Goal: Task Accomplishment & Management: Manage account settings

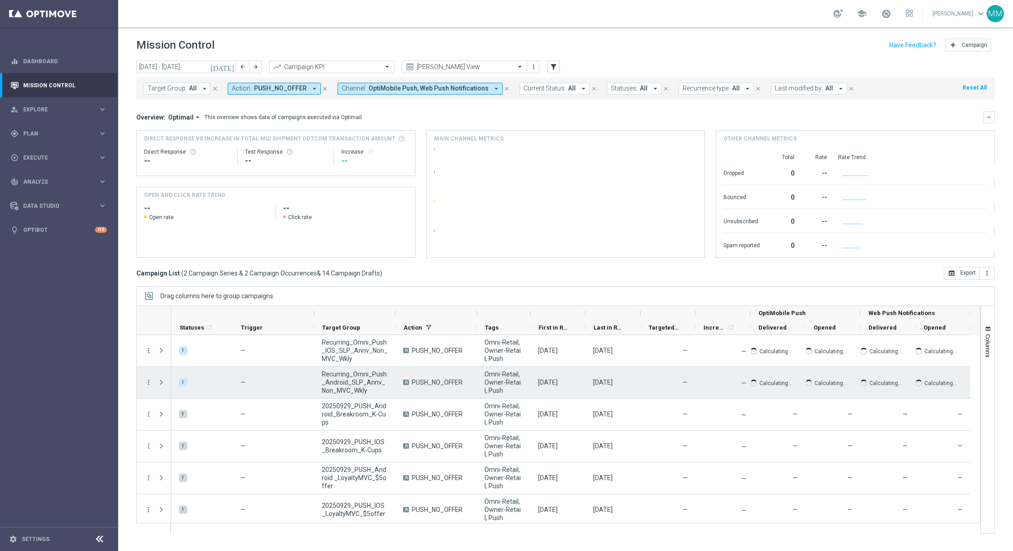
scroll to position [138, 0]
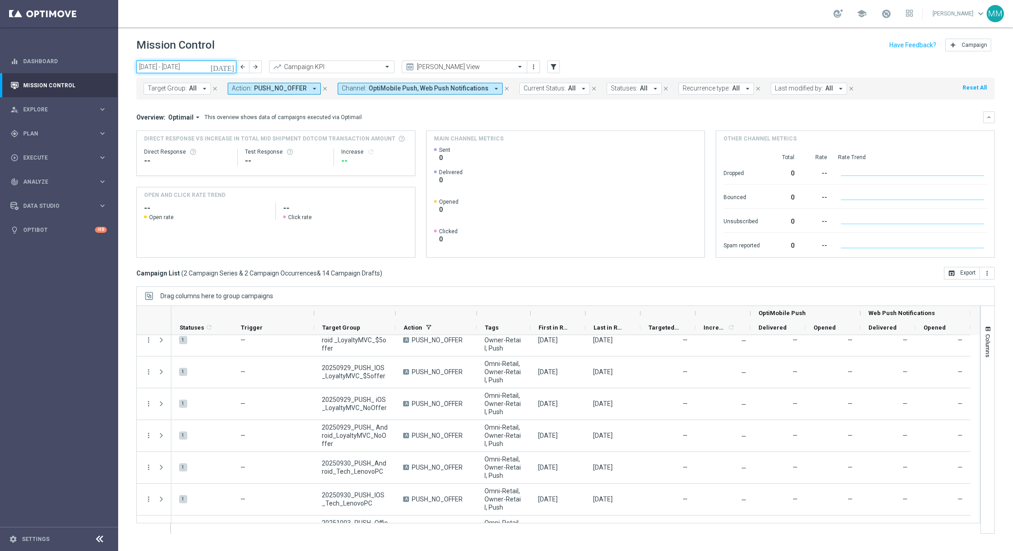
click at [183, 61] on input "29 Sep 2025 - 05 Oct 2025" at bounding box center [186, 66] width 100 height 13
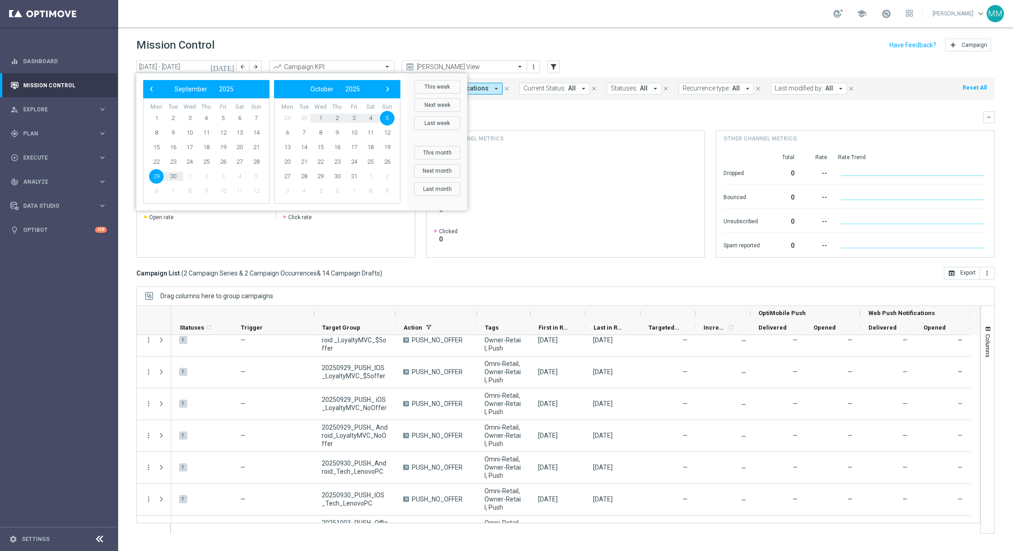
click at [160, 172] on span "29" at bounding box center [156, 176] width 15 height 15
type input "29 Sep 2025 - 29 Sep 2025"
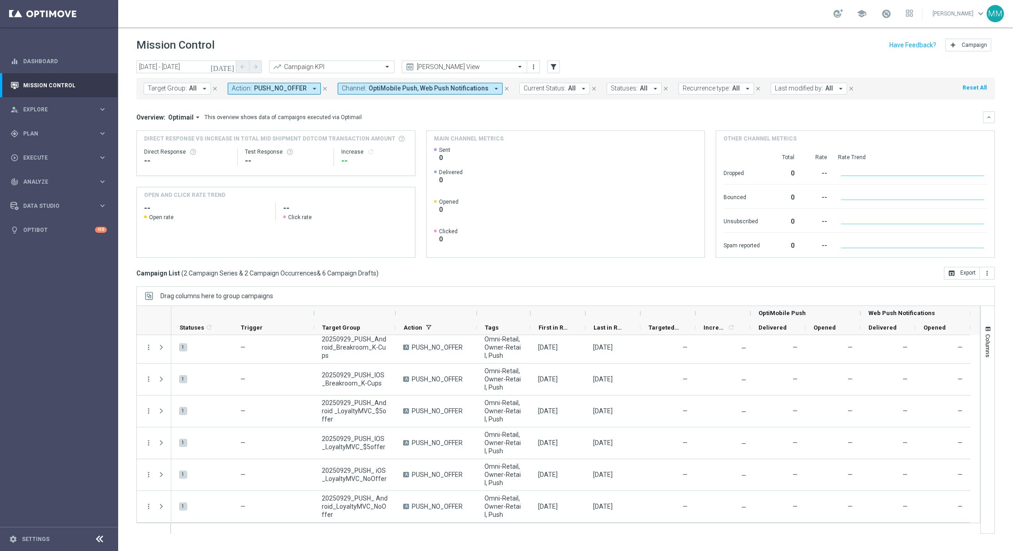
scroll to position [67, 0]
click at [45, 130] on div "gps_fixed Plan" at bounding box center [54, 134] width 88 height 8
click at [45, 149] on link "Target Groups" at bounding box center [59, 152] width 71 height 7
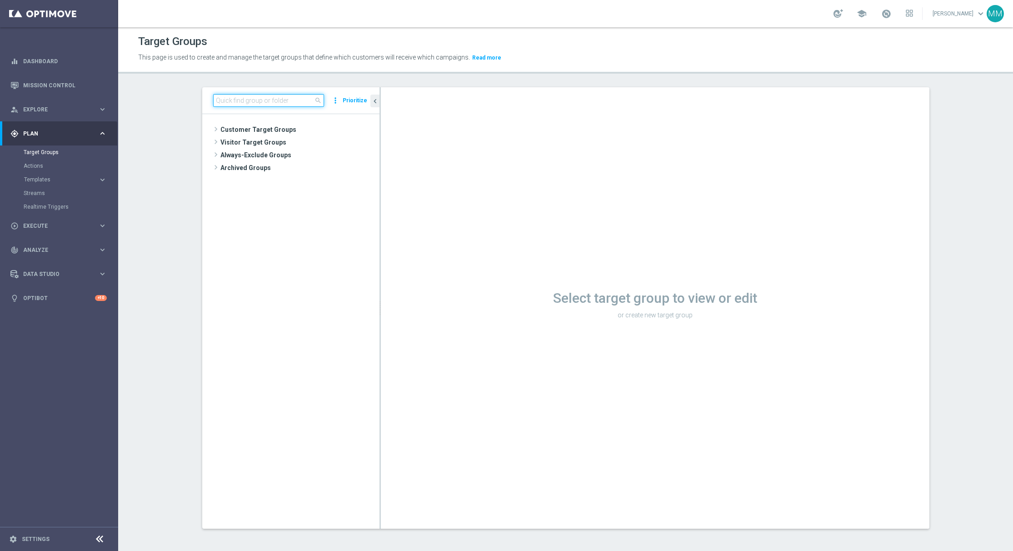
click at [225, 98] on input at bounding box center [268, 100] width 111 height 13
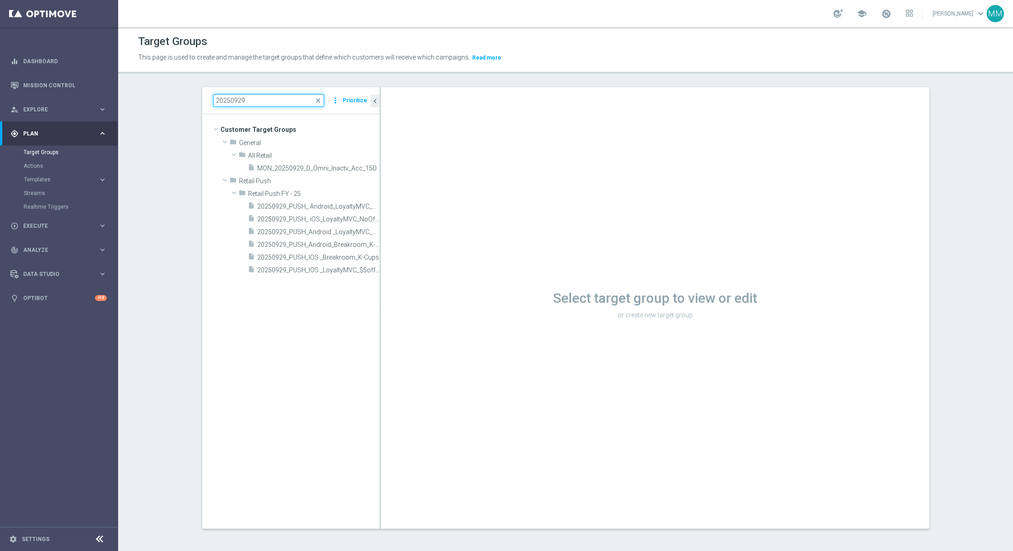
type input "20250929"
drag, startPoint x: 247, startPoint y: 102, endPoint x: 168, endPoint y: 95, distance: 79.4
click at [168, 95] on section "20250929 close more_vert Prioritize Customer Target Groups library_add create_n…" at bounding box center [565, 315] width 895 height 456
paste input "SLP_Anniversary_MVC_Sept_Holdout"
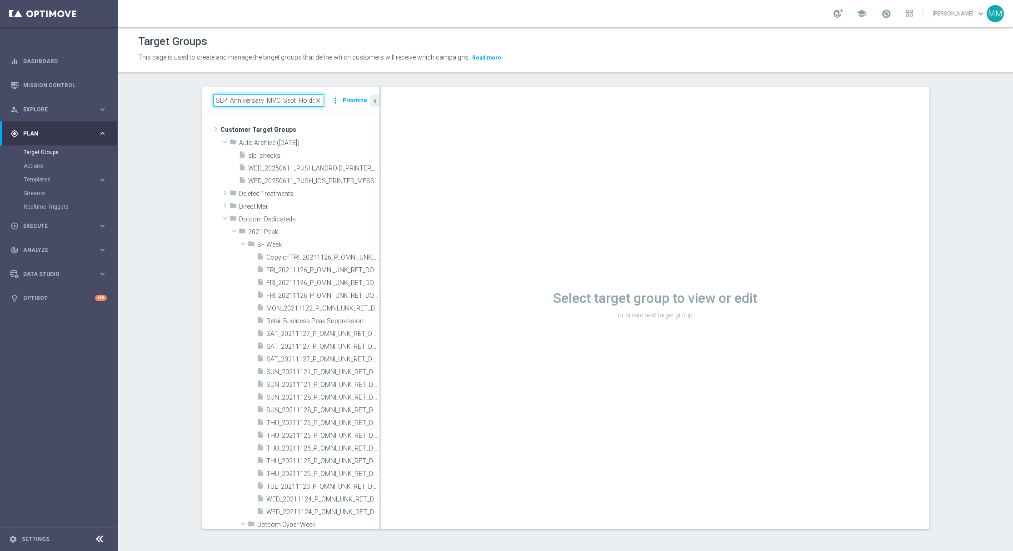
scroll to position [0, 3]
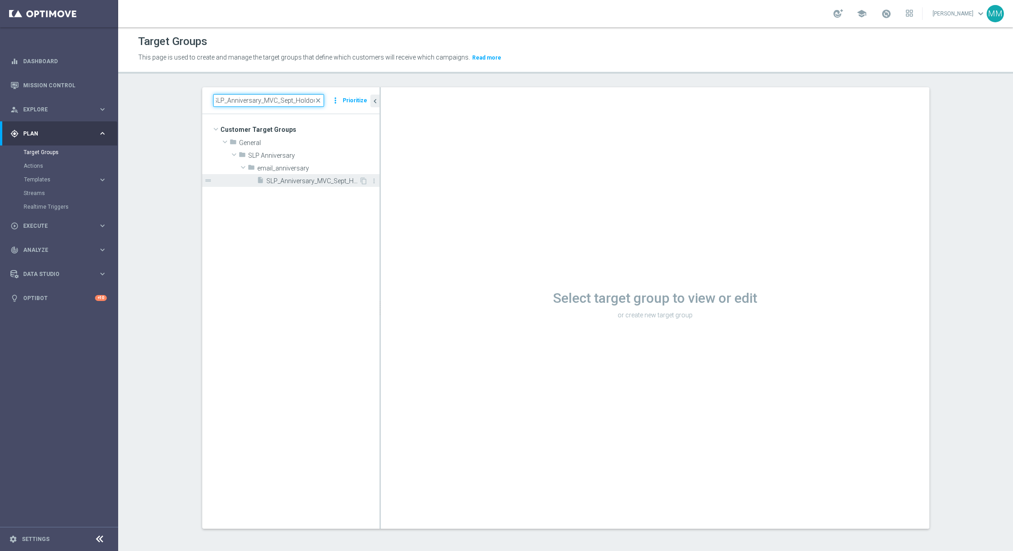
type input "SLP_Anniversary_MVC_Sept_Holdout"
click at [270, 176] on div "insert_drive_file SLP_Anniversary_MVC_Sept_Holdout" at bounding box center [308, 180] width 102 height 13
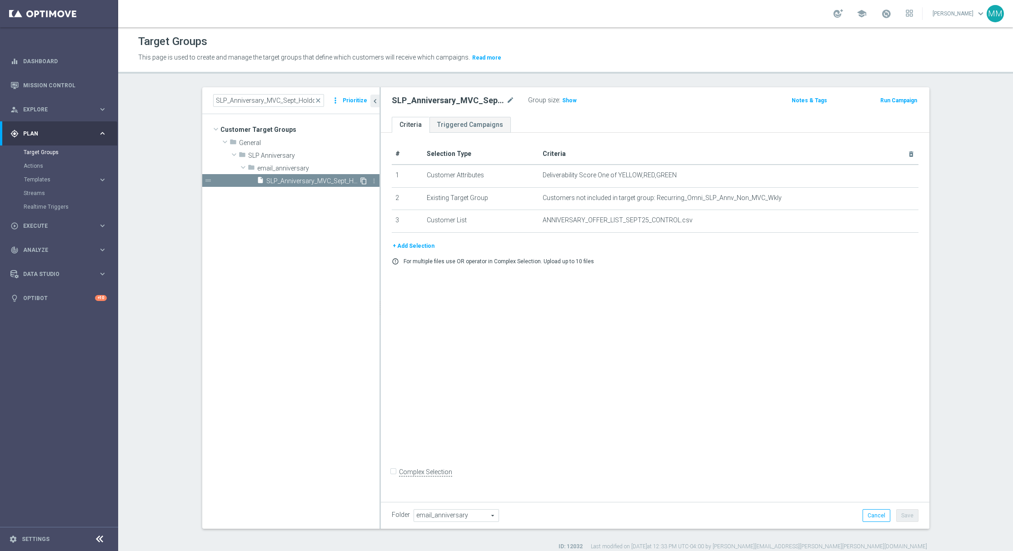
click at [360, 180] on icon "content_copy" at bounding box center [363, 180] width 7 height 7
click at [506, 99] on icon "mode_edit" at bounding box center [510, 100] width 8 height 11
click at [506, 104] on icon "mode_edit" at bounding box center [510, 100] width 8 height 11
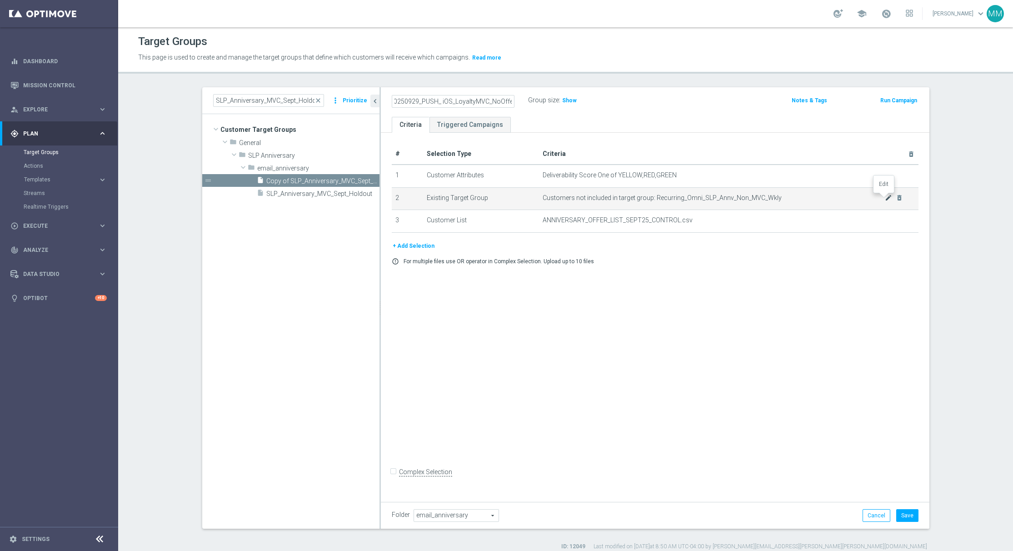
scroll to position [0, 0]
click at [885, 199] on icon "mode_edit" at bounding box center [888, 197] width 7 height 7
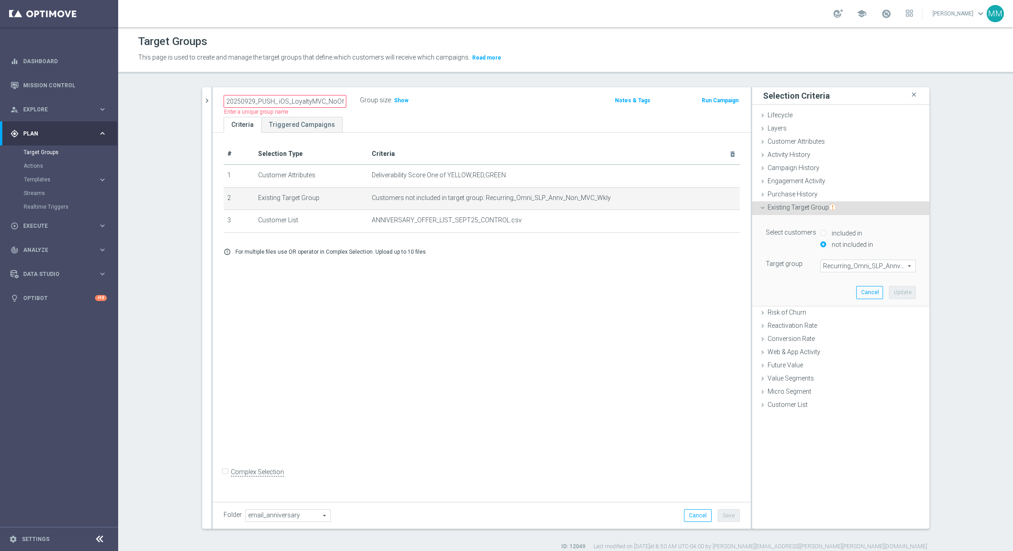
click at [536, 262] on div "+ Add Selection error_outline For multiple files use OR operator in Complex Sel…" at bounding box center [482, 251] width 530 height 21
drag, startPoint x: 319, startPoint y: 108, endPoint x: 322, endPoint y: 101, distance: 7.9
click at [322, 101] on div "20250929_PUSH_ iOS_LoyaltyMVC_NoOffer Name length must be more than 2 character…" at bounding box center [482, 102] width 538 height 30
click at [322, 101] on input "20250929_PUSH_ iOS_LoyaltyMVC_NoOffer" at bounding box center [285, 101] width 123 height 13
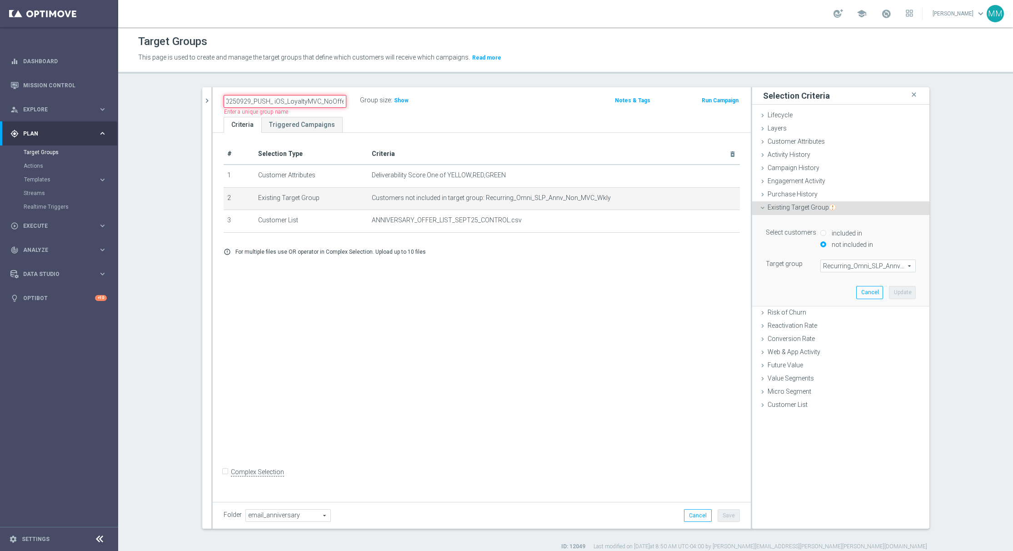
drag, startPoint x: 322, startPoint y: 101, endPoint x: 391, endPoint y: 92, distance: 70.1
click at [391, 92] on div "20250929_PUSH_ iOS_LoyaltyMVC_NoOffer Name length must be more than 2 character…" at bounding box center [482, 102] width 538 height 30
click at [242, 100] on input "20250929_PUSH_ iOS_LoyaltyMVC_NoOffer" at bounding box center [285, 101] width 123 height 13
drag, startPoint x: 270, startPoint y: 100, endPoint x: 215, endPoint y: 94, distance: 54.9
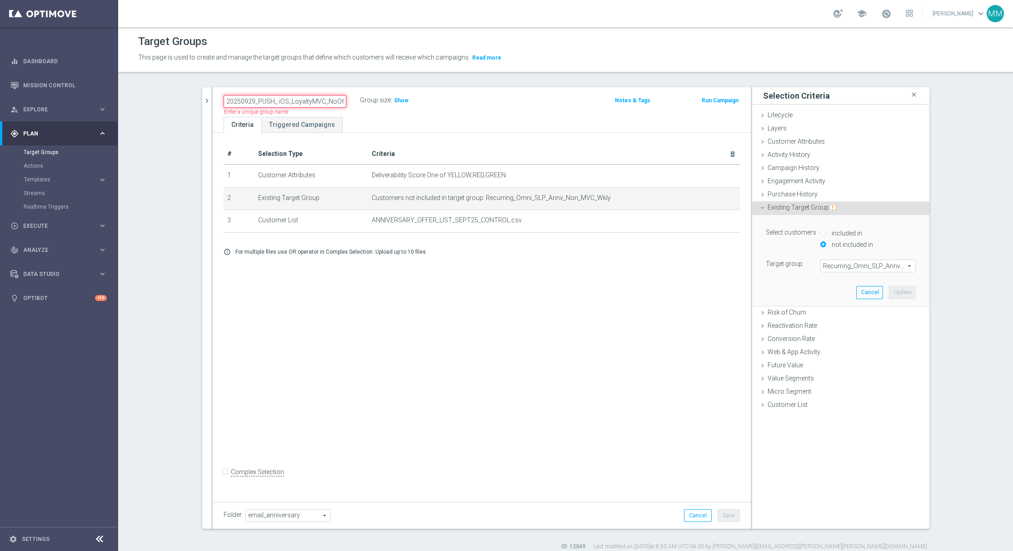
click at [215, 94] on div "20250929_PUSH_ iOS_LoyaltyMVC_NoOffer Name length must be more than 2 character…" at bounding box center [482, 102] width 538 height 30
click at [246, 98] on input "20250929_PUSH_ iOS_LoyaltyMVC_NoOffer" at bounding box center [285, 101] width 123 height 13
drag, startPoint x: 278, startPoint y: 98, endPoint x: 375, endPoint y: 103, distance: 97.0
click at [375, 103] on div "20250929_PUSH_ iOS_LoyaltyMVC_NoOffer Name length must be more than 2 character…" at bounding box center [393, 101] width 353 height 14
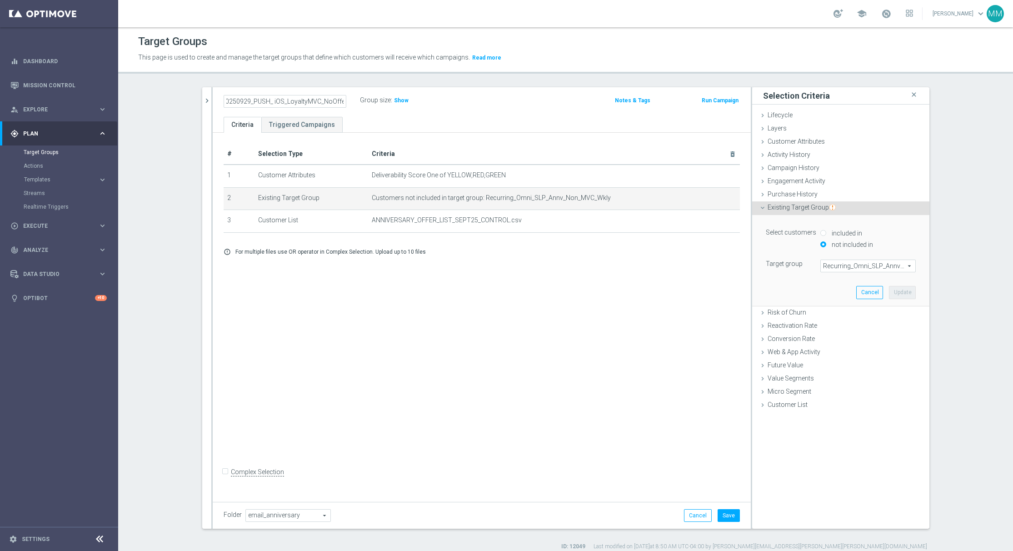
scroll to position [0, 0]
click at [336, 380] on div "# Selection Type Criteria delete_forever 1 Customer Attributes Deliverability S…" at bounding box center [482, 315] width 538 height 365
click at [321, 93] on div "20250929_PUSH_ iOS_LoyaltyMVC_NoOffer Name length must be more than 2 character…" at bounding box center [482, 102] width 538 height 30
drag, startPoint x: 317, startPoint y: 93, endPoint x: 301, endPoint y: 103, distance: 18.8
click at [301, 103] on div "20250929_PUSH_ iOS_LoyaltyMVC_NoOffer Name length must be more than 2 character…" at bounding box center [482, 102] width 538 height 30
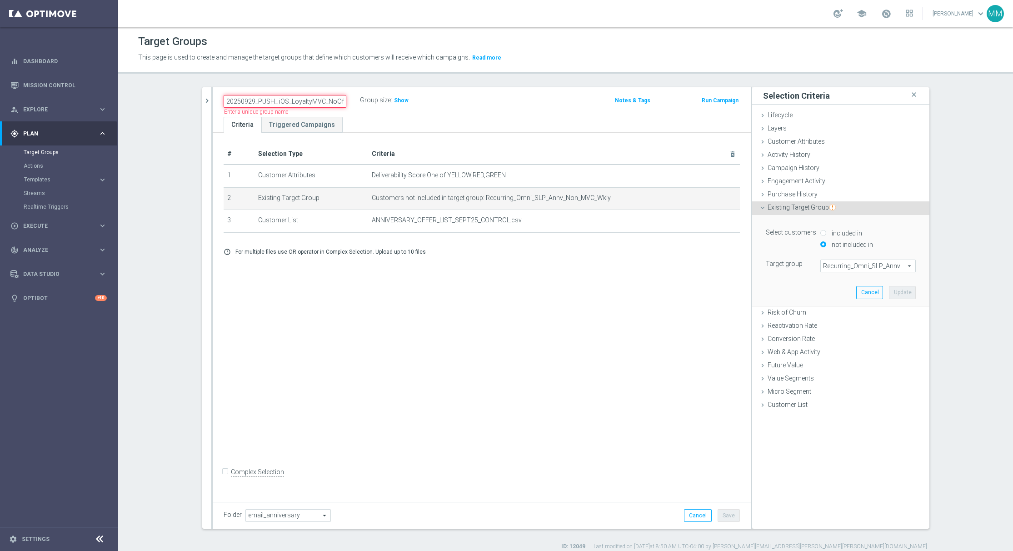
click at [301, 103] on input "20250929_PUSH_ iOS_LoyaltyMVC_NoOffer" at bounding box center [285, 101] width 123 height 13
click at [285, 101] on input "20250929_PUSH_ iOS_Loyalty_LoyaltyMVCNoOffer" at bounding box center [285, 101] width 123 height 13
type input "20250929_PUSH_ iOS_Loyalty_LoyaltyMVCNoOffer"
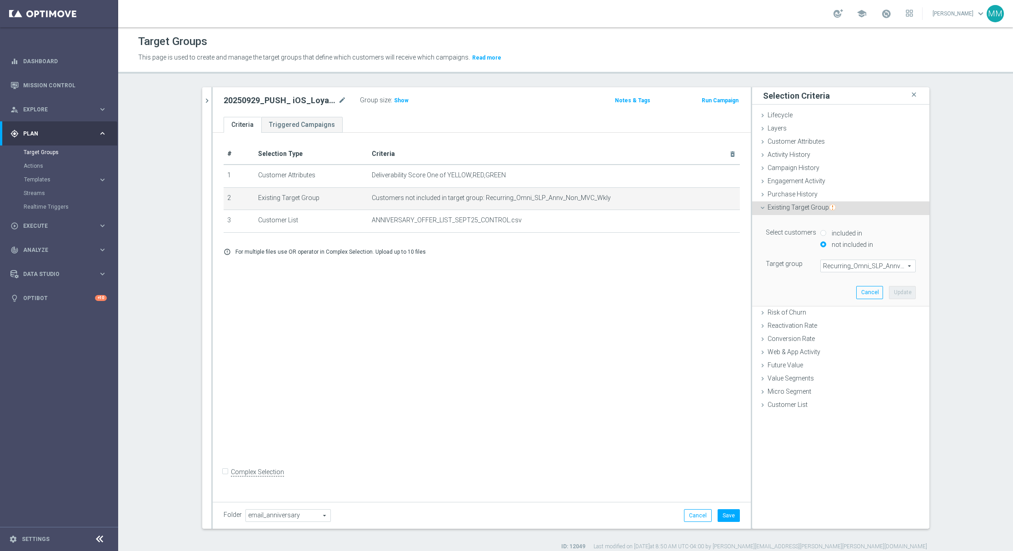
click at [601, 260] on div "+ Add Selection error_outline For multiple files use OR operator in Complex Sel…" at bounding box center [482, 251] width 530 height 21
click at [841, 265] on span "Recurring_Omni_SLP_Annv_Non_MVC_Wkly" at bounding box center [868, 266] width 95 height 12
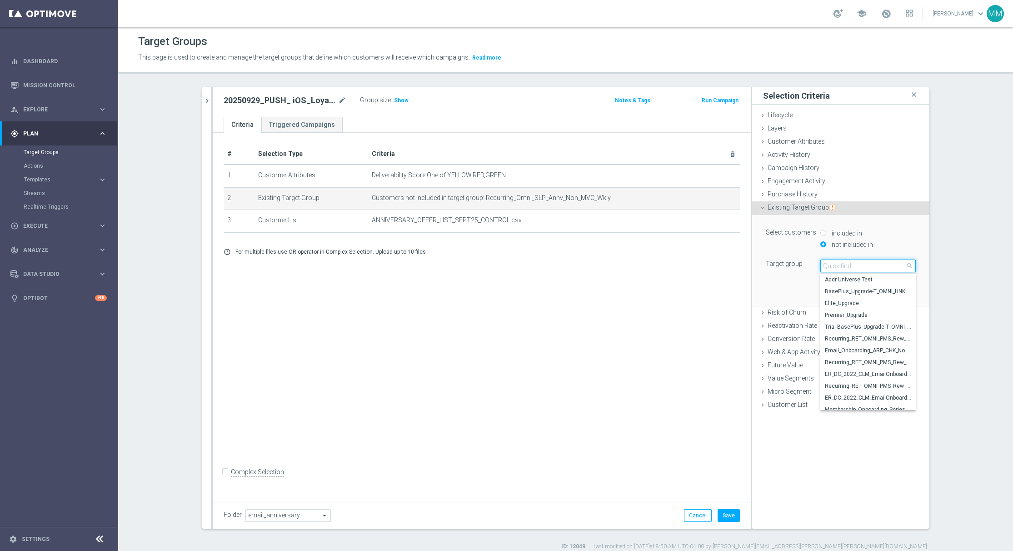
click at [841, 265] on input "search" at bounding box center [868, 266] width 95 height 13
paste input "Recurring_Omni_Push_Android_SLP_Annv_Non_MVC_Wkly"
type input "Recurring_Omni_Push_Android_SLP_Annv_Non_MVC_Wkly"
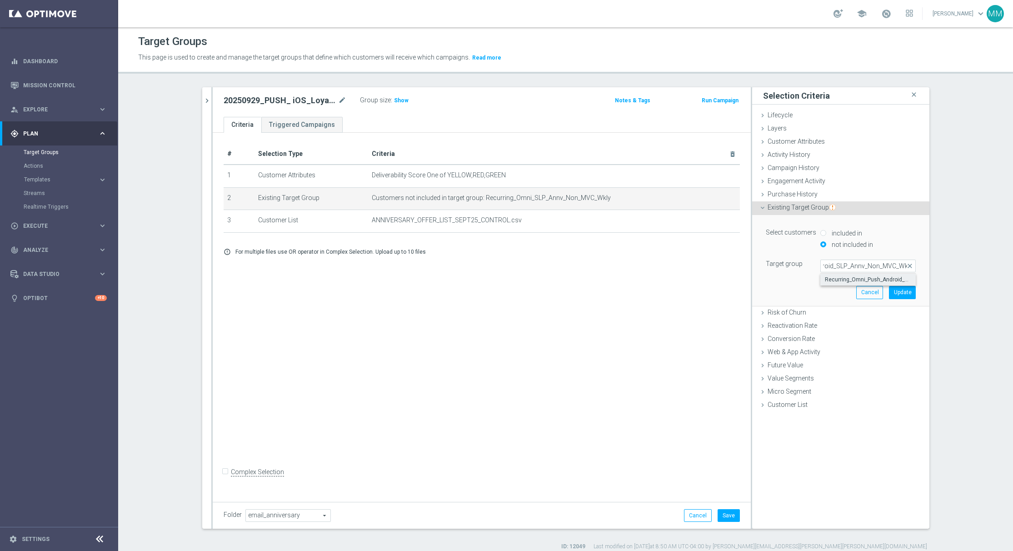
click at [846, 280] on span "Recurring_Omni_Push_Android_SLP_Annv_Non_MVC_Wkly" at bounding box center [868, 279] width 86 height 7
type input "Recurring_Omni_Push_Android_SLP_Annv_Non_MVC_Wkly"
click at [905, 291] on button "Update" at bounding box center [902, 292] width 27 height 13
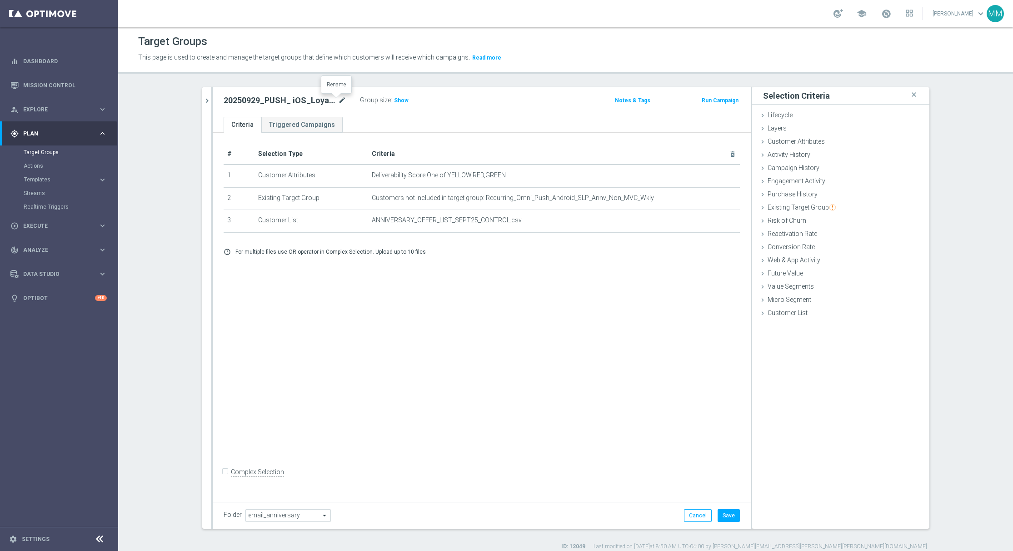
click at [338, 100] on icon "mode_edit" at bounding box center [342, 100] width 8 height 11
type input "20250929_PUSH_ Android_Loyalty_LoyaltyMVCNoOffer"
click at [434, 303] on div "# Selection Type Criteria delete_forever 1 Customer Attributes Deliverability S…" at bounding box center [482, 315] width 538 height 365
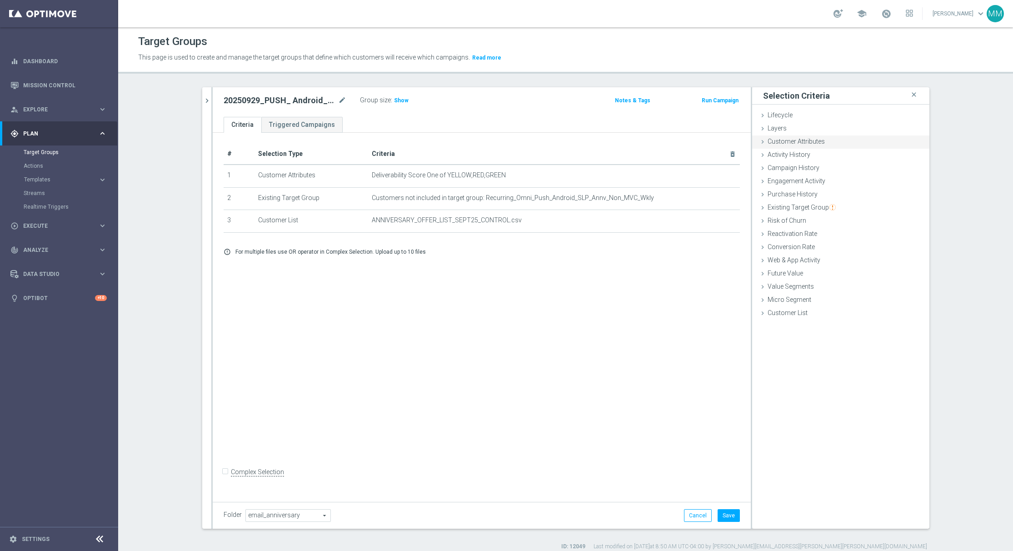
click at [798, 142] on span "Customer Attributes" at bounding box center [796, 141] width 57 height 7
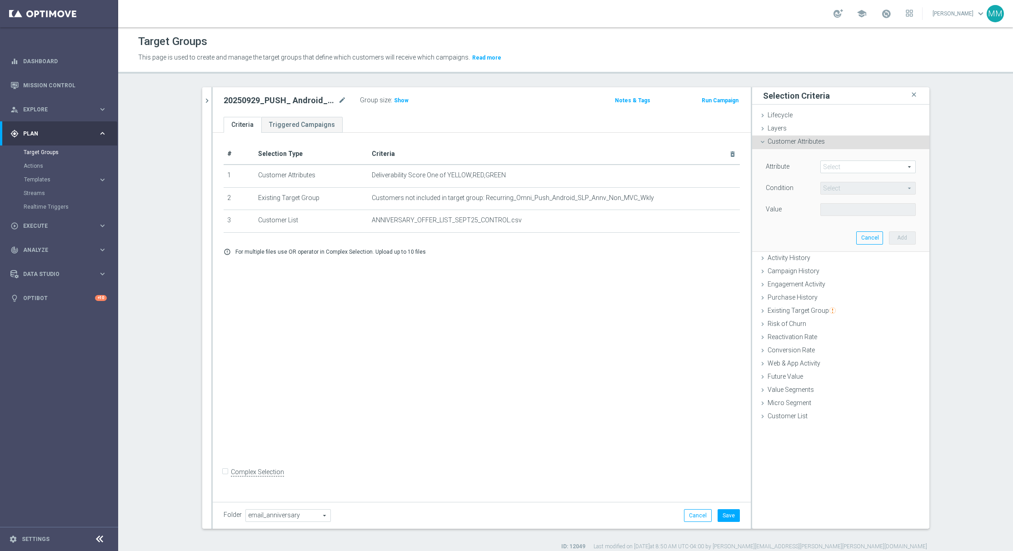
click at [823, 165] on span at bounding box center [868, 167] width 95 height 12
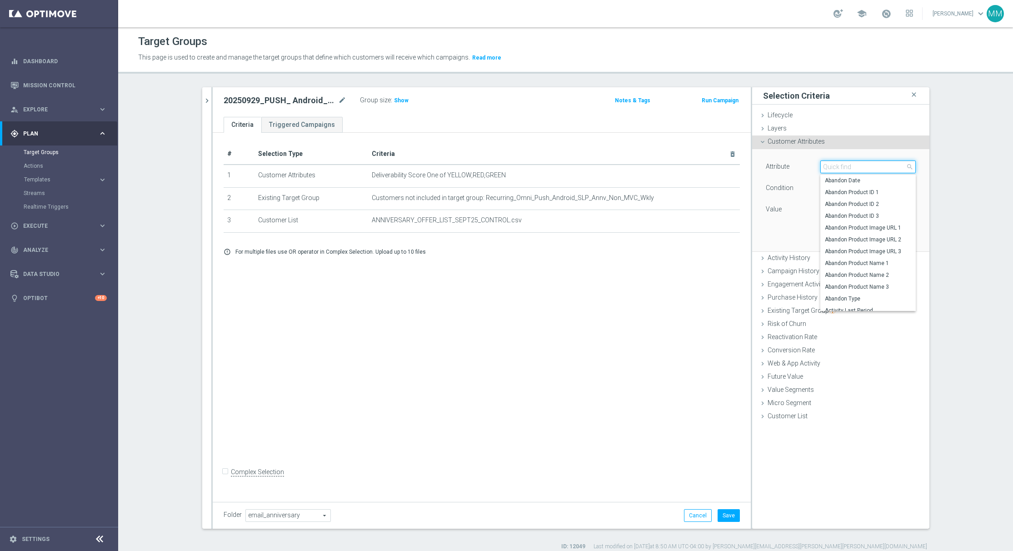
click at [823, 165] on input "search" at bounding box center [868, 166] width 95 height 13
type input "reac"
click at [875, 214] on span "Reachable for Web Push" at bounding box center [864, 215] width 79 height 7
type input "Reachable for Web Push"
type input "Equals"
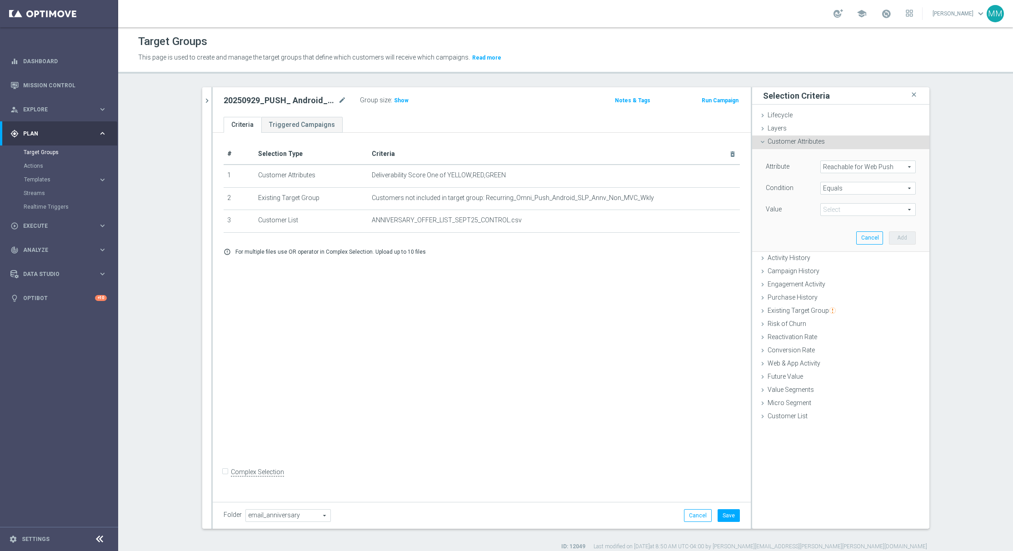
click at [869, 214] on span at bounding box center [868, 210] width 95 height 12
click at [849, 244] on div "Attribute Reachable for Web Push Reachable for Web Push arrow_drop_down search …" at bounding box center [841, 200] width 164 height 102
click at [836, 212] on span at bounding box center [868, 210] width 95 height 12
click at [846, 234] on span "true" at bounding box center [868, 234] width 86 height 7
type input "true"
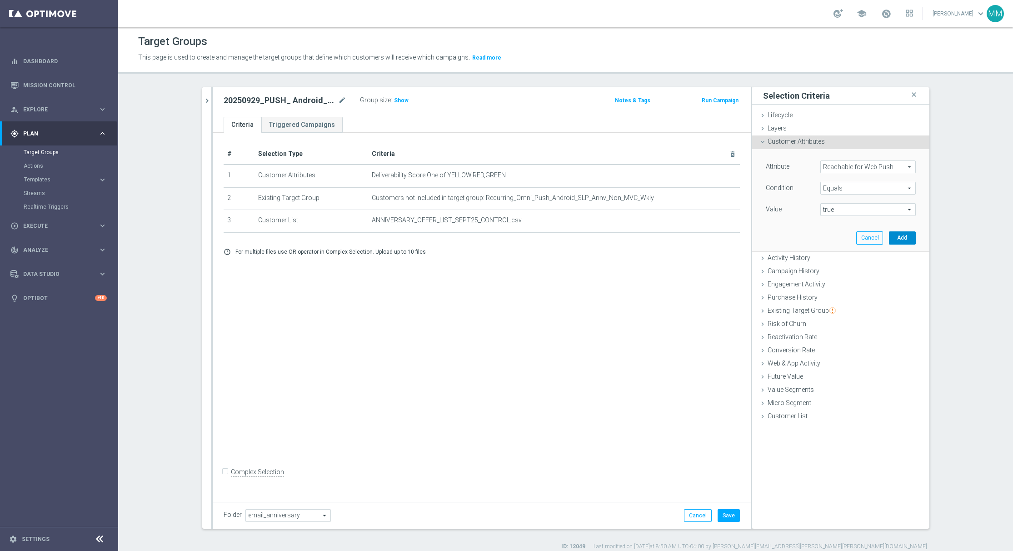
click at [896, 237] on button "Add" at bounding box center [902, 237] width 27 height 13
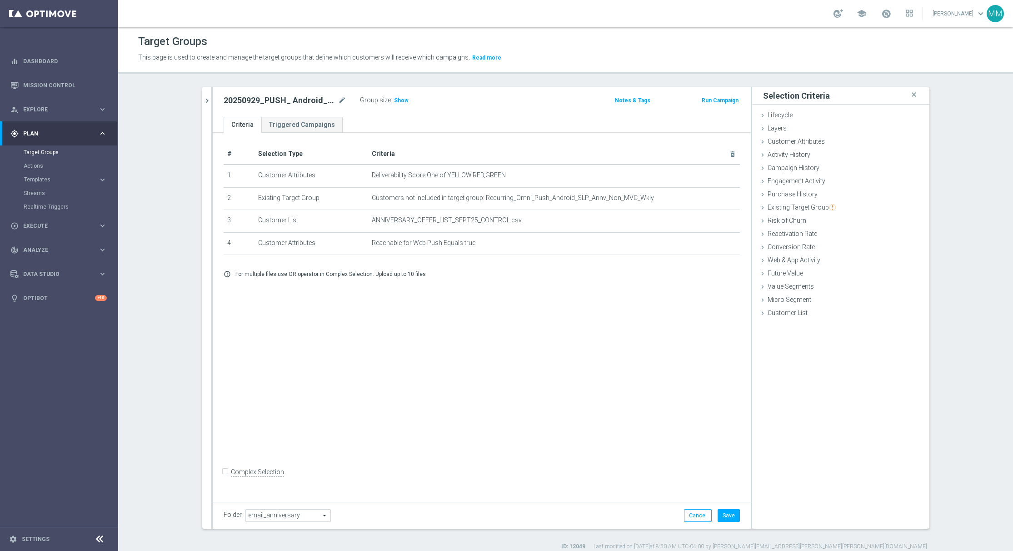
click at [281, 513] on span "email_anniversary" at bounding box center [288, 516] width 85 height 12
click at [280, 511] on input "search" at bounding box center [287, 515] width 85 height 13
type input "push"
click at [292, 498] on span "Retail Push FY - 25" at bounding box center [287, 500] width 75 height 7
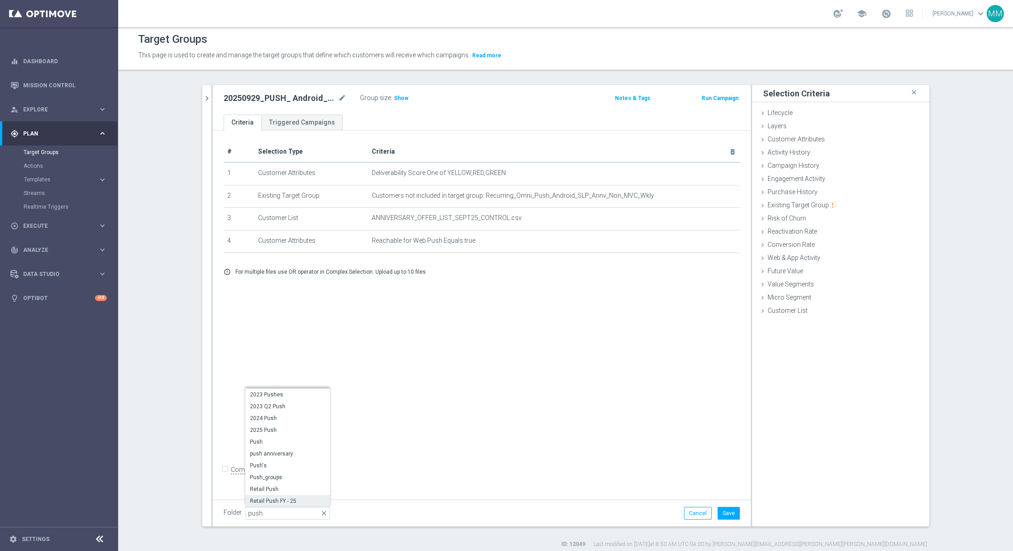
type input "Retail Push FY - 25"
click at [394, 99] on span "Show" at bounding box center [401, 98] width 15 height 6
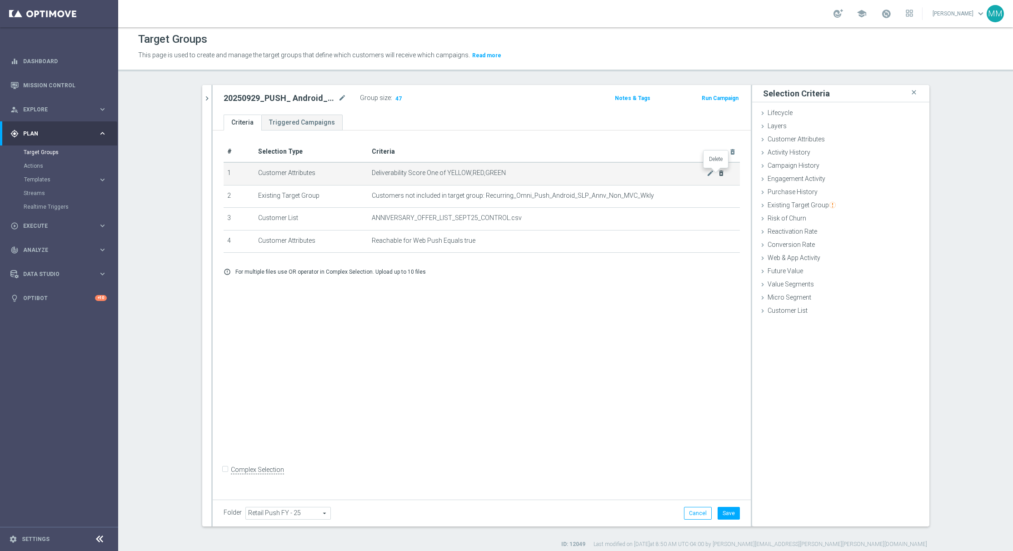
click at [718, 175] on icon "delete_forever" at bounding box center [721, 173] width 7 height 7
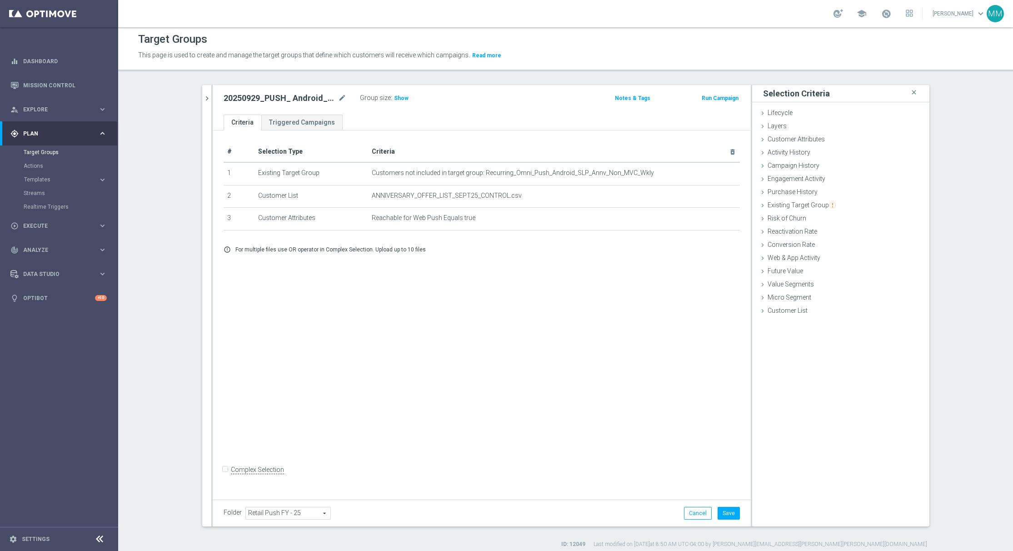
click at [564, 320] on div "# Selection Type Criteria delete_forever 1 Existing Target Group Customers not …" at bounding box center [482, 312] width 538 height 365
click at [402, 99] on div "Group size : Show" at bounding box center [405, 97] width 91 height 11
click at [397, 99] on span "Show" at bounding box center [401, 98] width 15 height 6
click at [421, 306] on div "# Selection Type Criteria delete_forever 1 Existing Target Group Customers not …" at bounding box center [482, 312] width 538 height 365
click at [696, 512] on button "Cancel" at bounding box center [698, 513] width 28 height 13
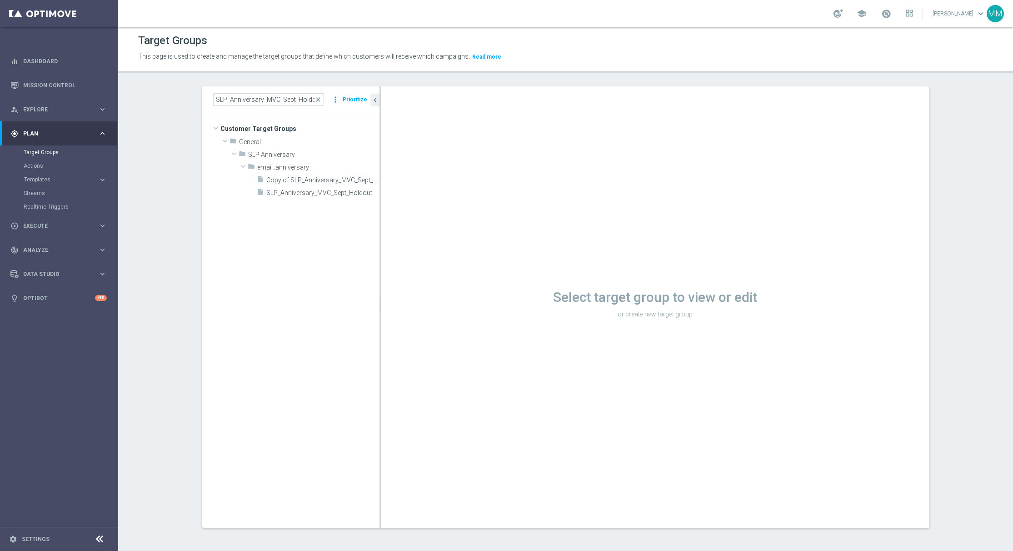
scroll to position [1, 0]
click at [316, 181] on span "Copy of SLP_Anniversary_MVC_Sept_Holdout" at bounding box center [312, 180] width 93 height 8
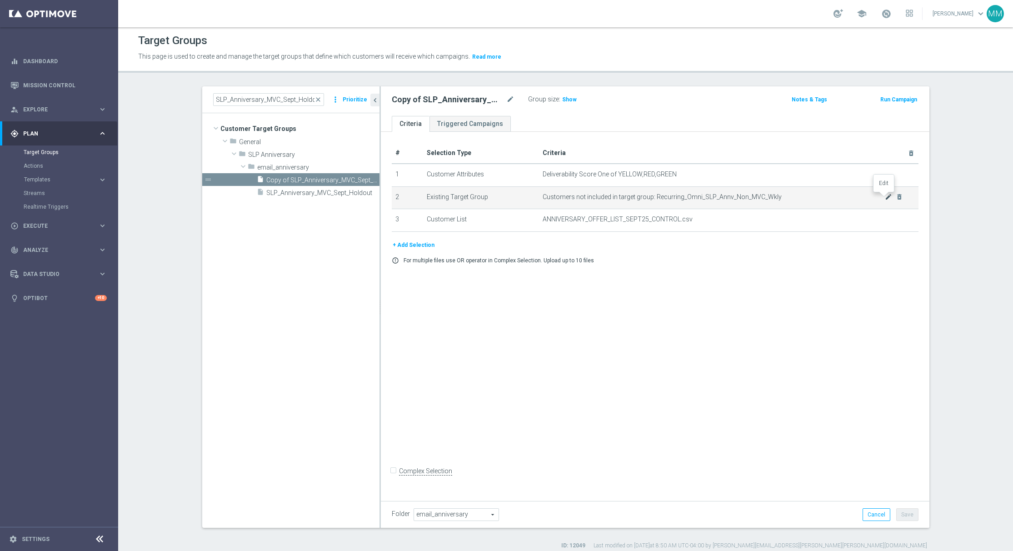
click at [885, 198] on icon "mode_edit" at bounding box center [888, 196] width 7 height 7
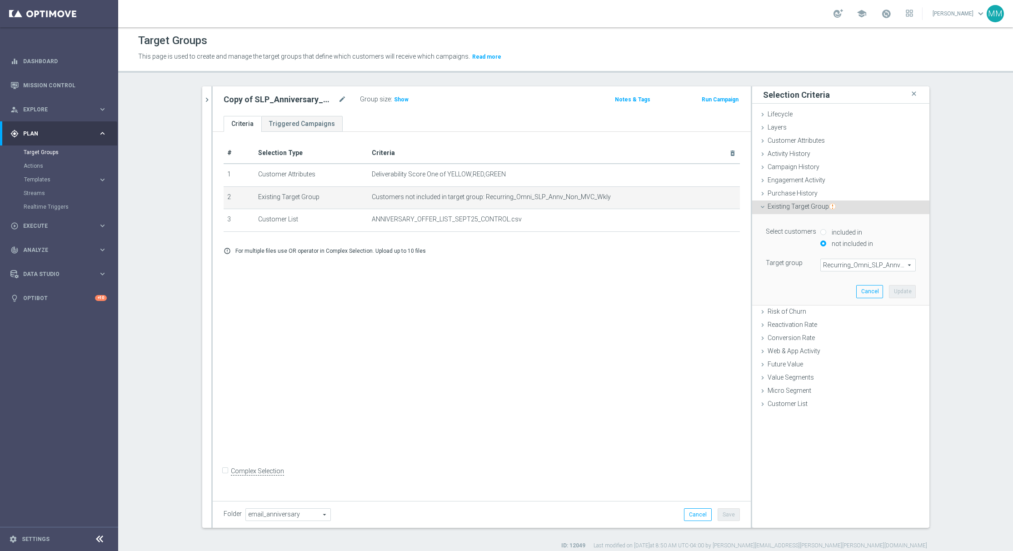
click at [822, 268] on span "Recurring_Omni_SLP_Annv_Non_MVC_Wkly" at bounding box center [868, 265] width 95 height 12
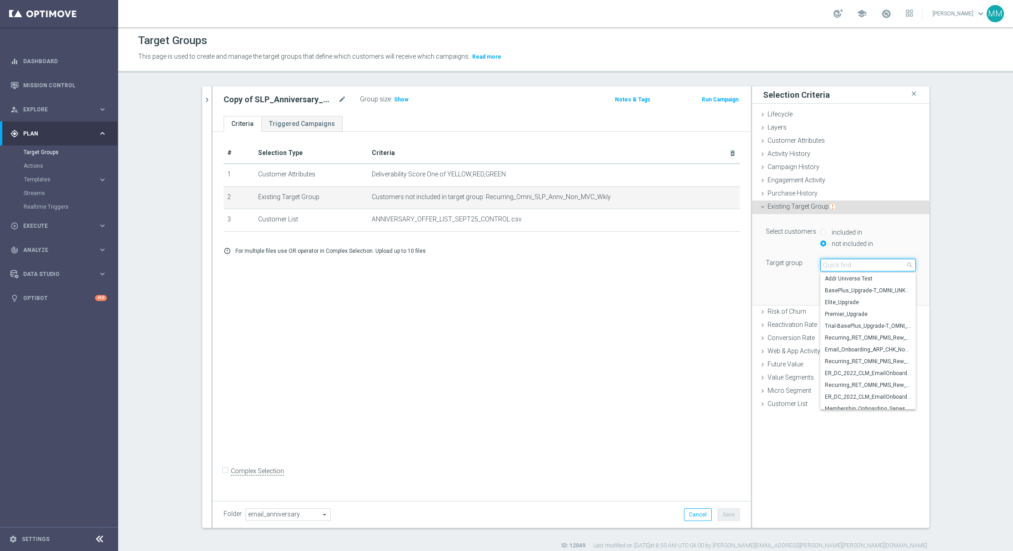
click at [822, 268] on input "search" at bounding box center [868, 265] width 95 height 13
paste input "Recurring_Omni_Push_Android_SLP_Annv_Non_MVC_Wkly"
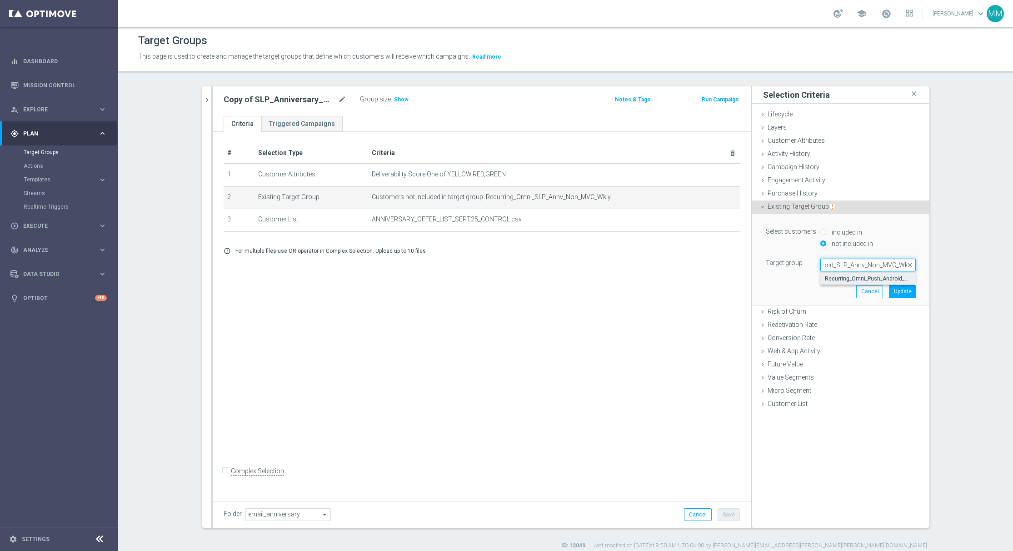
type input "Recurring_Omni_Push_Android_SLP_Annv_Non_MVC_Wkly"
click at [836, 280] on span "Recurring_Omni_Push_Android_SLP_Annv_Non_MVC_Wkly" at bounding box center [868, 278] width 86 height 7
type input "Recurring_Omni_Push_Android_SLP_Annv_Non_MVC_Wkly"
click at [901, 295] on button "Update" at bounding box center [902, 291] width 27 height 13
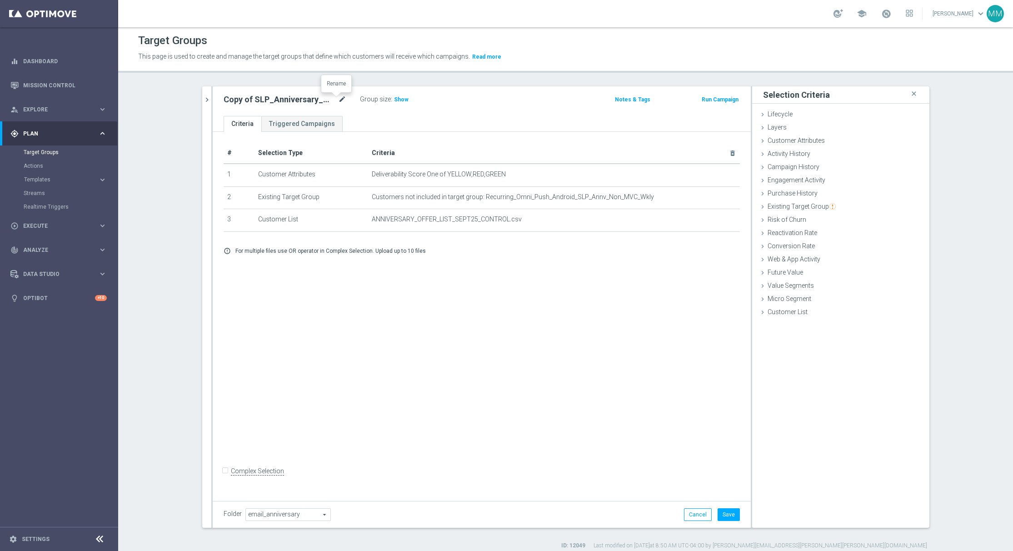
click at [338, 102] on icon "mode_edit" at bounding box center [342, 99] width 8 height 11
click at [338, 100] on icon "mode_edit" at bounding box center [342, 99] width 8 height 11
type input "20250929_PUSH_ Android_Loyalty_LoyaltyMVCNoOffer"
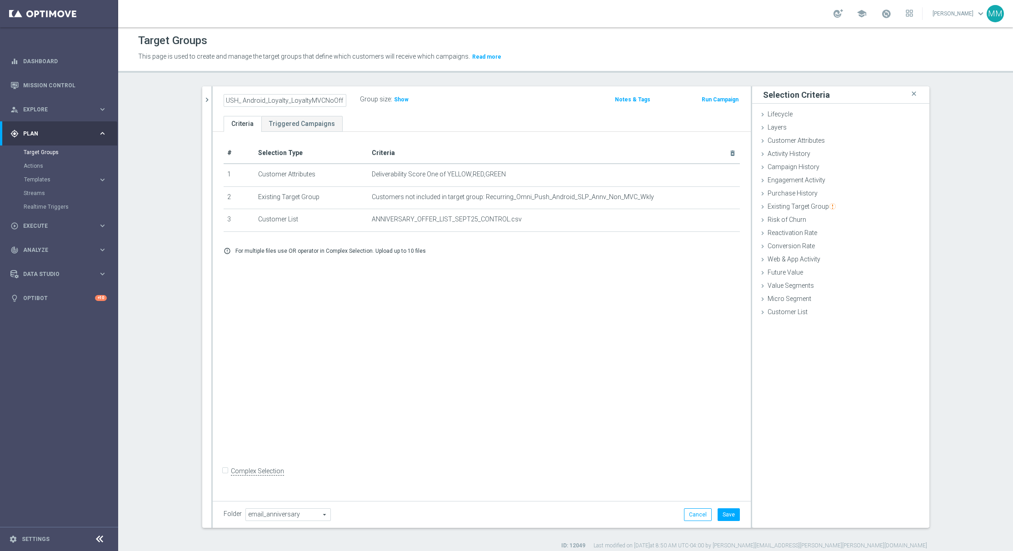
click at [295, 520] on span "email_anniversary" at bounding box center [288, 515] width 85 height 12
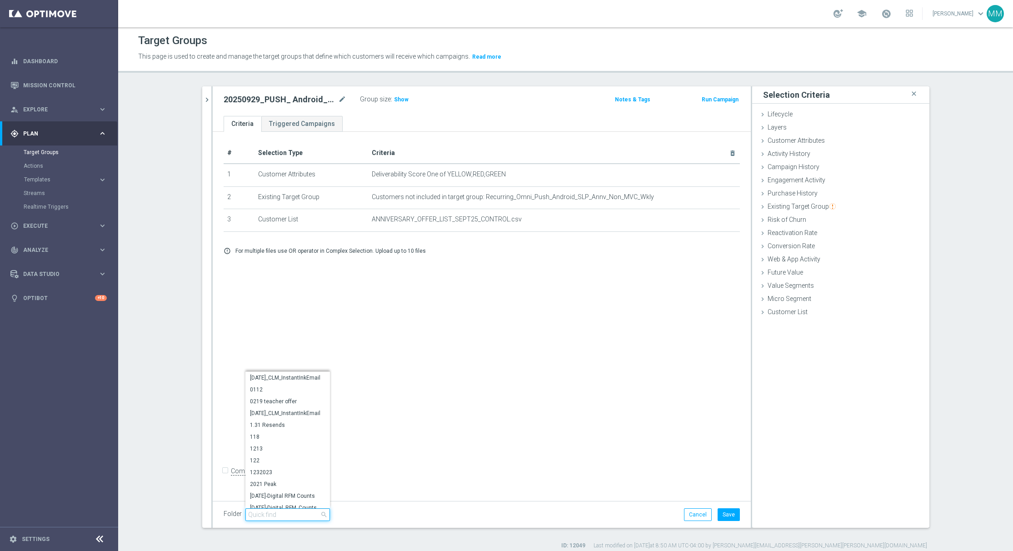
click at [294, 517] on input "search" at bounding box center [287, 514] width 85 height 13
type input "push"
click at [296, 501] on span "Retail Push FY - 25" at bounding box center [287, 502] width 75 height 7
type input "Retail Push FY - 25"
click at [822, 137] on div "Customer Attributes done selection saved" at bounding box center [840, 142] width 177 height 14
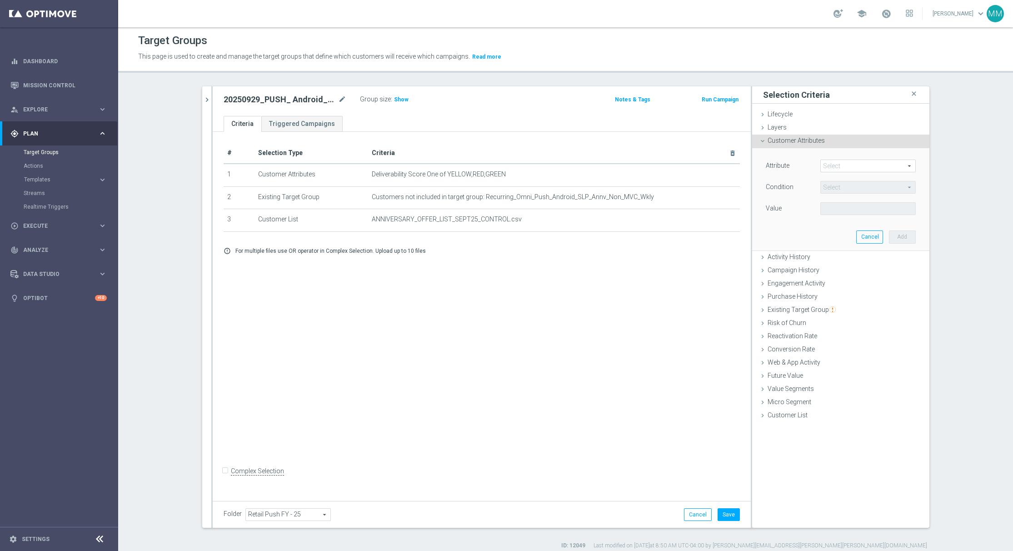
click at [830, 168] on span at bounding box center [868, 166] width 95 height 12
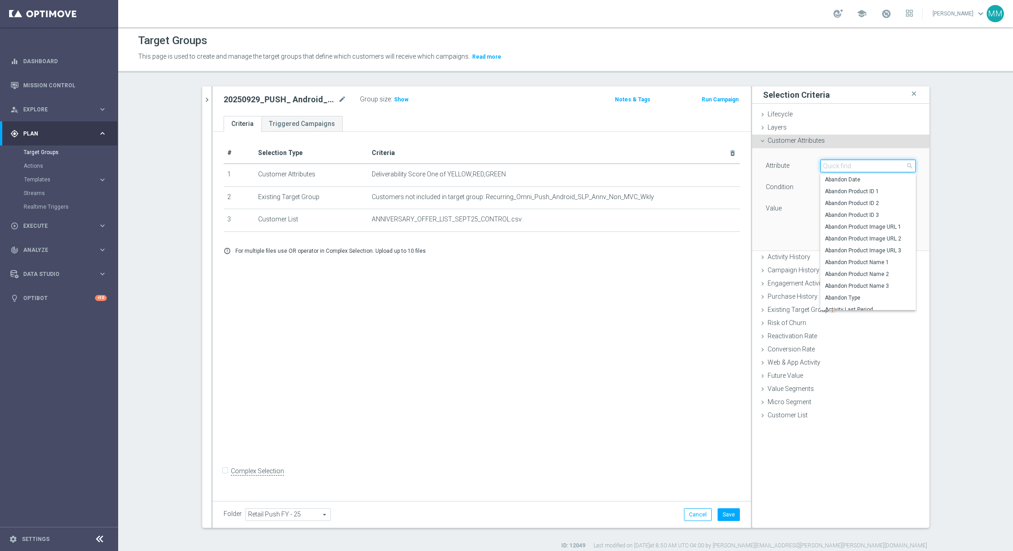
click at [830, 168] on input "search" at bounding box center [868, 166] width 95 height 13
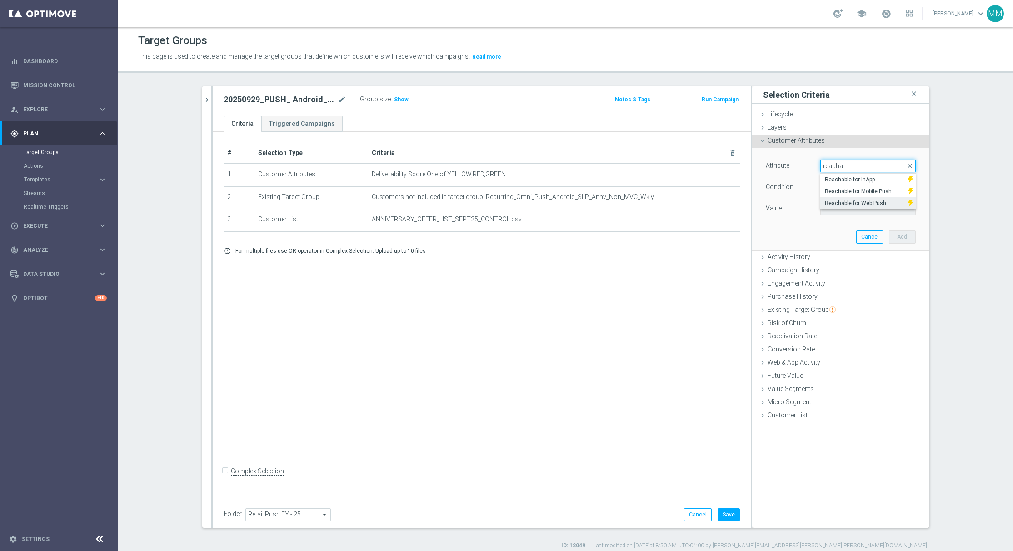
type input "reacha"
click at [860, 202] on span "Reachable for Web Push" at bounding box center [864, 203] width 79 height 7
type input "Reachable for Web Push"
type input "Equals"
click at [855, 210] on span at bounding box center [868, 209] width 95 height 12
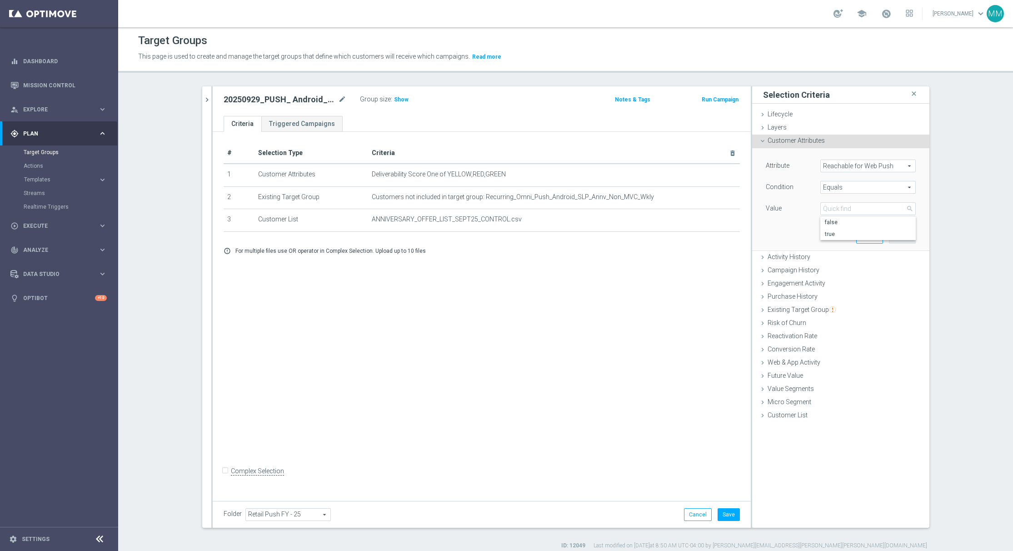
click at [838, 242] on div "Attribute Reachable for Web Push Reachable for Web Push arrow_drop_down search …" at bounding box center [841, 199] width 164 height 102
click at [834, 212] on span at bounding box center [868, 209] width 95 height 12
click at [834, 234] on span "true" at bounding box center [868, 233] width 86 height 7
type input "true"
click at [891, 235] on button "Add" at bounding box center [902, 236] width 27 height 13
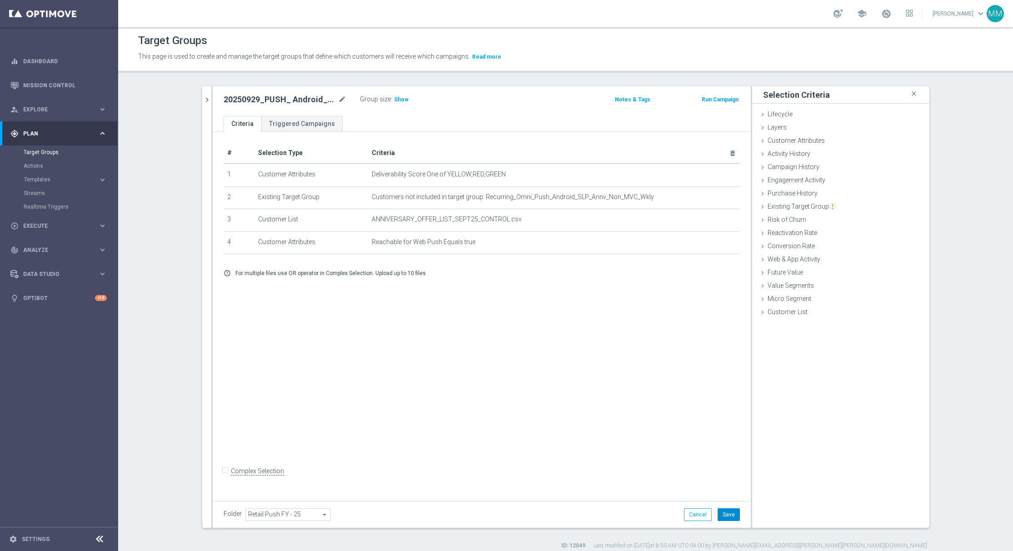
click at [726, 515] on button "Save" at bounding box center [729, 514] width 22 height 13
click at [203, 97] on icon "chevron_right" at bounding box center [207, 99] width 9 height 9
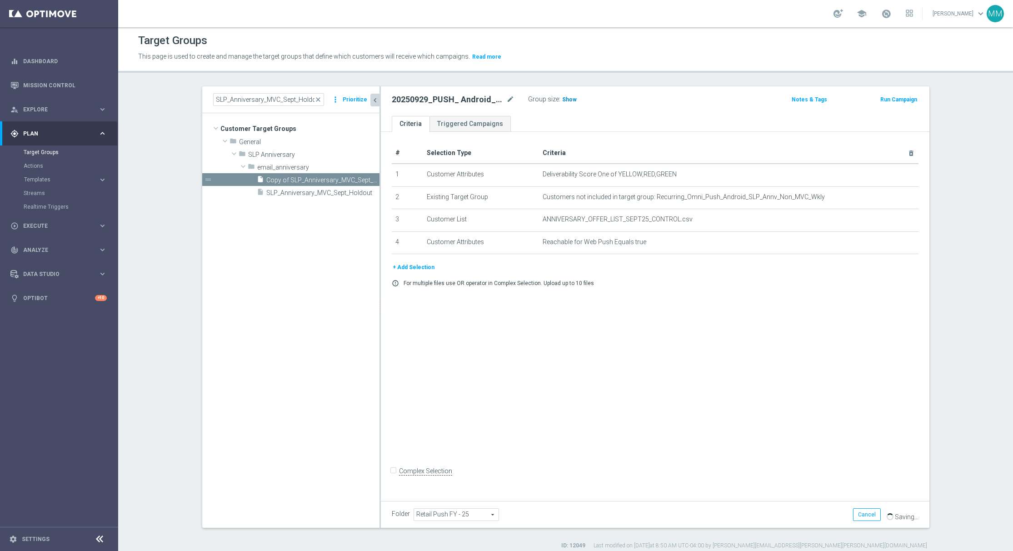
click at [562, 97] on span "Show" at bounding box center [569, 99] width 15 height 6
click at [565, 377] on div "# Selection Type Criteria delete_forever 1 Customer Attributes Deliverability S…" at bounding box center [655, 314] width 549 height 365
click at [315, 99] on span "close" at bounding box center [318, 99] width 7 height 7
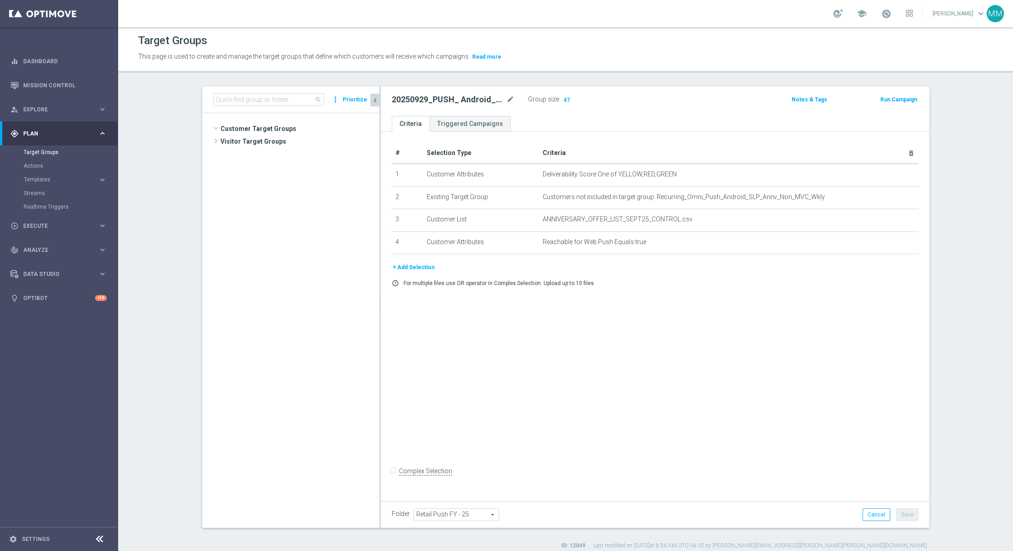
scroll to position [25678, 0]
click at [294, 96] on input at bounding box center [268, 99] width 111 height 13
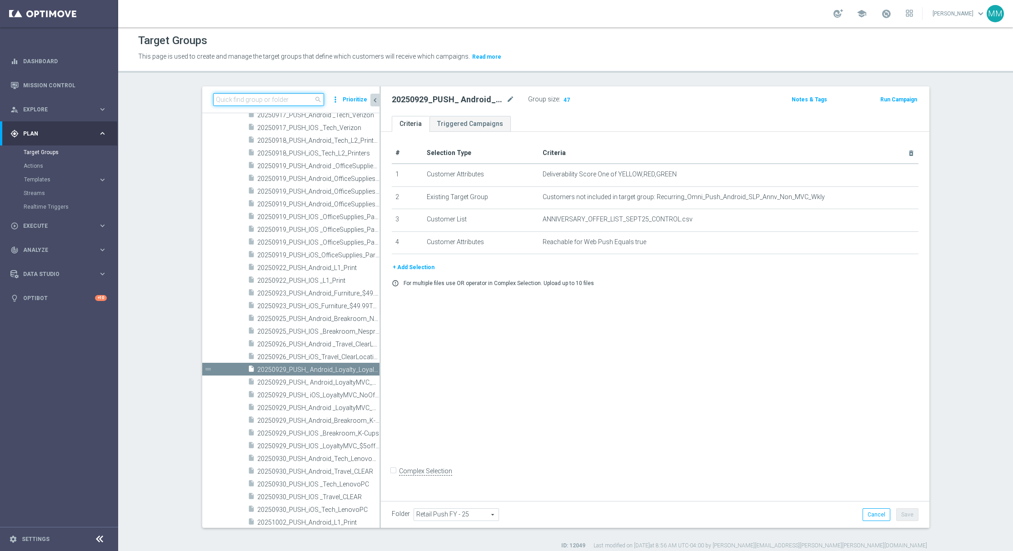
type input "0"
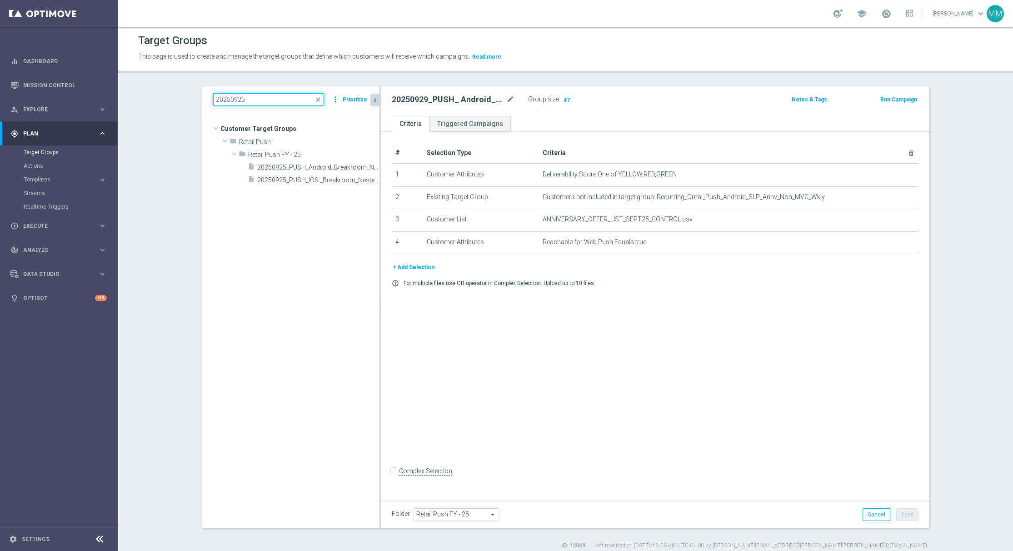
scroll to position [0, 0]
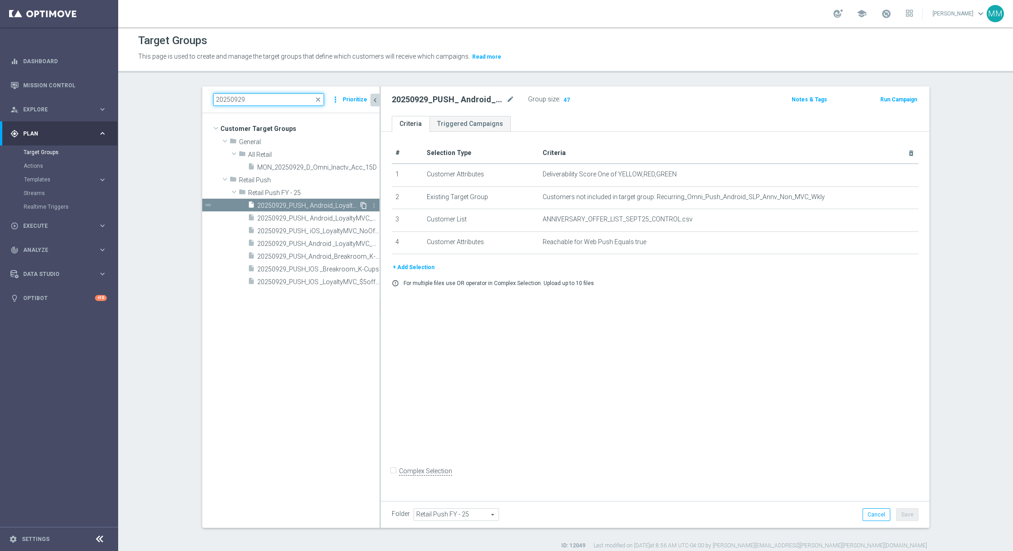
type input "20250929"
click at [360, 205] on icon "content_copy" at bounding box center [363, 205] width 7 height 7
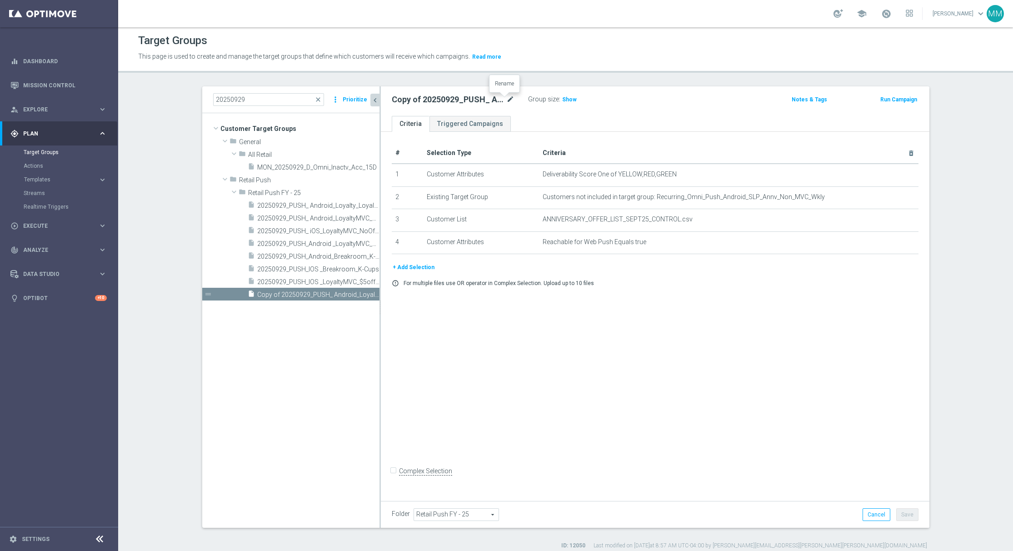
click at [506, 100] on icon "mode_edit" at bounding box center [510, 99] width 8 height 11
click at [399, 97] on input "Copy of 20250929_PUSH_ Android_Loyalty_LoyaltyMVCNoOffer" at bounding box center [453, 100] width 123 height 13
click at [506, 104] on icon "mode_edit" at bounding box center [510, 99] width 8 height 11
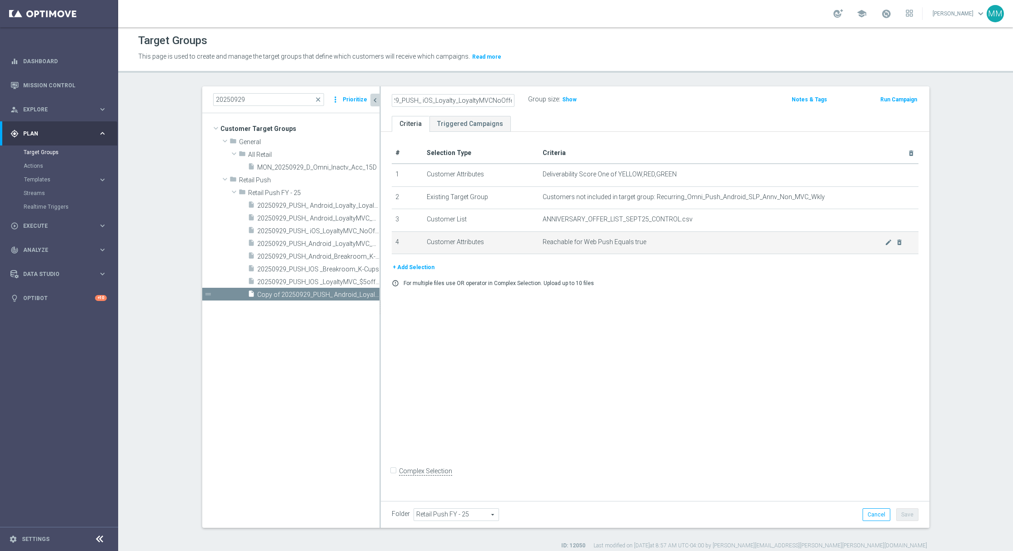
type input "20250929_PUSH_ iOS_Loyalty_LoyaltyMVCNoOffer"
click at [887, 243] on div "mode_edit delete_forever" at bounding box center [894, 242] width 18 height 8
click at [885, 244] on icon "mode_edit" at bounding box center [888, 242] width 7 height 7
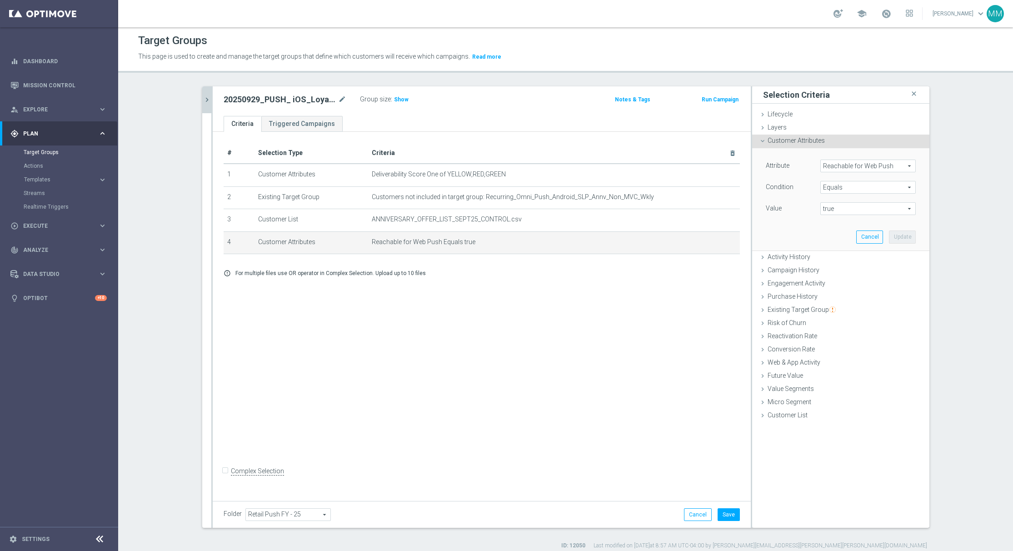
click at [836, 160] on span "Reachable for Web Push" at bounding box center [868, 166] width 95 height 12
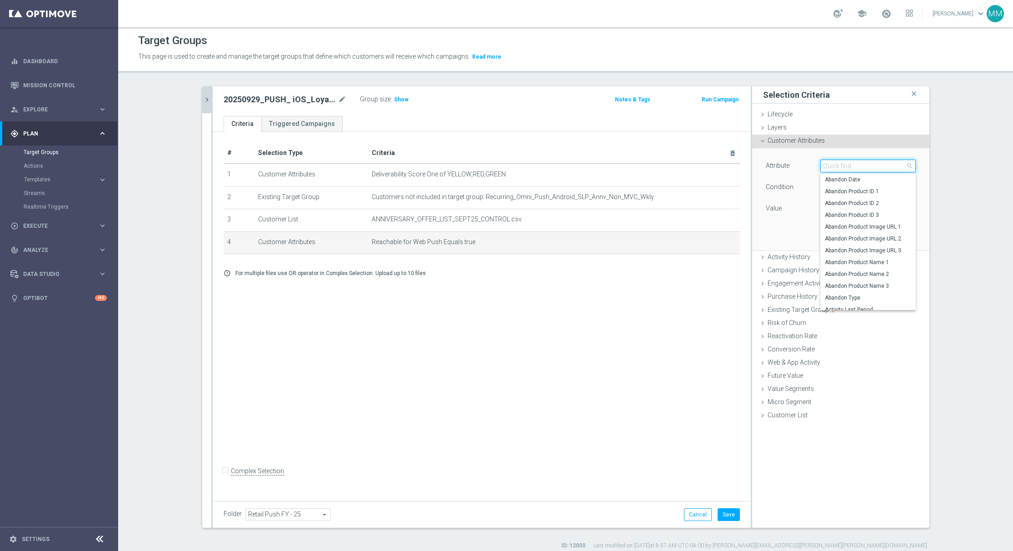
click at [835, 163] on input "search" at bounding box center [868, 166] width 95 height 13
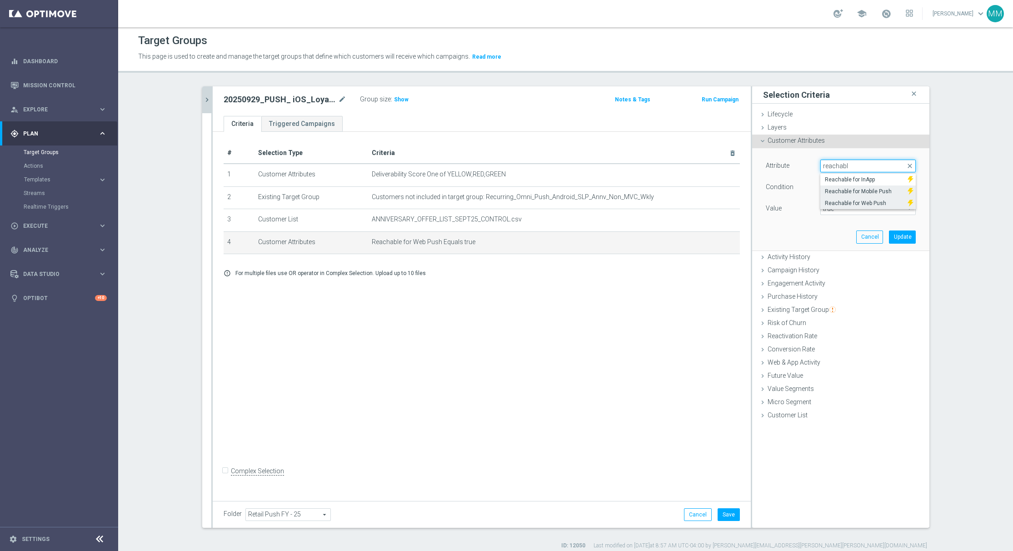
type input "reachabl"
click at [836, 196] on label "Reachable for Mobile Push" at bounding box center [865, 191] width 88 height 12
type input "Reachable for Mobile Push"
click at [840, 210] on span "true" at bounding box center [868, 209] width 95 height 12
click at [833, 237] on span "true" at bounding box center [868, 233] width 86 height 7
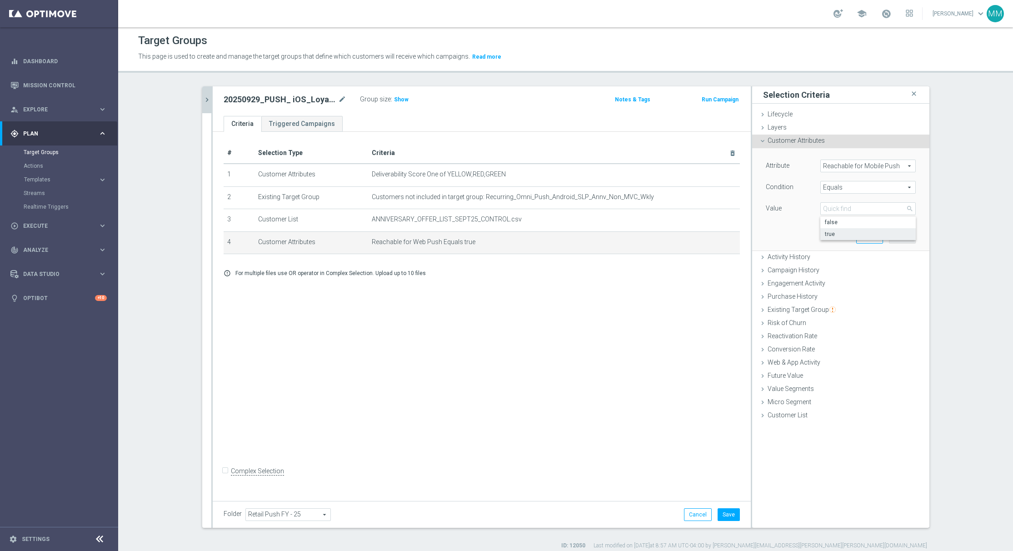
type input "true"
click at [900, 235] on button "Update" at bounding box center [902, 236] width 27 height 13
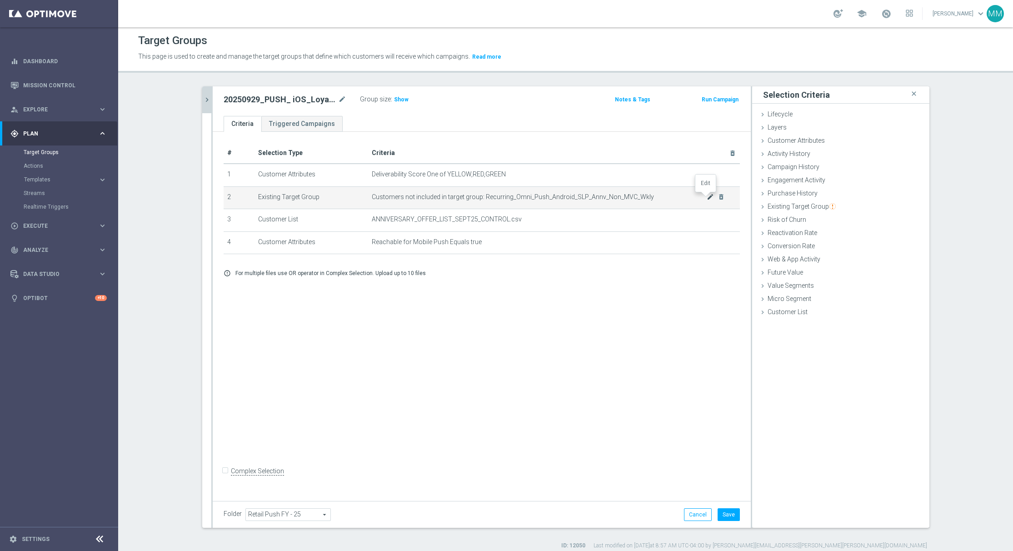
click at [707, 199] on icon "mode_edit" at bounding box center [710, 196] width 7 height 7
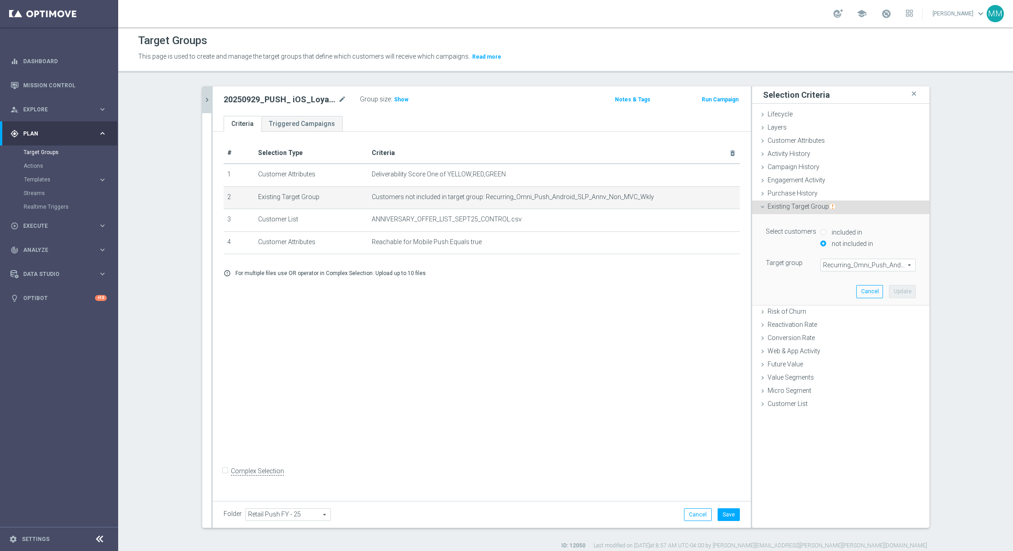
click at [867, 271] on span "Recurring_Omni_Push_Android_SLP_Annv_Non_MVC_Wkly" at bounding box center [868, 265] width 95 height 12
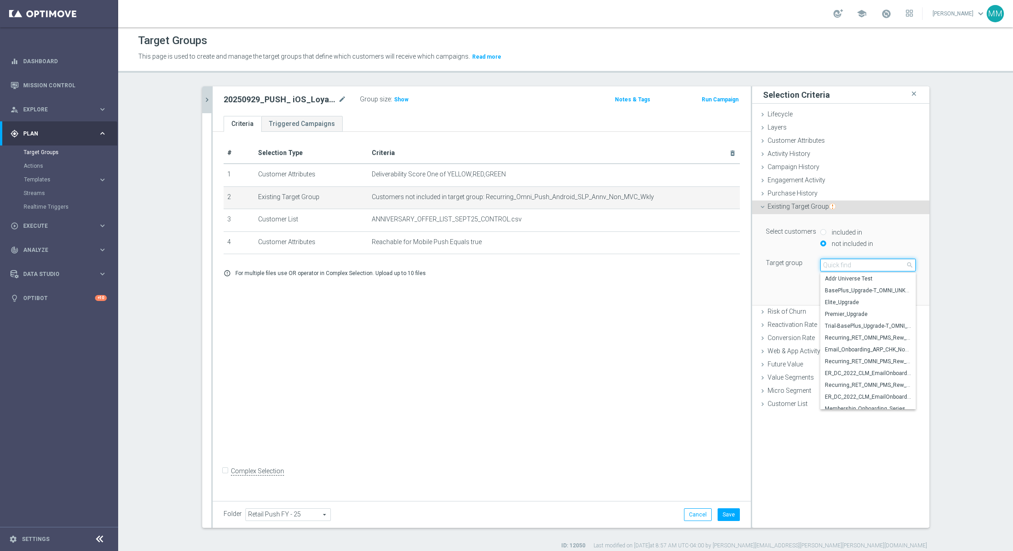
click at [857, 265] on input "search" at bounding box center [868, 265] width 95 height 13
paste input "Recurring_Omni_Push_IOS_SLP_Annv_Non_MVC_Wkly"
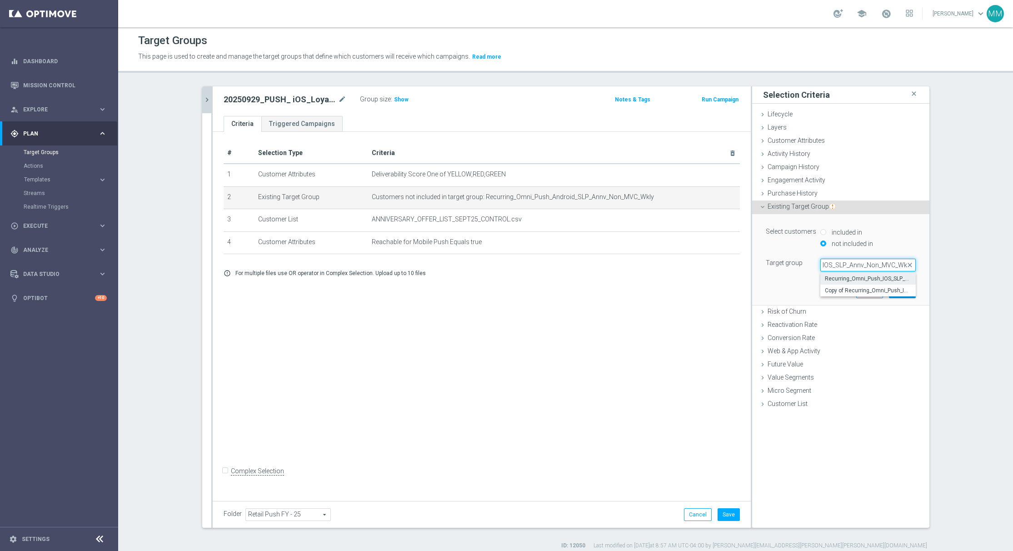
type input "Recurring_Omni_Push_IOS_SLP_Annv_Non_MVC_Wkly"
click at [856, 276] on span "Recurring_Omni_Push_IOS_SLP_Annv_Non_MVC_Wkly" at bounding box center [868, 278] width 86 height 7
type input "Recurring_Omni_Push_IOS_SLP_Annv_Non_MVC_Wkly"
click at [902, 291] on button "Update" at bounding box center [902, 291] width 27 height 13
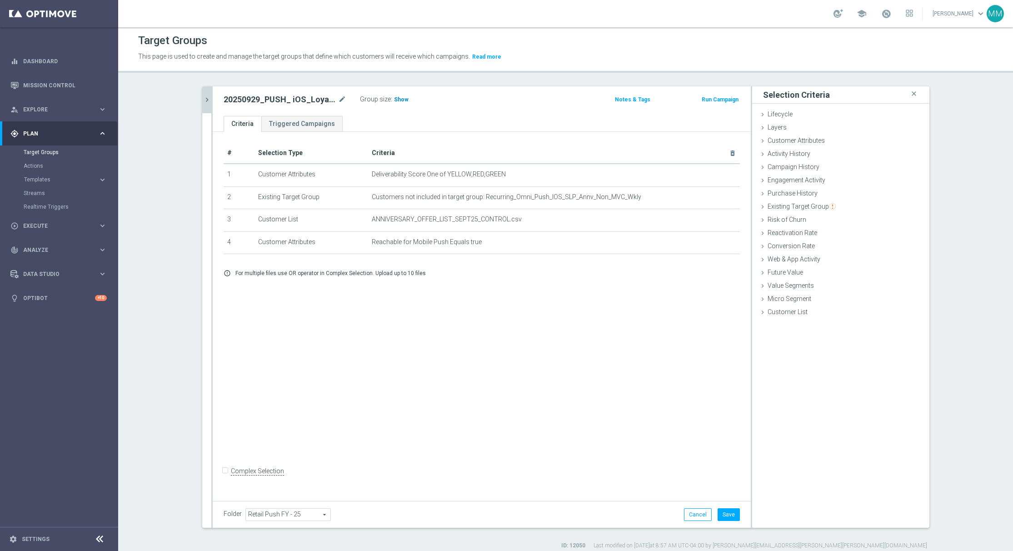
click at [394, 100] on span "Show" at bounding box center [401, 99] width 15 height 6
click at [722, 514] on button "Save" at bounding box center [729, 514] width 22 height 13
click at [523, 328] on div "# Selection Type Criteria delete_forever 1 Customer Attributes Deliverability S…" at bounding box center [482, 314] width 538 height 365
click at [205, 97] on icon "chevron_right" at bounding box center [207, 99] width 9 height 9
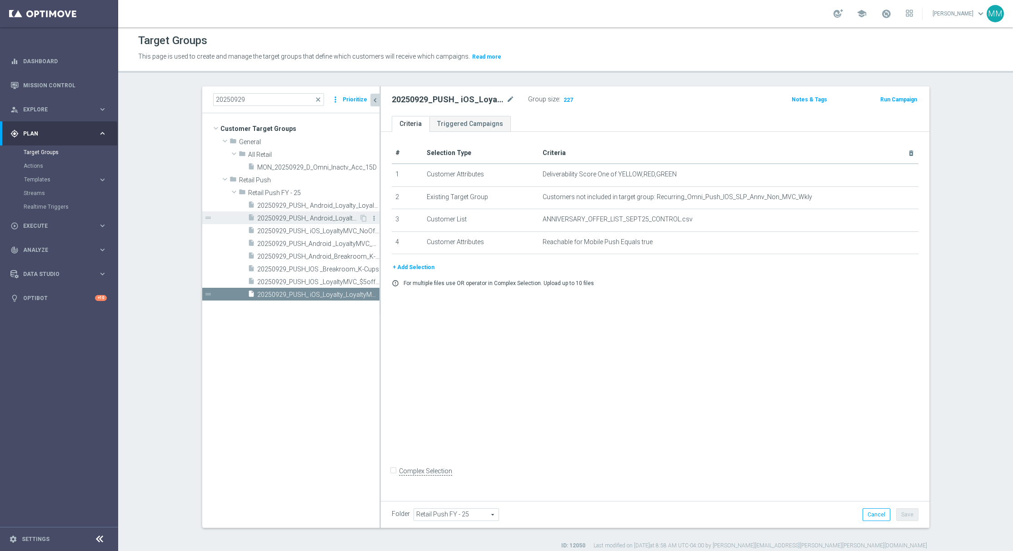
click at [371, 217] on icon "more_vert" at bounding box center [374, 218] width 7 height 7
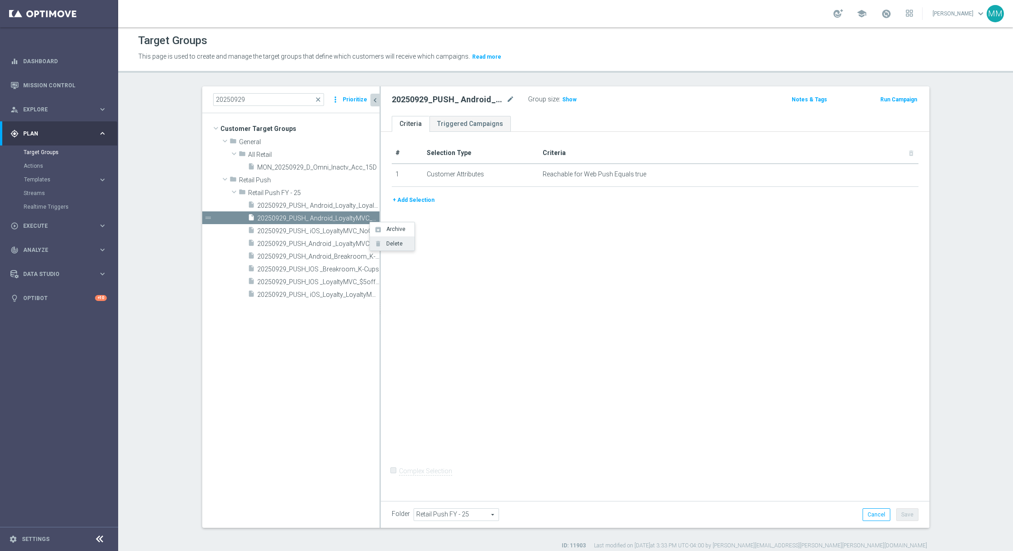
click at [390, 243] on span "Delete" at bounding box center [393, 243] width 20 height 6
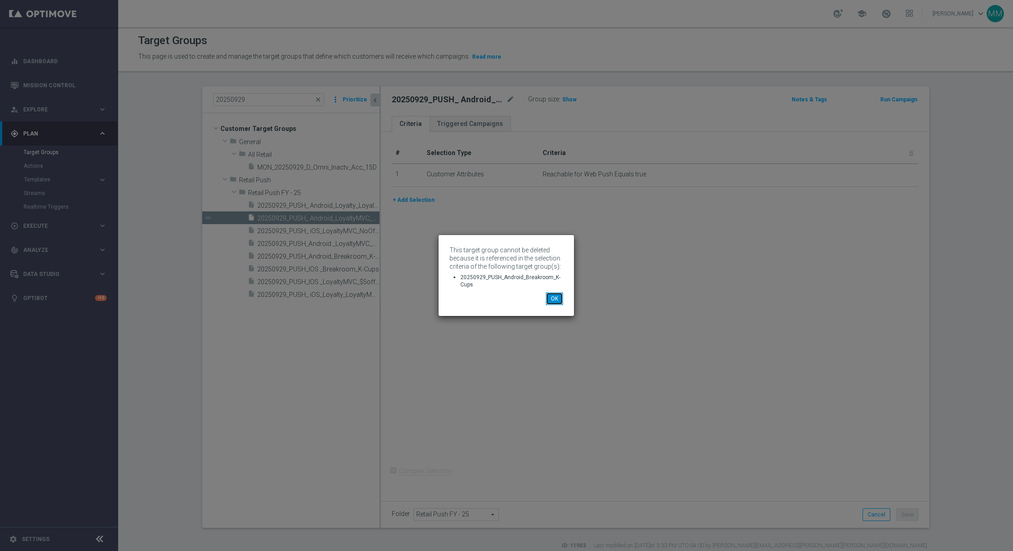
click at [551, 295] on button "OK" at bounding box center [554, 298] width 17 height 13
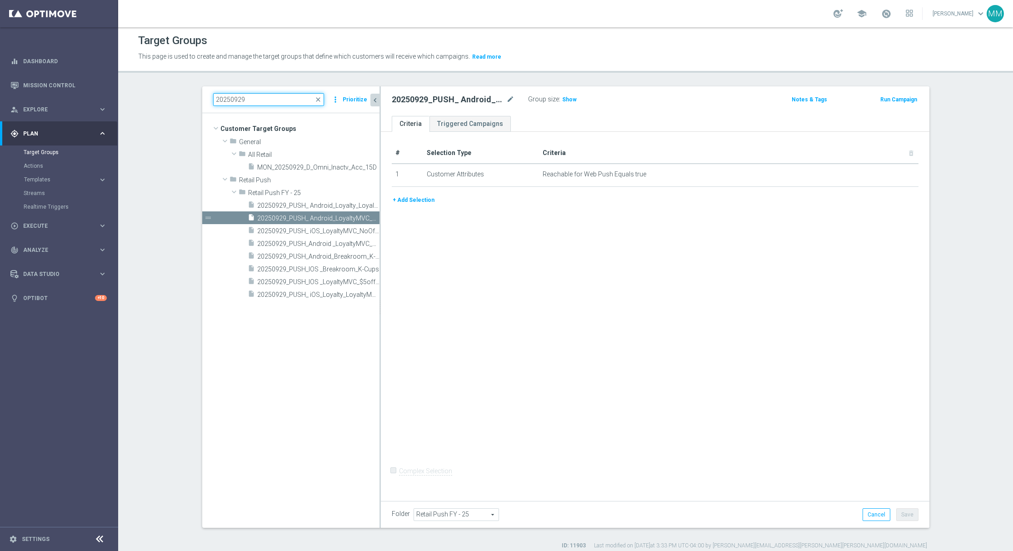
drag, startPoint x: 246, startPoint y: 100, endPoint x: 180, endPoint y: 99, distance: 65.9
click at [184, 99] on div "20250929 close more_vert Prioritize Customer Target Groups library_add create_n…" at bounding box center [566, 317] width 764 height 463
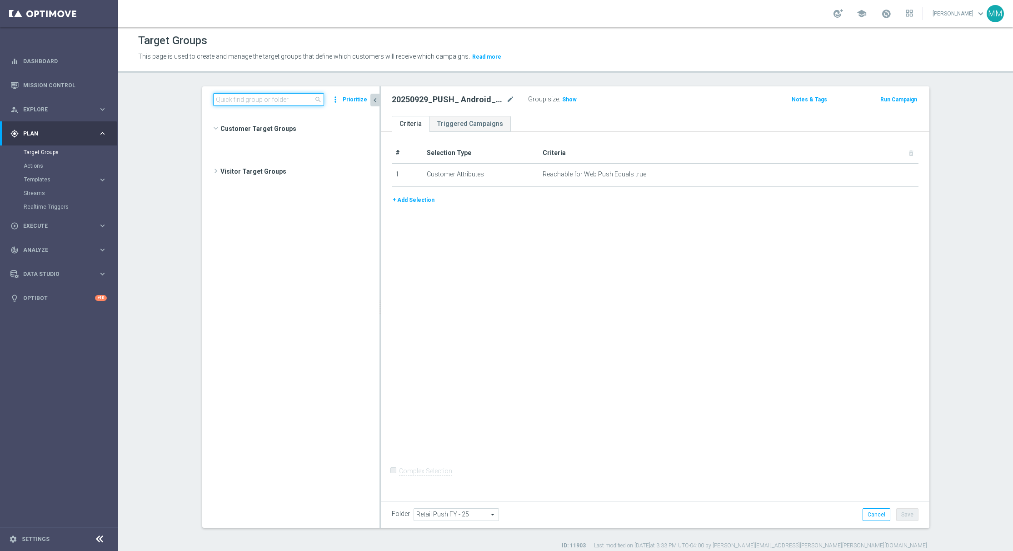
scroll to position [27297, 0]
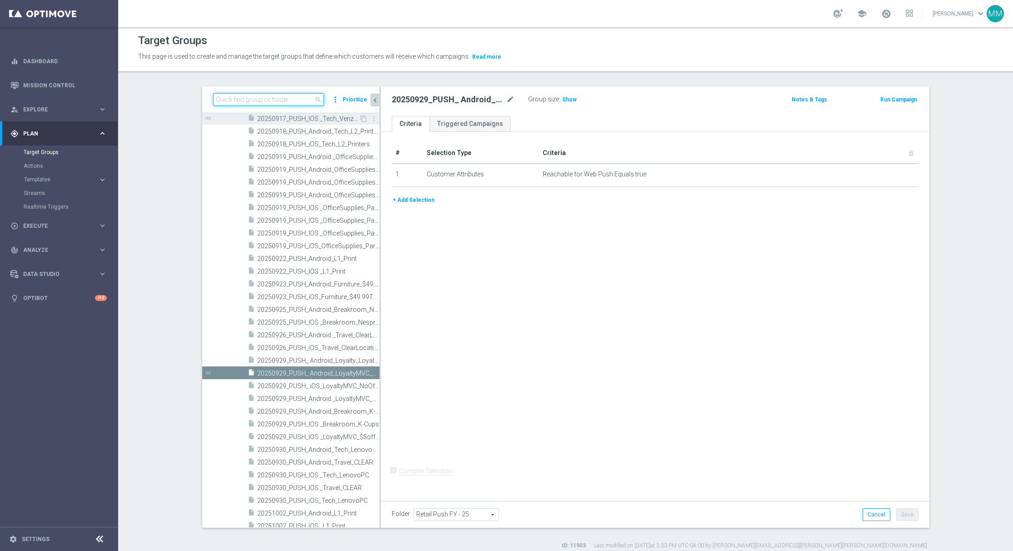
paste input "SLP_Anniversary_MVC_Sept_Targeted"
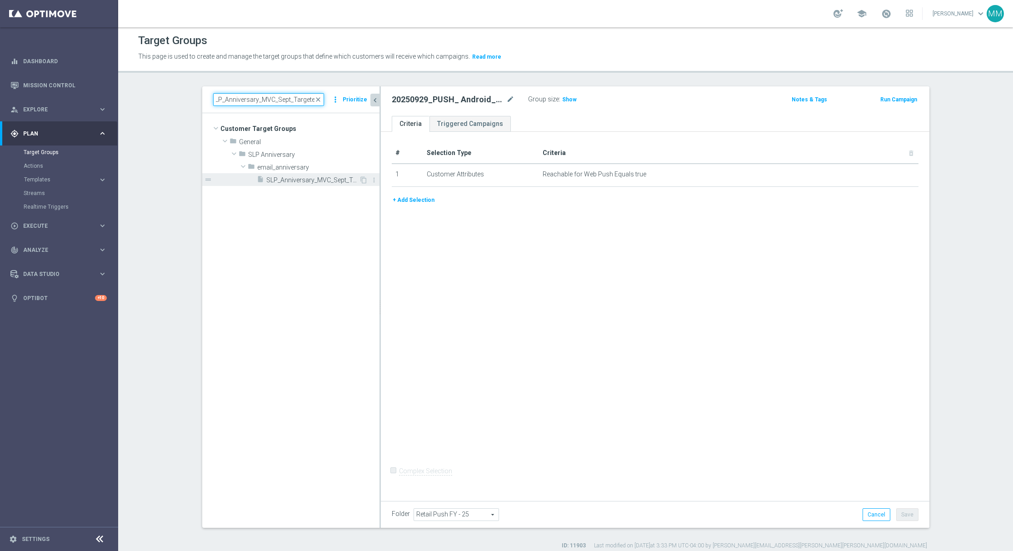
type input "SLP_Anniversary_MVC_Sept_Targeted"
click at [286, 180] on span "SLP_Anniversary_MVC_Sept_Targeted" at bounding box center [312, 180] width 93 height 8
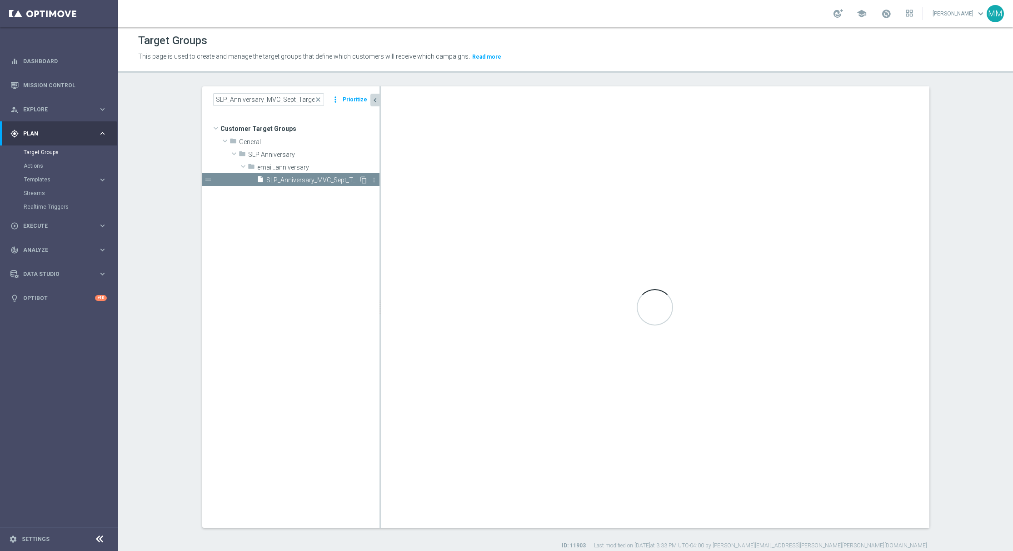
click at [360, 179] on icon "content_copy" at bounding box center [363, 179] width 7 height 7
type input "email_anniversary"
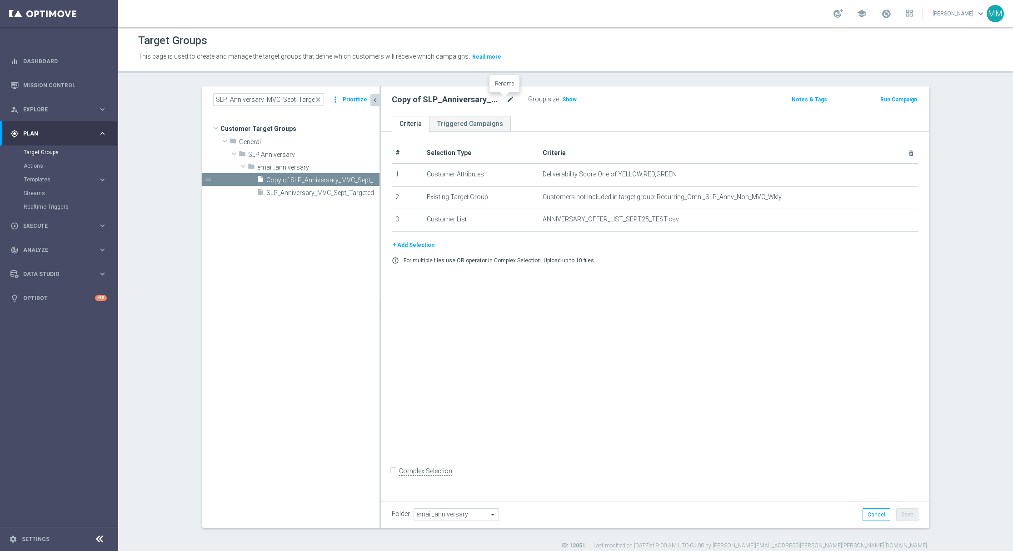
click at [506, 100] on icon "mode_edit" at bounding box center [510, 99] width 8 height 11
type input "20250929_PUSH_IOS _Loyalty_LoyaltyMVC$5offer"
click at [450, 520] on span "email_anniversary" at bounding box center [456, 515] width 85 height 12
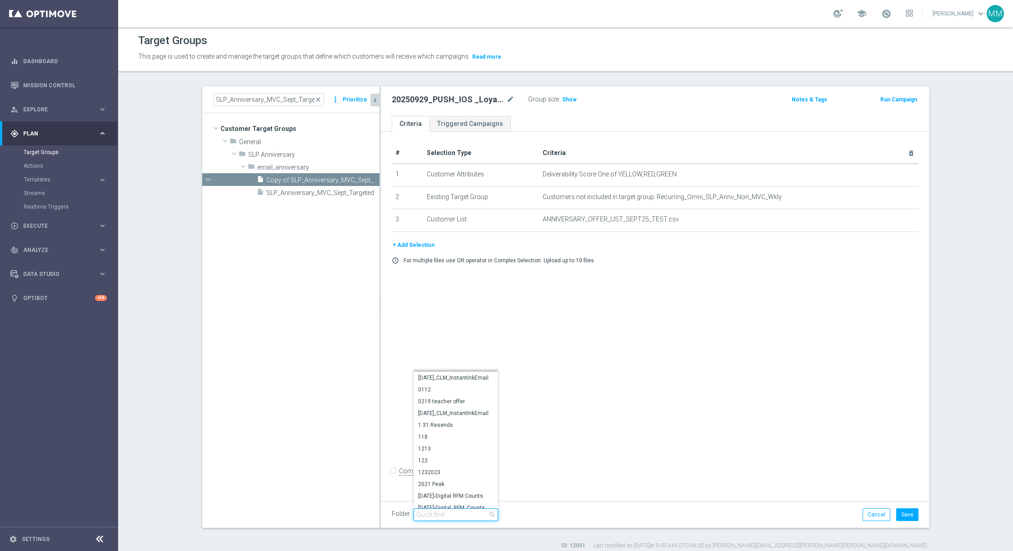
click at [447, 519] on input "search" at bounding box center [456, 514] width 85 height 13
type input "push"
click at [440, 502] on span "Retail Push FY - 25" at bounding box center [455, 502] width 75 height 7
type input "Retail Push FY - 25"
click at [420, 246] on button "+ Add Selection" at bounding box center [414, 245] width 44 height 10
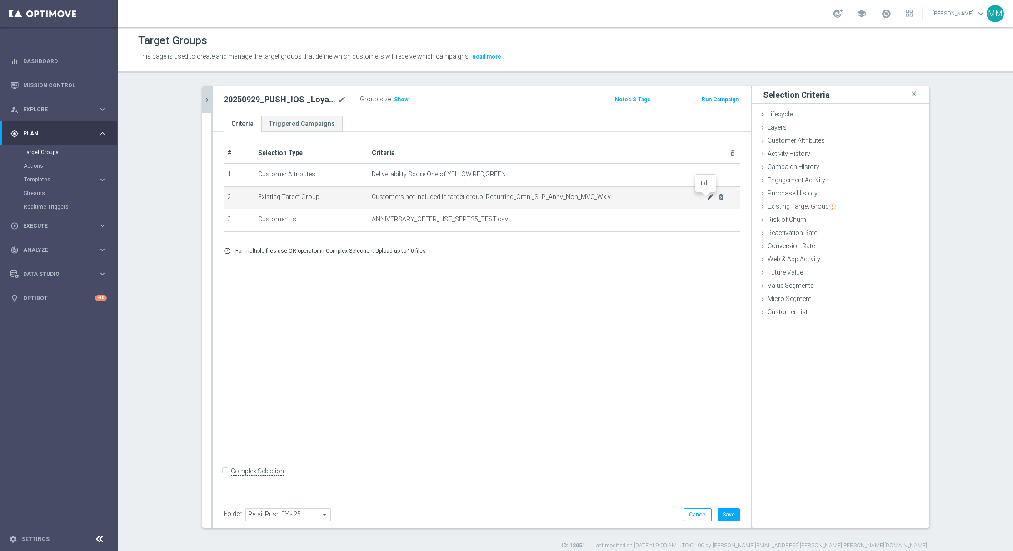
click at [707, 199] on icon "mode_edit" at bounding box center [710, 196] width 7 height 7
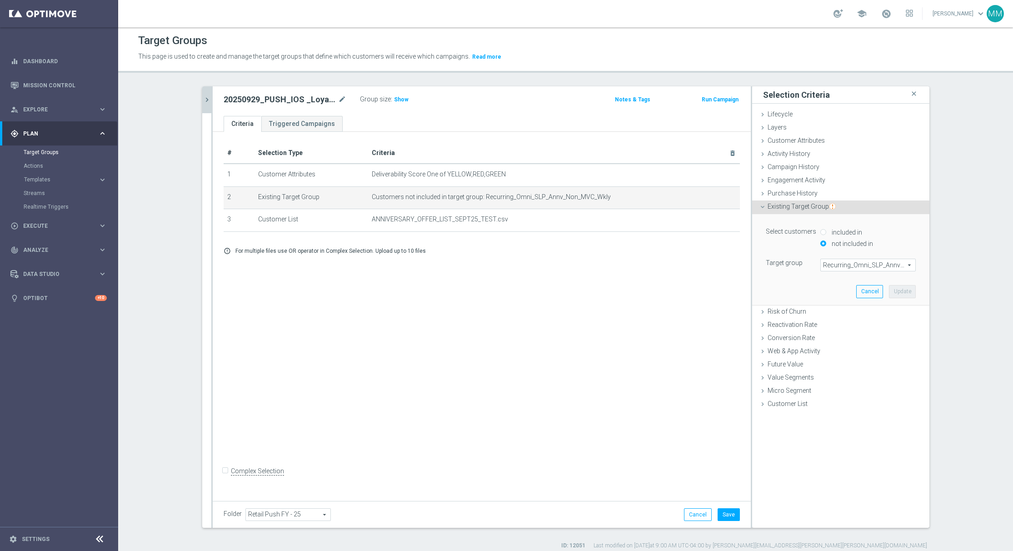
click at [877, 262] on span "Recurring_Omni_SLP_Annv_Non_MVC_Wkly" at bounding box center [868, 265] width 95 height 12
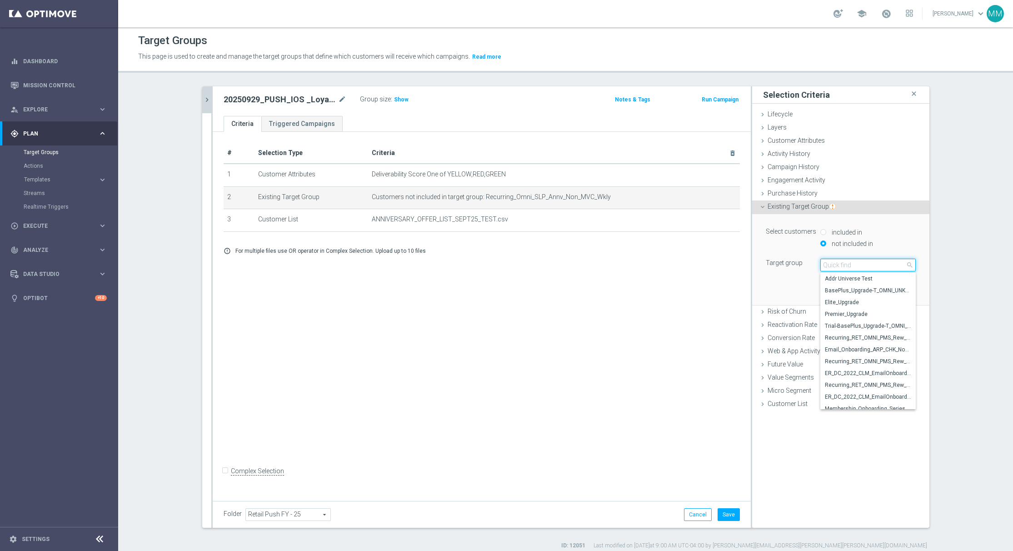
click at [877, 262] on input "search" at bounding box center [868, 265] width 95 height 13
paste input "Recurring_Omni_Push_IOS_SLP_Annv_Non_MVC_Wkly"
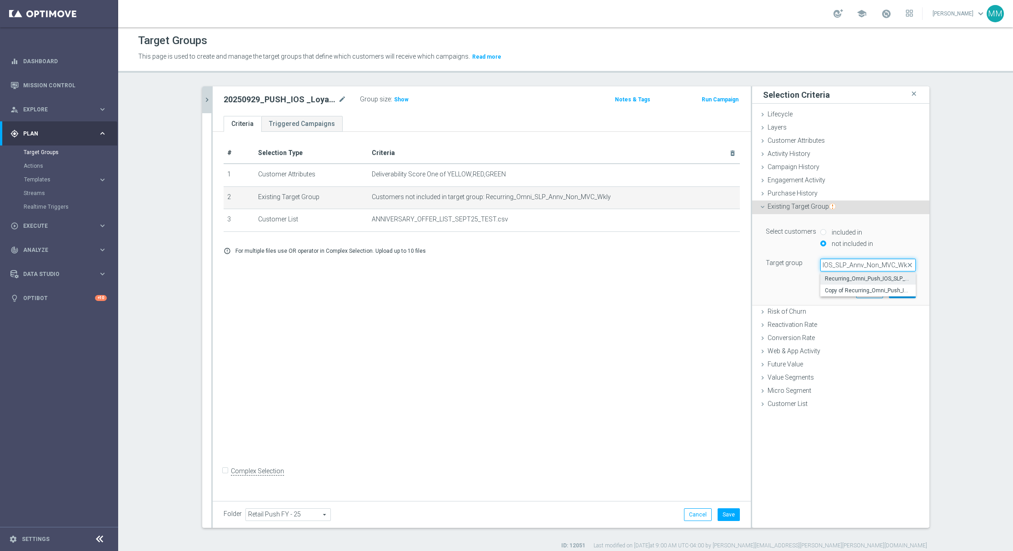
type input "Recurring_Omni_Push_IOS_SLP_Annv_Non_MVC_Wkly"
click at [845, 279] on span "Recurring_Omni_Push_IOS_SLP_Annv_Non_MVC_Wkly" at bounding box center [868, 278] width 86 height 7
type input "Recurring_Omni_Push_IOS_SLP_Annv_Non_MVC_Wkly"
click at [892, 290] on button "Update" at bounding box center [902, 291] width 27 height 13
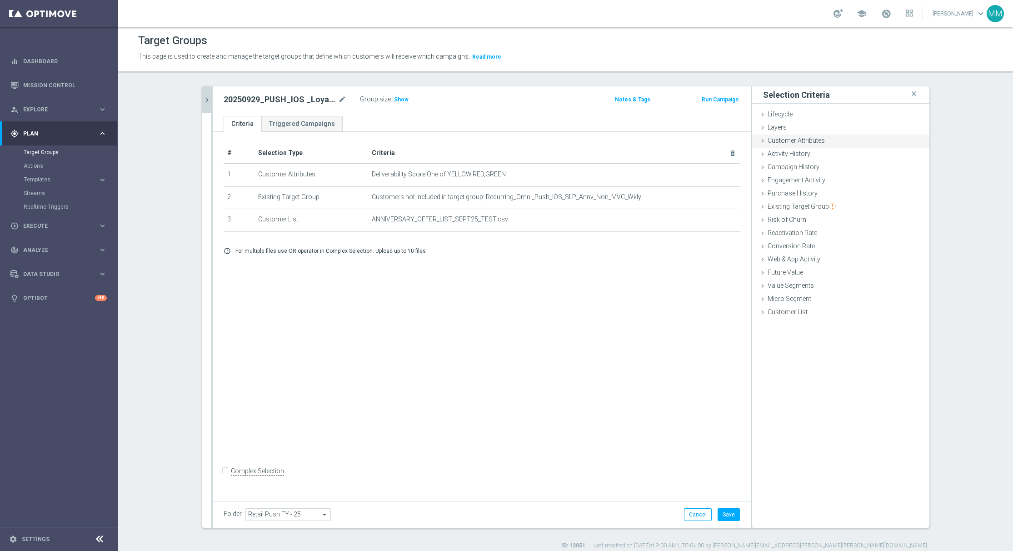
click at [836, 136] on div "Customer Attributes done selection updated" at bounding box center [840, 142] width 177 height 14
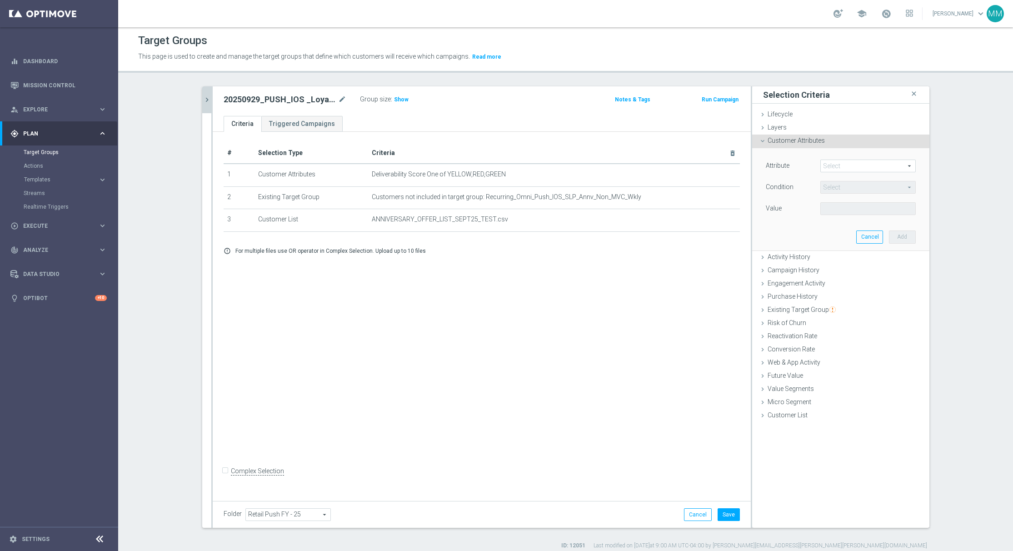
click at [827, 160] on span at bounding box center [868, 166] width 95 height 12
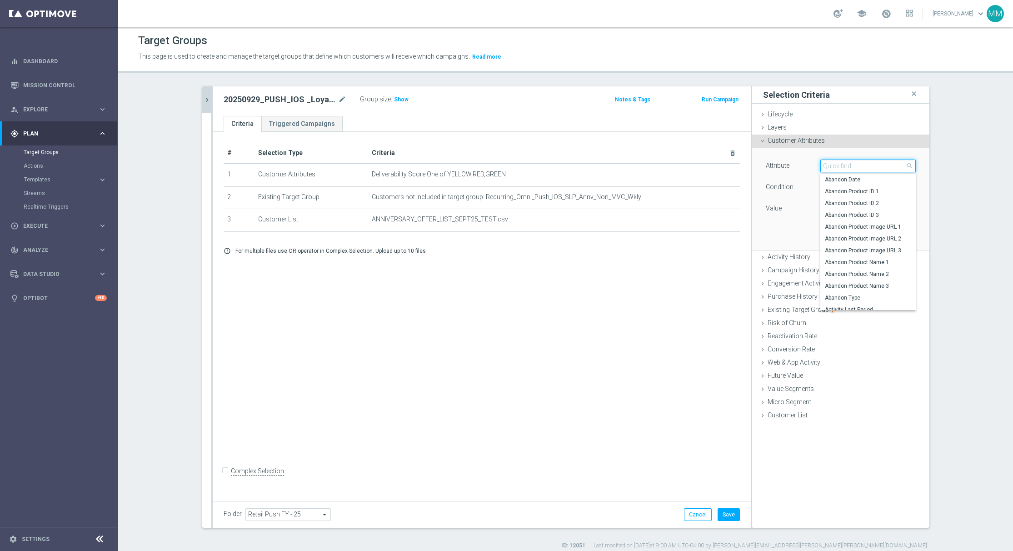
click at [828, 161] on input "search" at bounding box center [868, 166] width 95 height 13
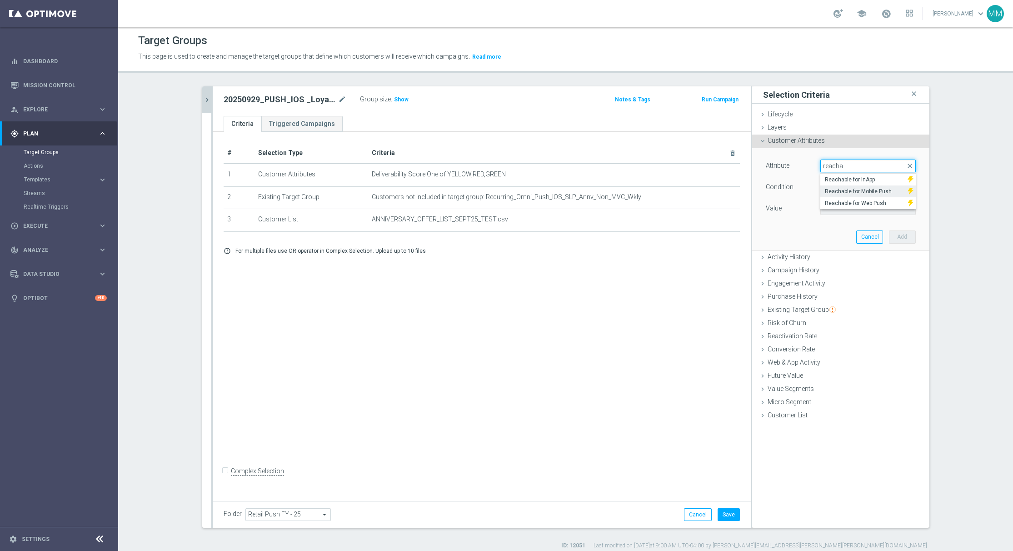
type input "reacha"
click at [845, 191] on span "Reachable for Mobile Push" at bounding box center [864, 191] width 79 height 7
type input "Reachable for Mobile Push"
type input "Equals"
click at [845, 205] on span at bounding box center [868, 209] width 95 height 12
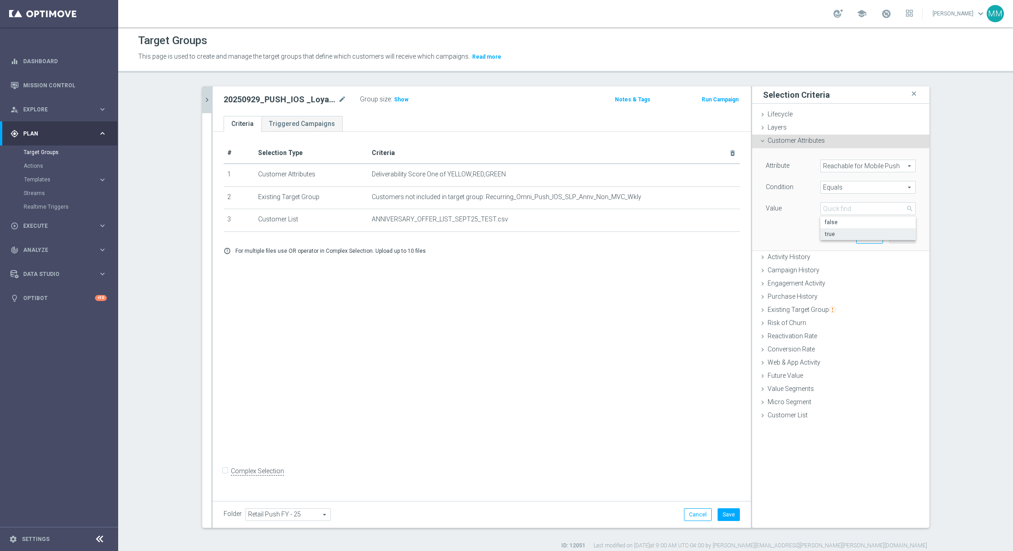
click at [841, 231] on span "true" at bounding box center [868, 233] width 86 height 7
type input "true"
click at [906, 237] on button "Add" at bounding box center [902, 236] width 27 height 13
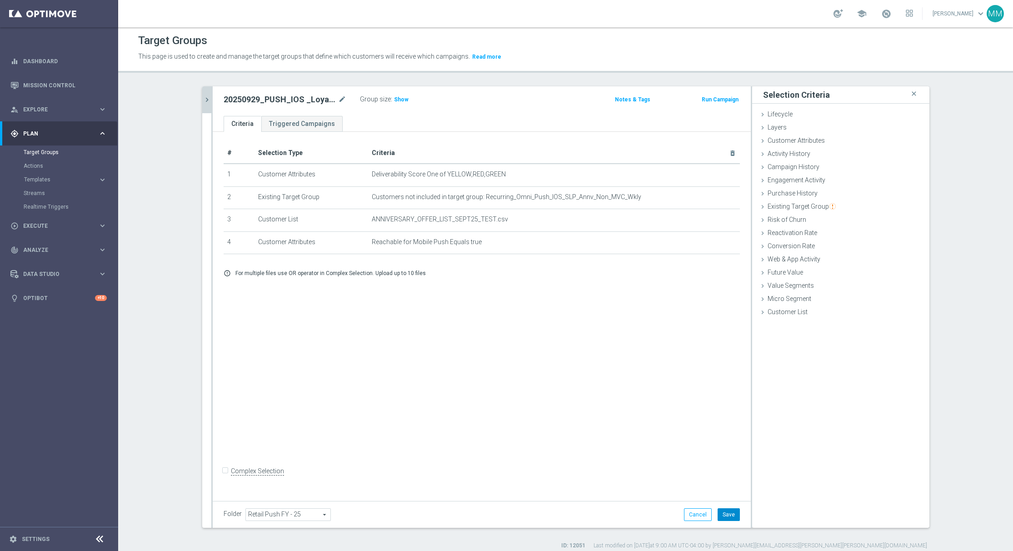
click at [726, 511] on button "Save" at bounding box center [729, 514] width 22 height 13
click at [394, 95] on h3 "Show" at bounding box center [401, 100] width 16 height 10
click at [203, 100] on icon "chevron_right" at bounding box center [207, 99] width 9 height 9
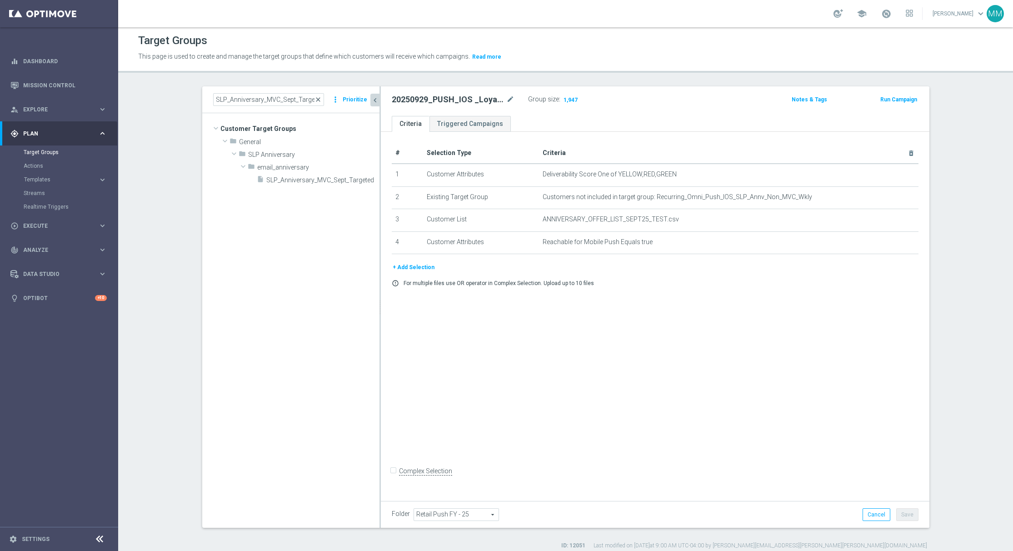
click at [315, 99] on span "close" at bounding box center [318, 99] width 7 height 7
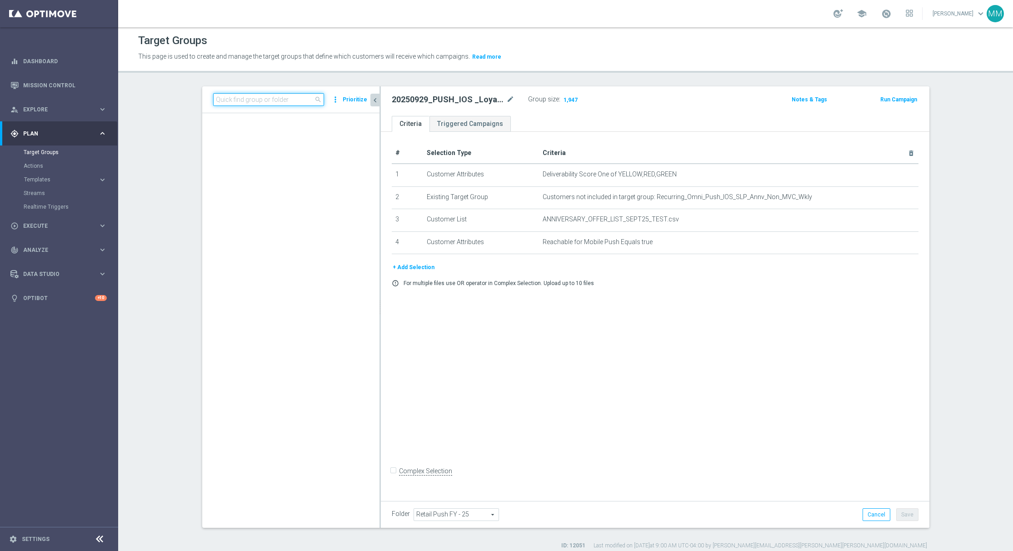
click at [280, 97] on input at bounding box center [268, 99] width 111 height 13
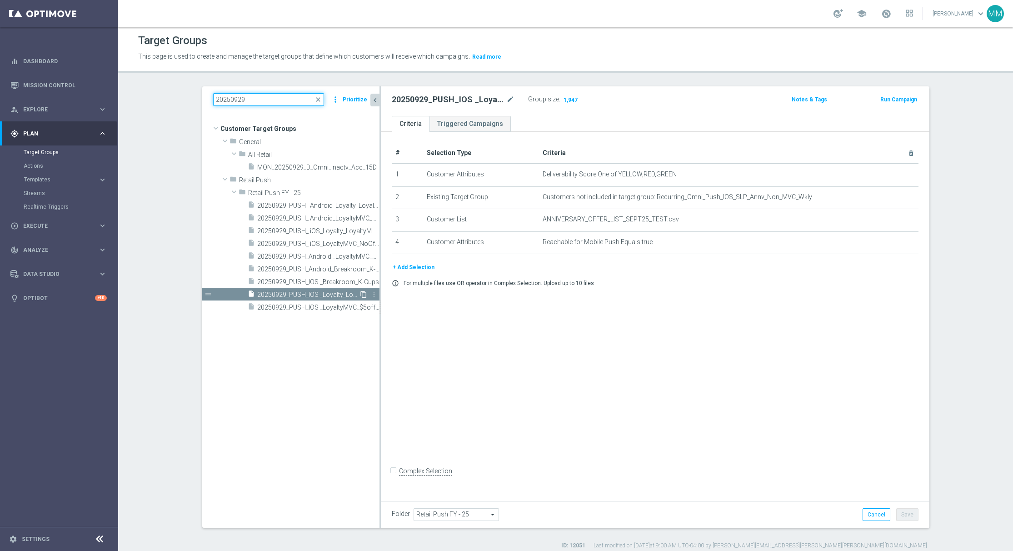
type input "20250929"
click at [360, 292] on icon "content_copy" at bounding box center [363, 294] width 7 height 7
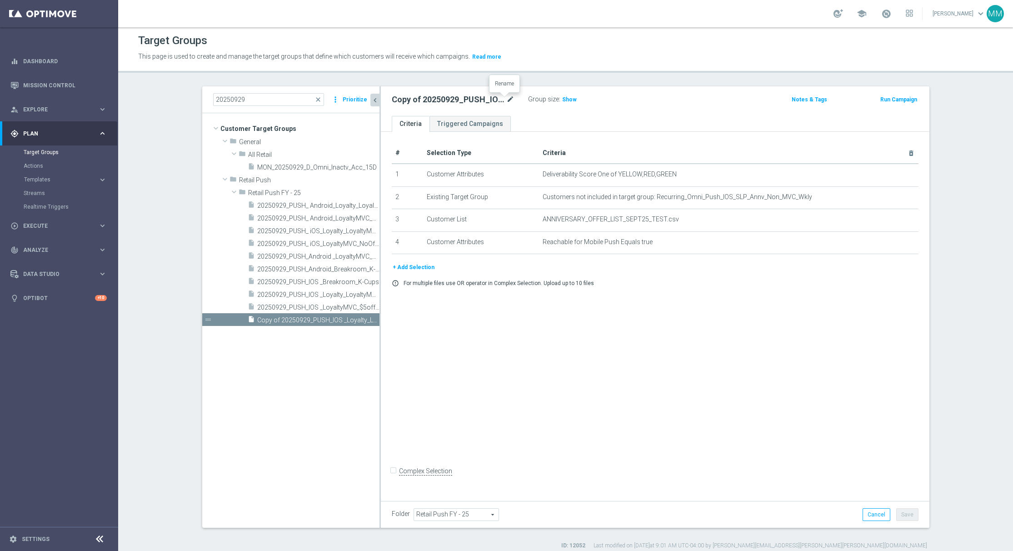
click at [506, 101] on icon "mode_edit" at bounding box center [510, 99] width 8 height 11
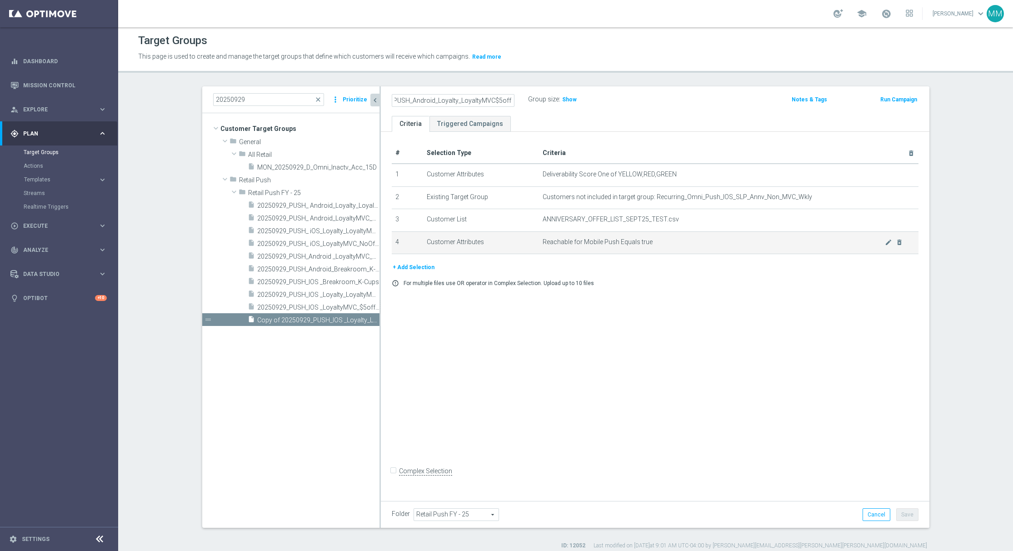
type input "20250929_PUSH_Android_Loyalty_LoyaltyMVC$5offer"
click at [885, 249] on td "Reachable for Mobile Push Equals true mode_edit delete_forever" at bounding box center [729, 242] width 380 height 23
click at [885, 245] on icon "mode_edit" at bounding box center [888, 242] width 7 height 7
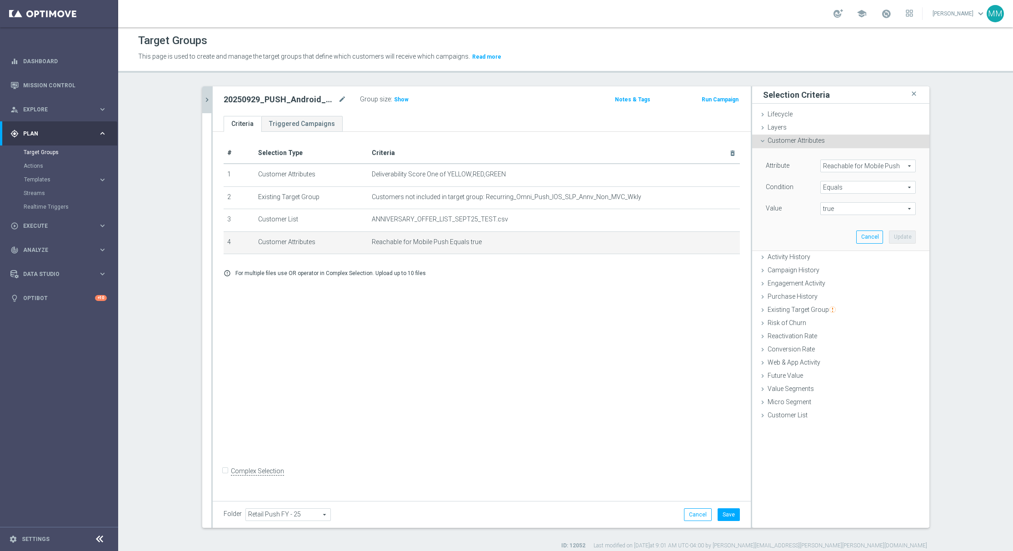
click at [834, 165] on span "Reachable for Mobile Push" at bounding box center [868, 166] width 95 height 12
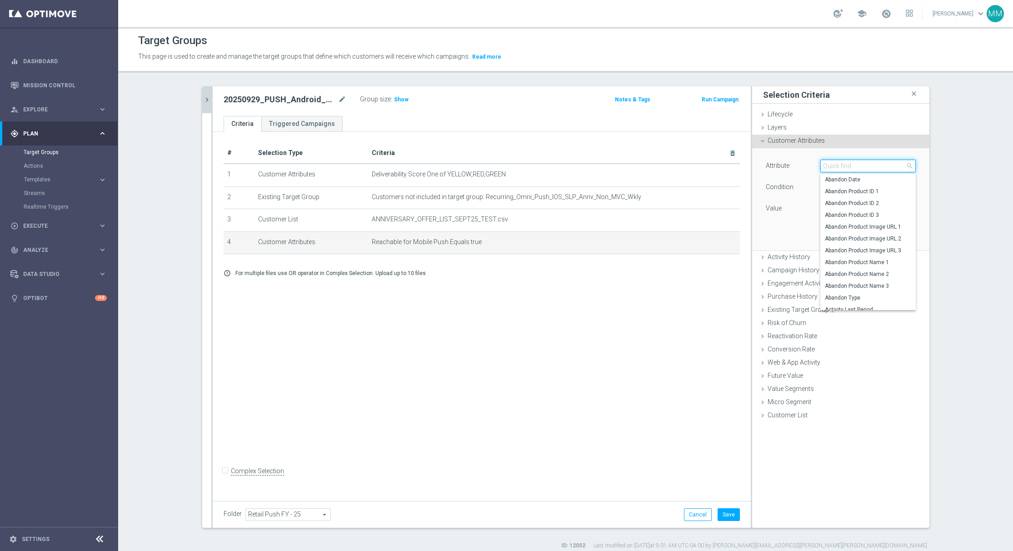
click at [834, 165] on input "search" at bounding box center [868, 166] width 95 height 13
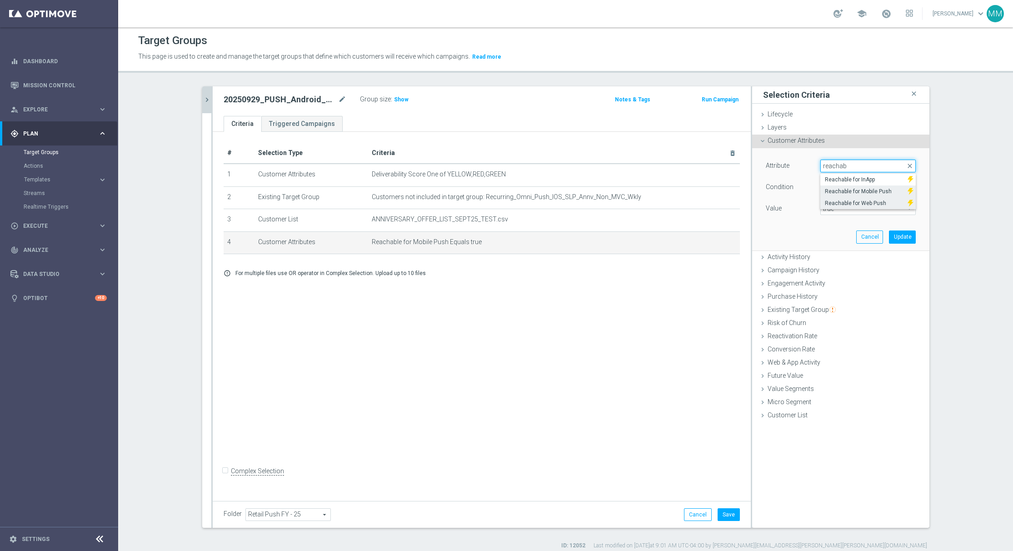
type input "reachab"
click at [847, 202] on span "Reachable for Web Push" at bounding box center [864, 203] width 79 height 7
type input "Reachable for Web Push"
click at [847, 213] on span "true" at bounding box center [868, 209] width 95 height 12
click at [851, 231] on span "true" at bounding box center [868, 233] width 86 height 7
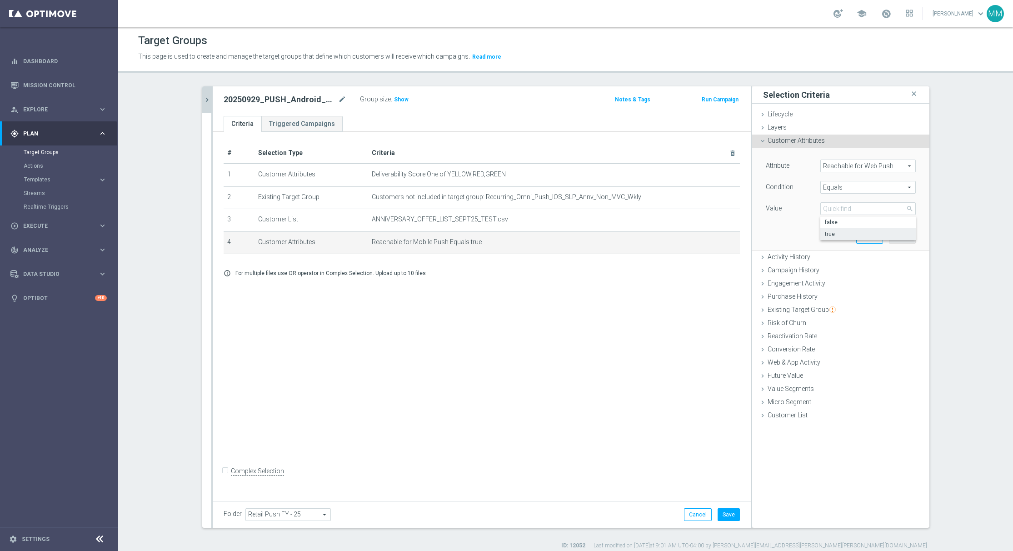
type input "true"
click at [891, 239] on button "Update" at bounding box center [902, 236] width 27 height 13
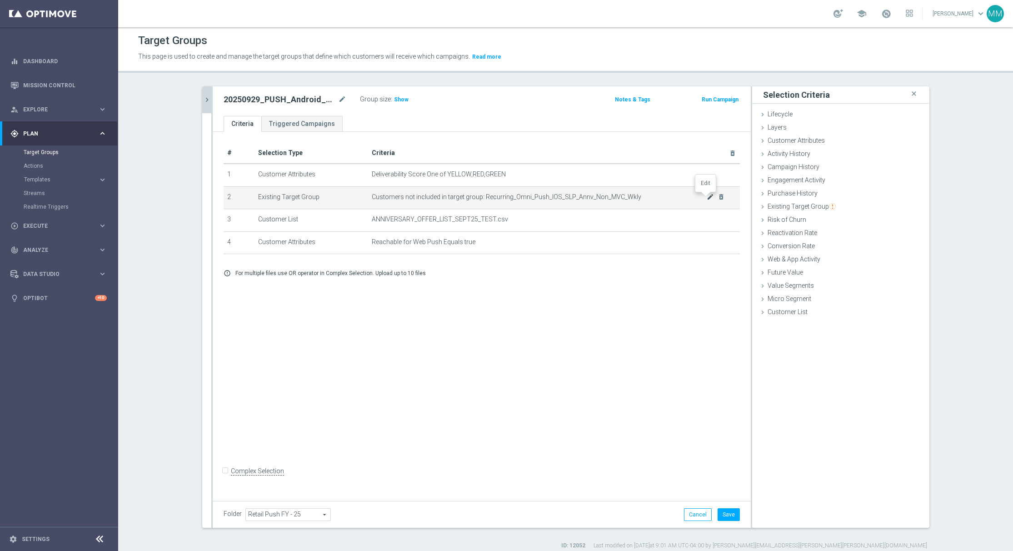
click at [707, 200] on icon "mode_edit" at bounding box center [710, 196] width 7 height 7
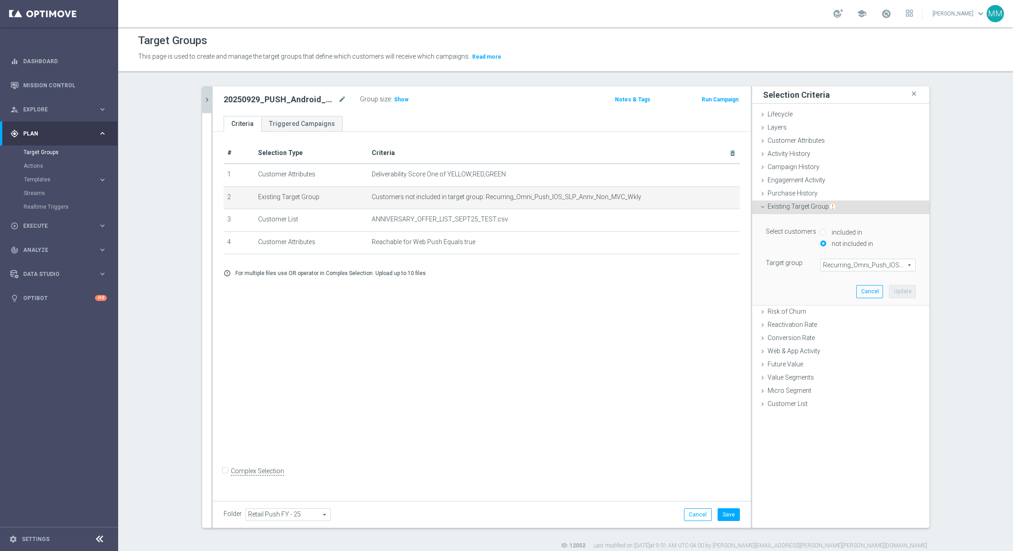
click at [841, 265] on span "Recurring_Omni_Push_IOS_SLP_Annv_Non_MVC_Wkly" at bounding box center [868, 265] width 95 height 12
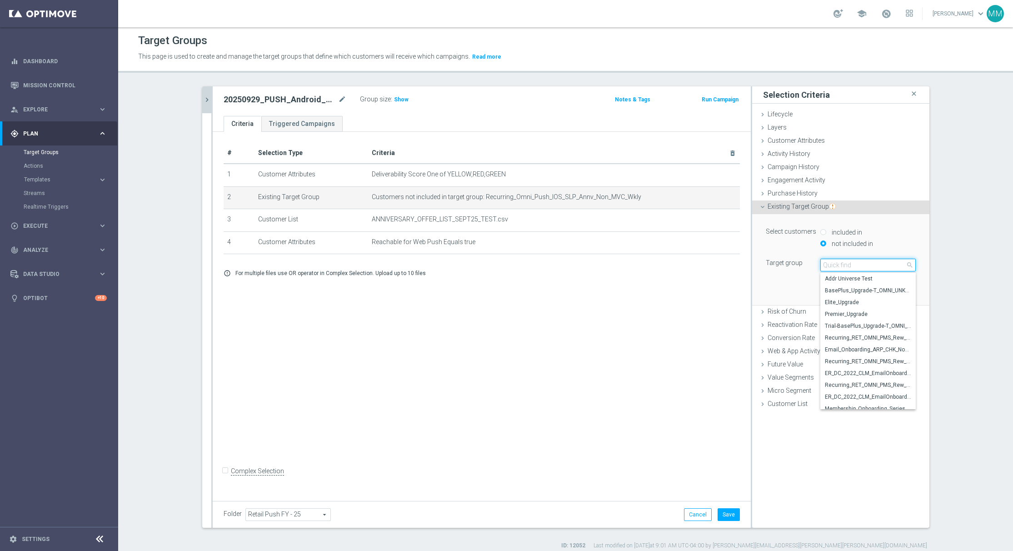
click at [841, 265] on input "search" at bounding box center [868, 265] width 95 height 13
paste input "Recurring_Omni_Push_Android_SLP_Annv_Non_MVC_Wkly"
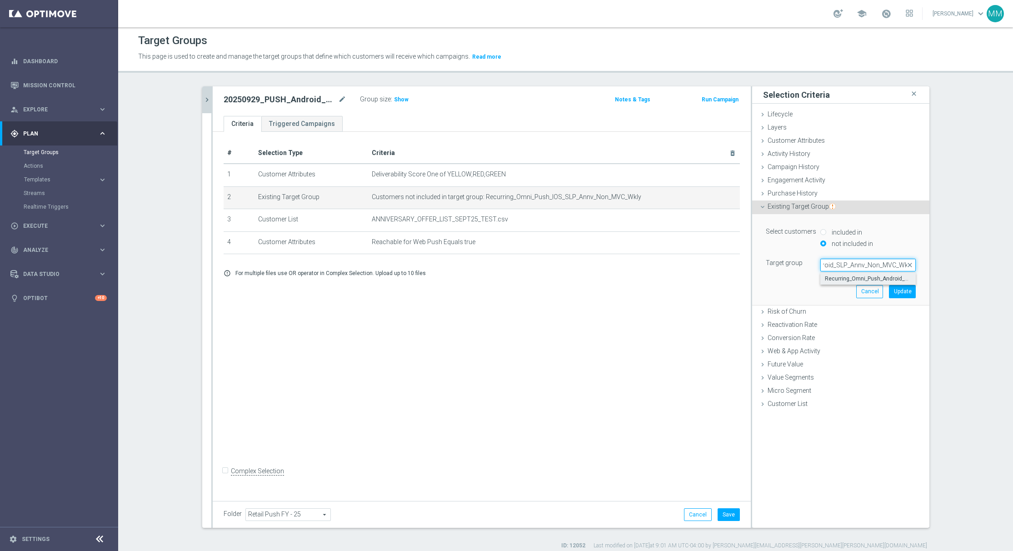
type input "Recurring_Omni_Push_Android_SLP_Annv_Non_MVC_Wkly"
click at [844, 275] on span "Recurring_Omni_Push_Android_SLP_Annv_Non_MVC_Wkly" at bounding box center [868, 278] width 86 height 7
type input "Recurring_Omni_Push_Android_SLP_Annv_Non_MVC_Wkly"
click at [906, 289] on button "Update" at bounding box center [902, 291] width 27 height 13
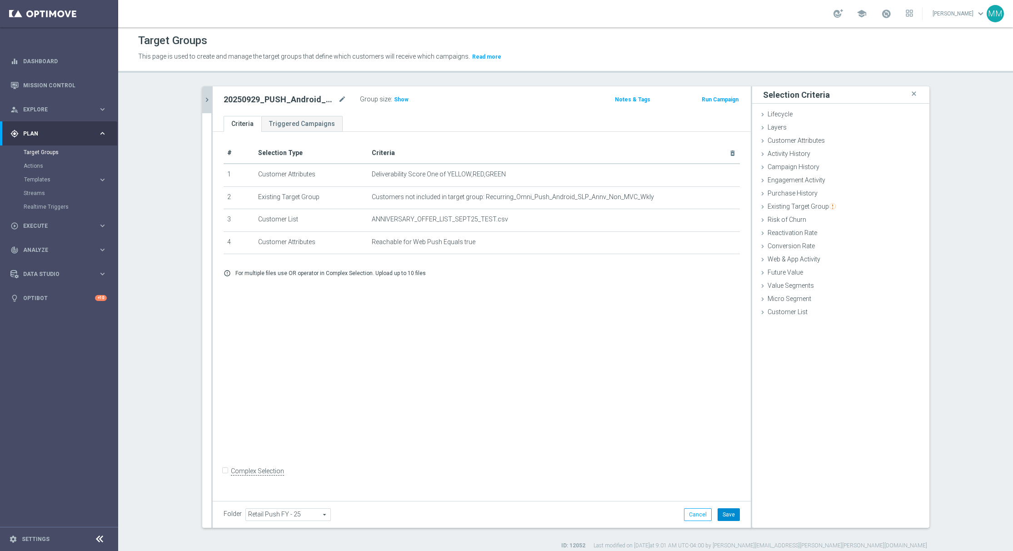
click at [728, 510] on button "Save" at bounding box center [729, 514] width 22 height 13
click at [393, 95] on h3 "Show" at bounding box center [401, 100] width 16 height 10
click at [203, 102] on icon "chevron_right" at bounding box center [207, 99] width 9 height 9
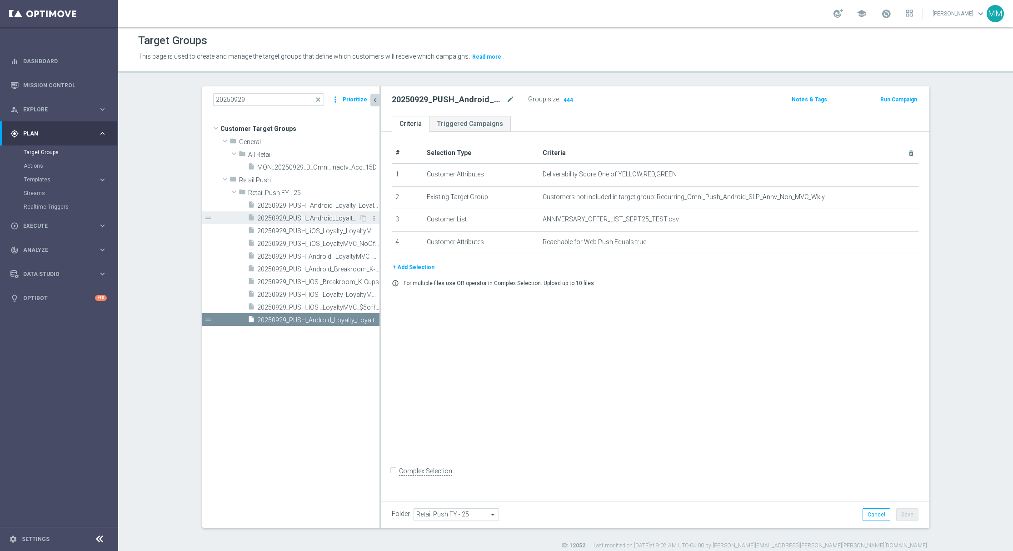
click at [371, 219] on icon "more_vert" at bounding box center [374, 218] width 7 height 7
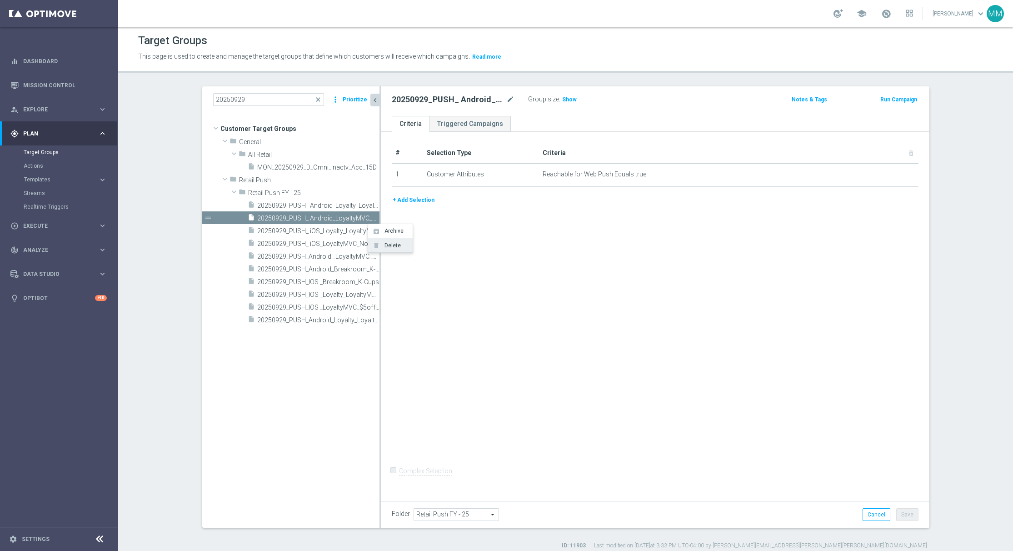
click at [391, 245] on span "Delete" at bounding box center [391, 245] width 20 height 6
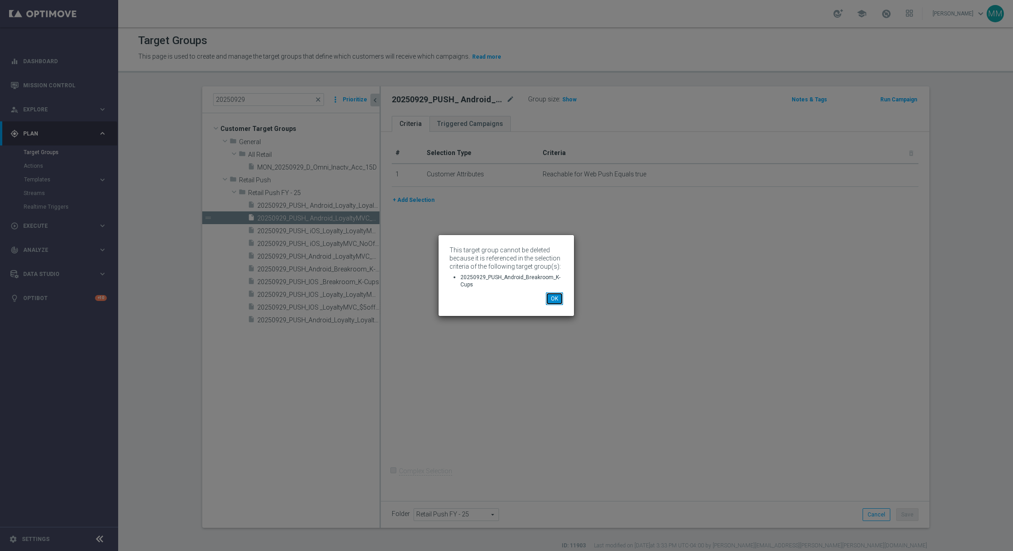
click at [556, 293] on button "OK" at bounding box center [554, 298] width 17 height 13
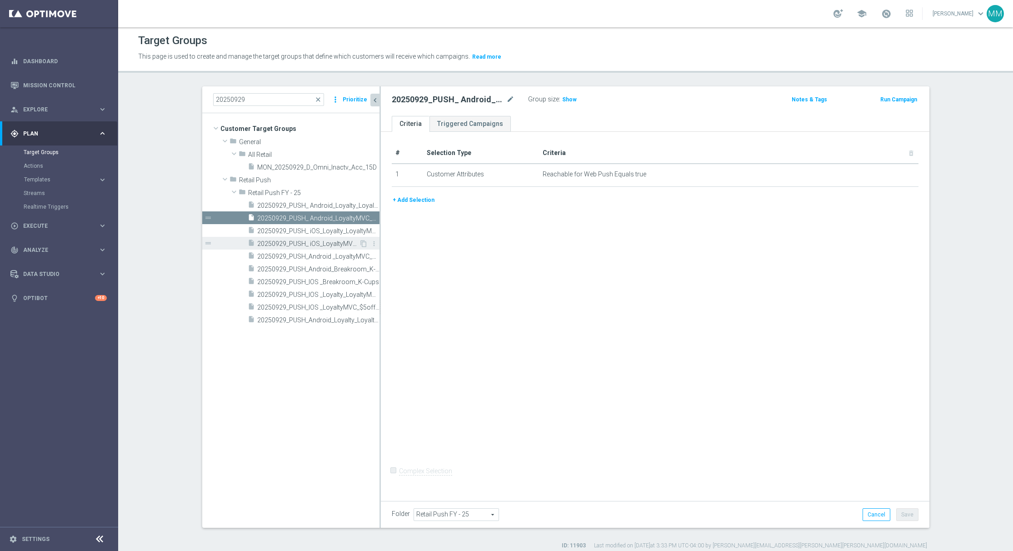
click at [343, 245] on span "20250929_PUSH_ iOS_LoyaltyMVC_NoOffer" at bounding box center [308, 244] width 102 height 8
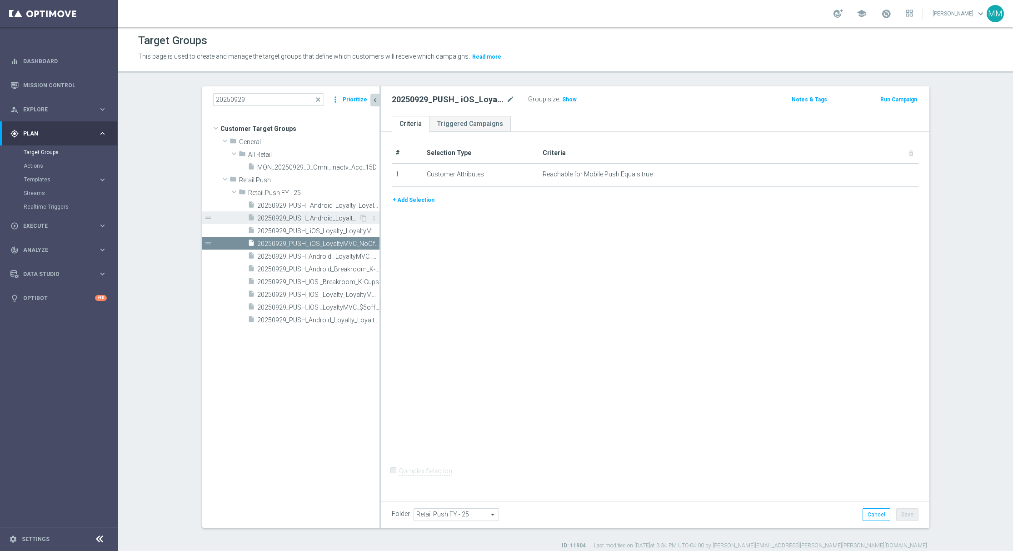
click at [340, 217] on span "20250929_PUSH_ Android_LoyaltyMVC_NoOffer" at bounding box center [308, 219] width 102 height 8
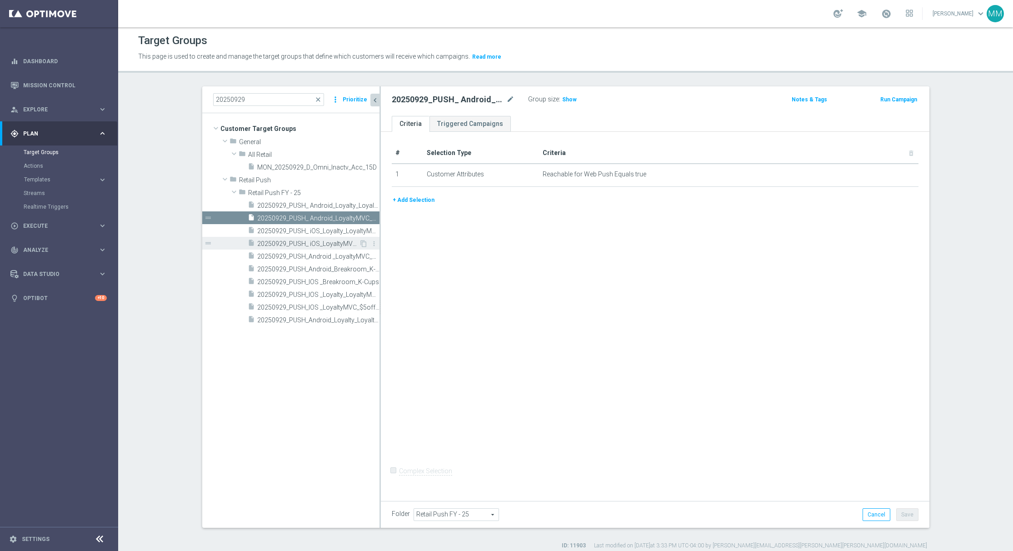
click at [338, 246] on span "20250929_PUSH_ iOS_LoyaltyMVC_NoOffer" at bounding box center [308, 244] width 102 height 8
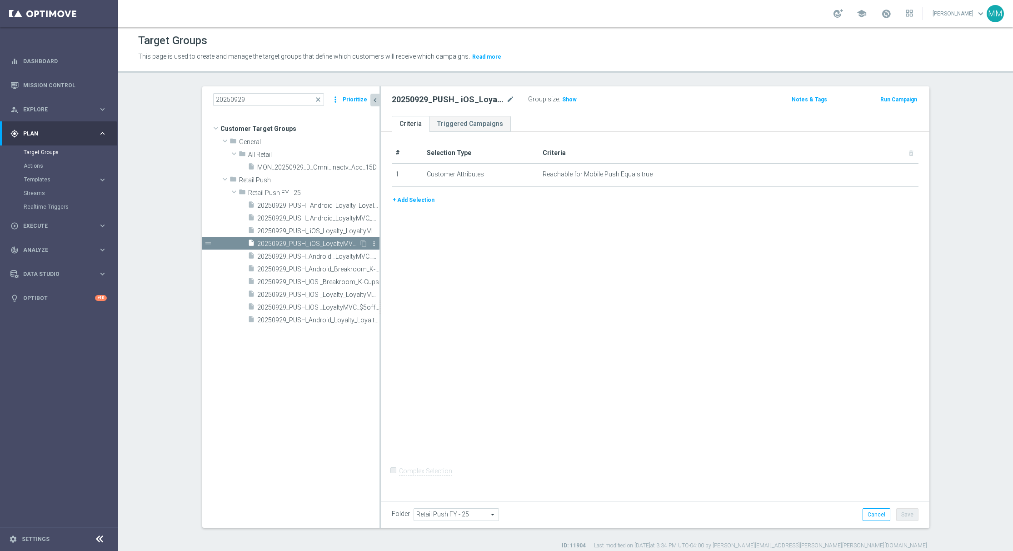
click at [371, 244] on icon "more_vert" at bounding box center [374, 243] width 7 height 7
click at [390, 269] on span "Delete" at bounding box center [392, 270] width 20 height 6
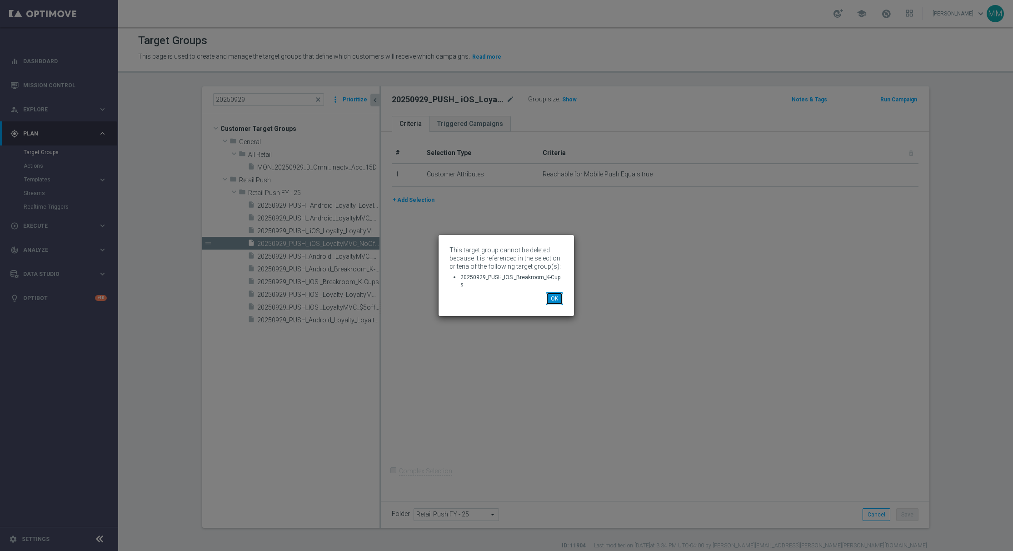
click at [556, 297] on button "OK" at bounding box center [554, 298] width 17 height 13
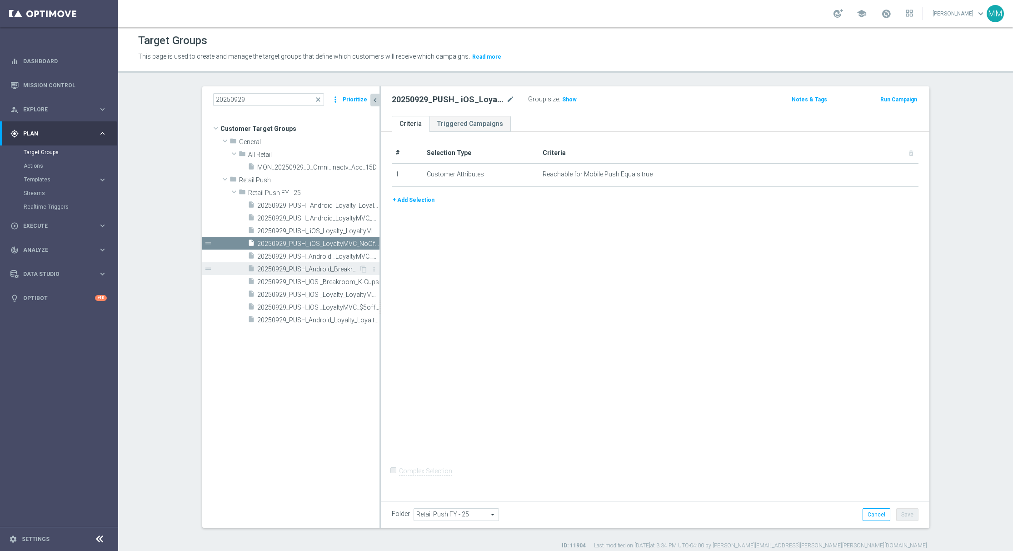
click at [326, 270] on span "20250929_PUSH_Android_Breakroom_K-Cups" at bounding box center [308, 269] width 102 height 8
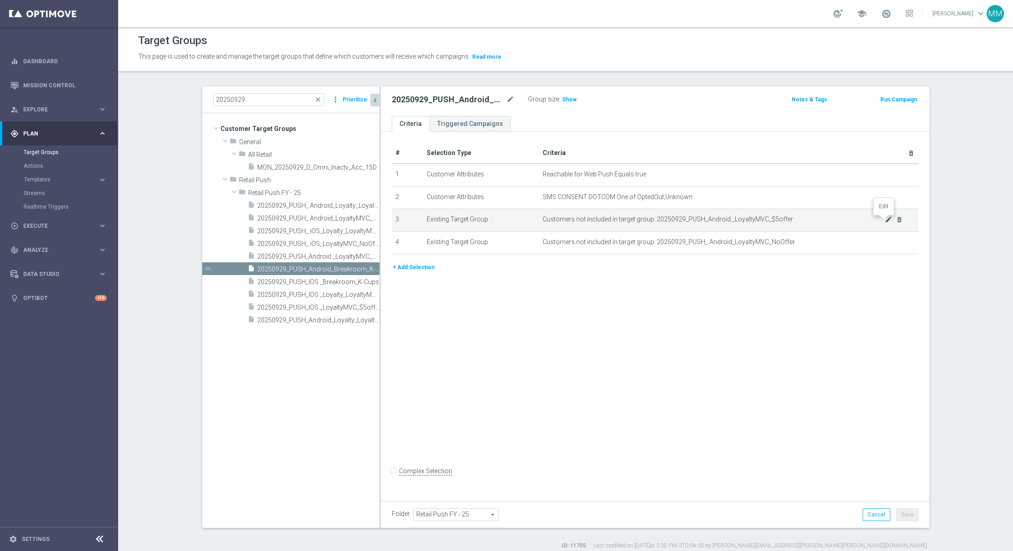
click at [885, 222] on icon "mode_edit" at bounding box center [888, 219] width 7 height 7
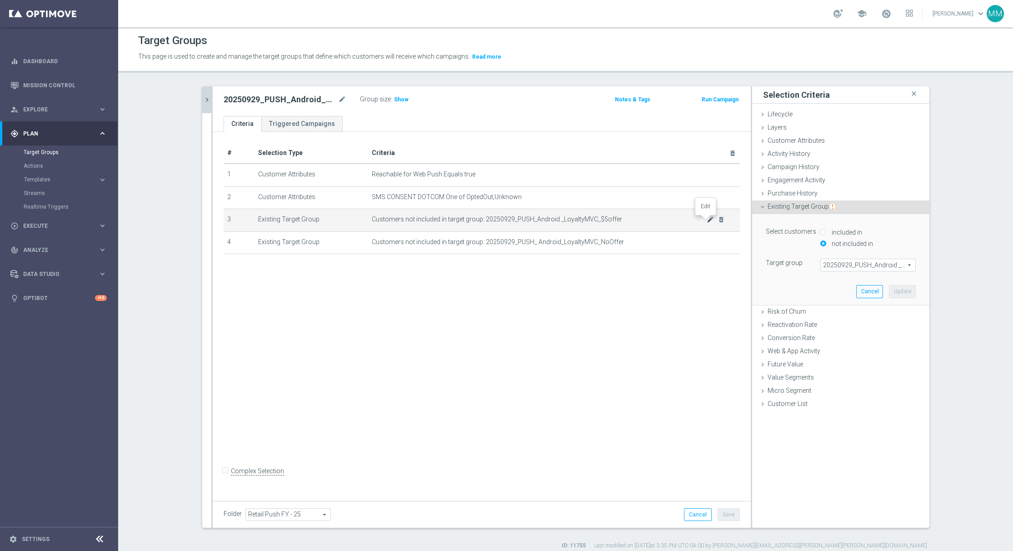
click at [707, 222] on icon "mode_edit" at bounding box center [710, 219] width 7 height 7
click at [838, 267] on span "20250929_PUSH_Android _LoyaltyMVC_$5offer" at bounding box center [868, 265] width 95 height 12
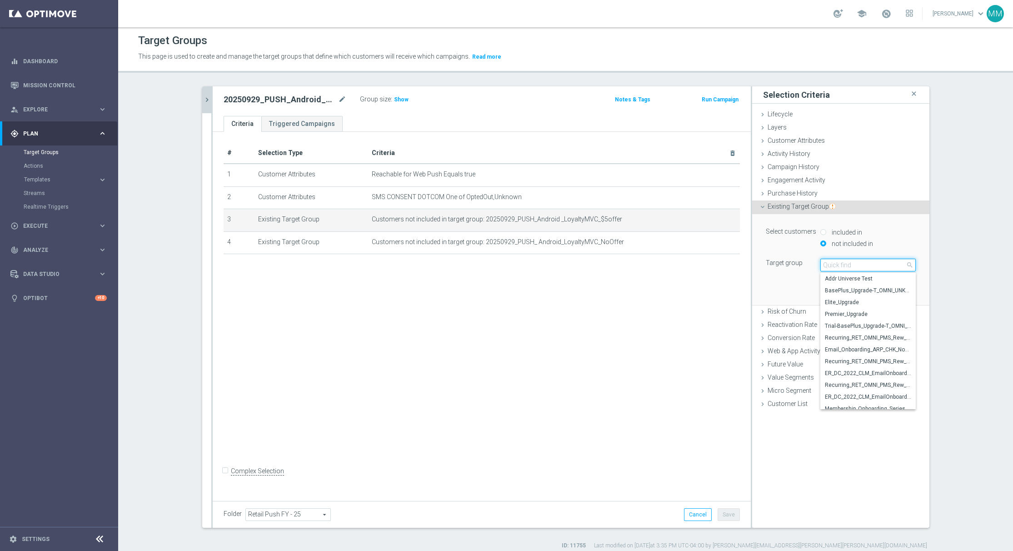
click at [838, 267] on input "search" at bounding box center [868, 265] width 95 height 13
paste input "20250929_PUSH_Android_Loyalty_LoyaltyMVC$5offer"
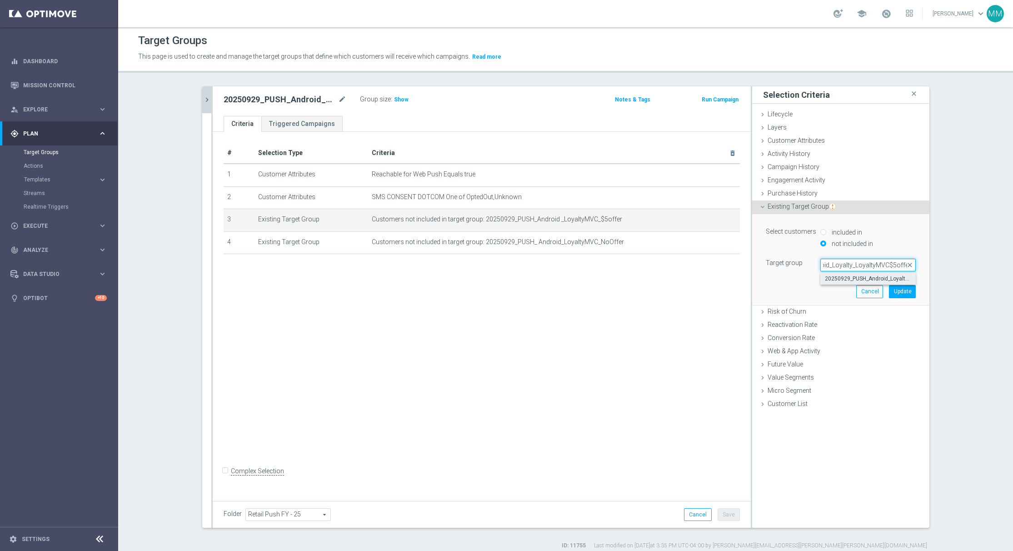
type input "20250929_PUSH_Android_Loyalty_LoyaltyMVC$5offer"
click at [840, 279] on span "20250929_PUSH_Android_Loyalty_LoyaltyMVC$5offer" at bounding box center [868, 278] width 86 height 7
type input "20250929_PUSH_Android_Loyalty_LoyaltyMVC$5offer"
click at [902, 293] on button "Update" at bounding box center [902, 291] width 27 height 13
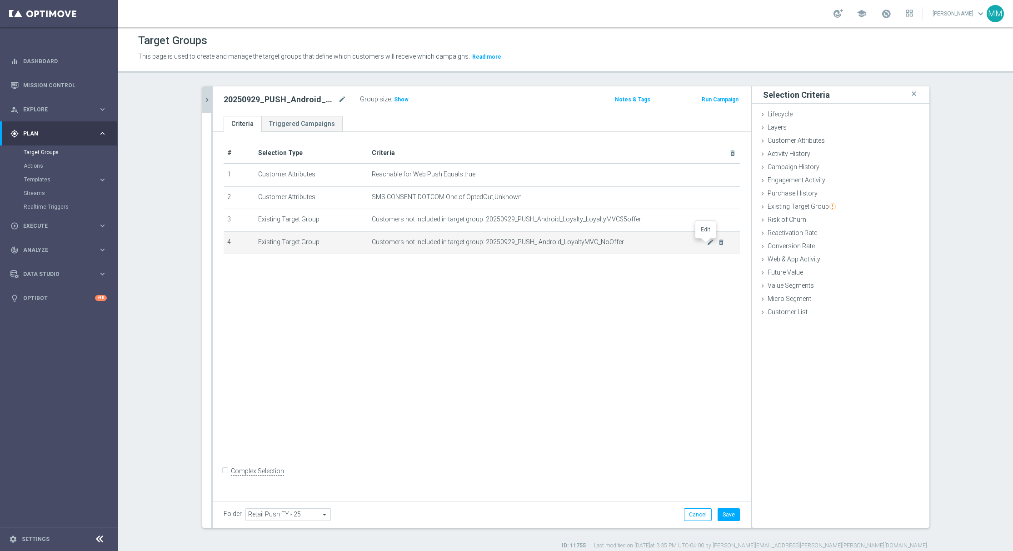
click at [705, 248] on td "Customers not included in target group: 20250929_PUSH_ Android_LoyaltyMVC_NoOff…" at bounding box center [554, 242] width 372 height 23
click at [709, 244] on icon "mode_edit" at bounding box center [710, 242] width 7 height 7
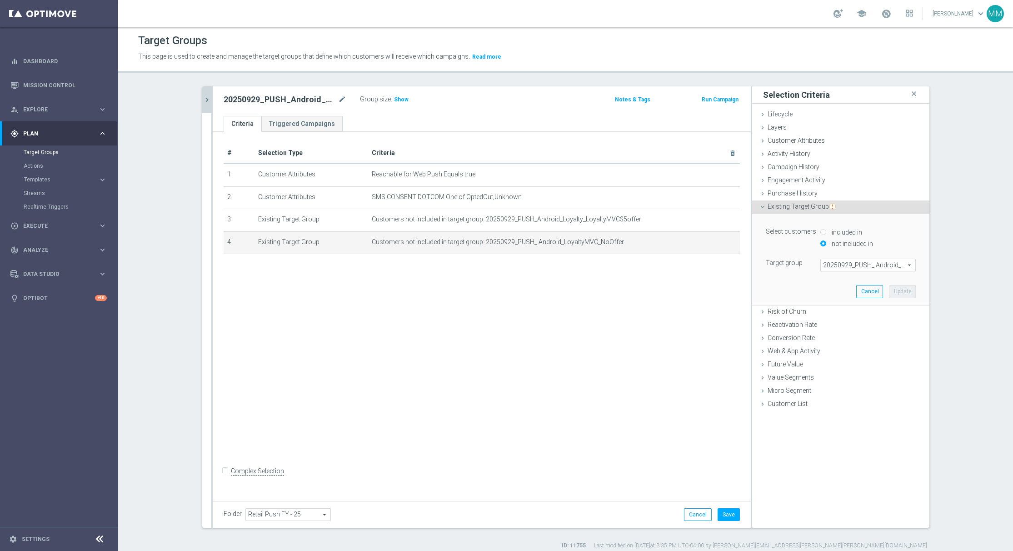
click at [878, 268] on span "20250929_PUSH_ Android_LoyaltyMVC_NoOffer" at bounding box center [868, 265] width 95 height 12
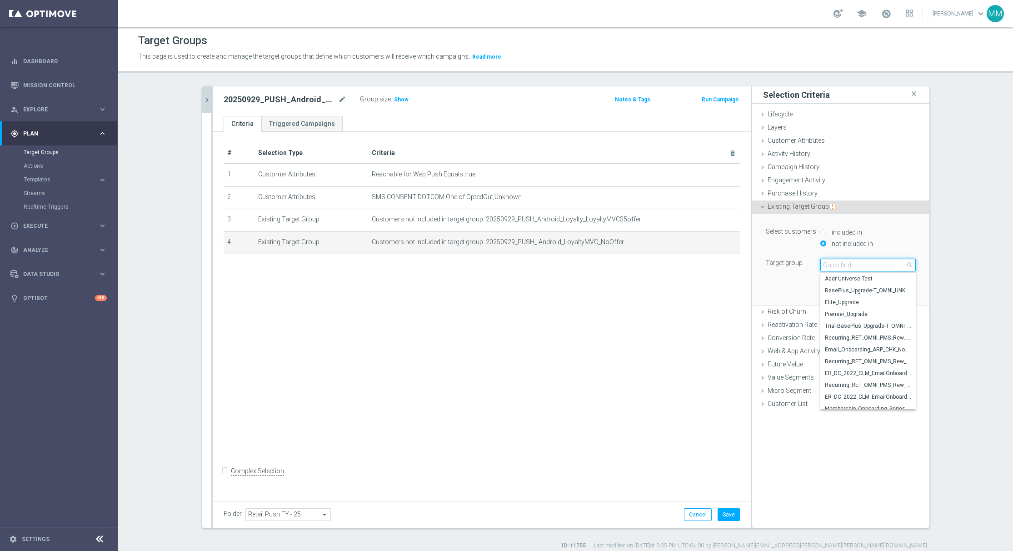
click at [878, 268] on input "search" at bounding box center [868, 265] width 95 height 13
paste input "20250929_PUSH_ Android_Loyalty_LoyaltyMVCNoOffer"
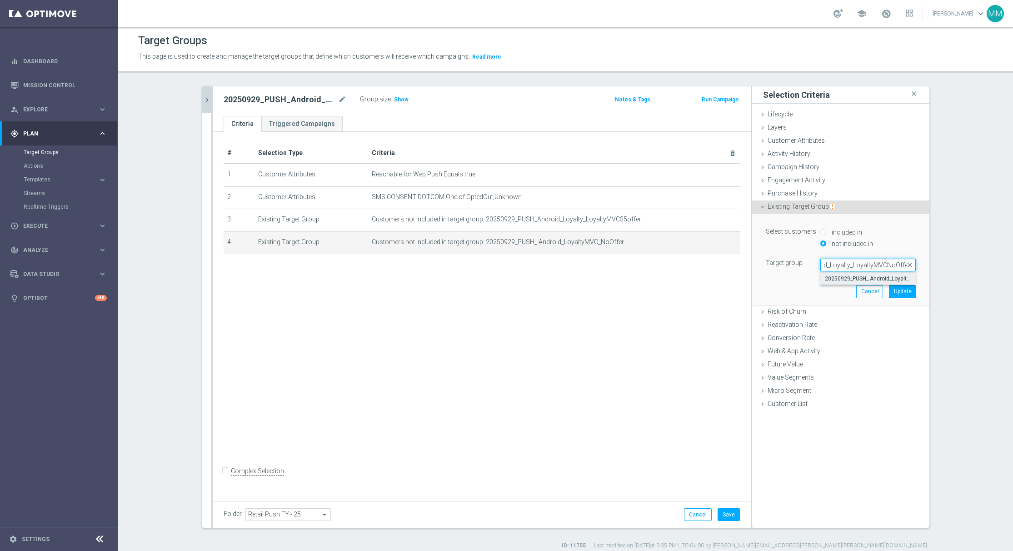
type input "20250929_PUSH_ Android_Loyalty_LoyaltyMVCNoOffer"
click at [869, 278] on span "20250929_PUSH_ Android_Loyalty_LoyaltyMVCNoOffer" at bounding box center [868, 278] width 86 height 7
type input "20250929_PUSH_ Android_Loyalty_LoyaltyMVCNoOffer"
click at [908, 295] on button "Update" at bounding box center [902, 291] width 27 height 13
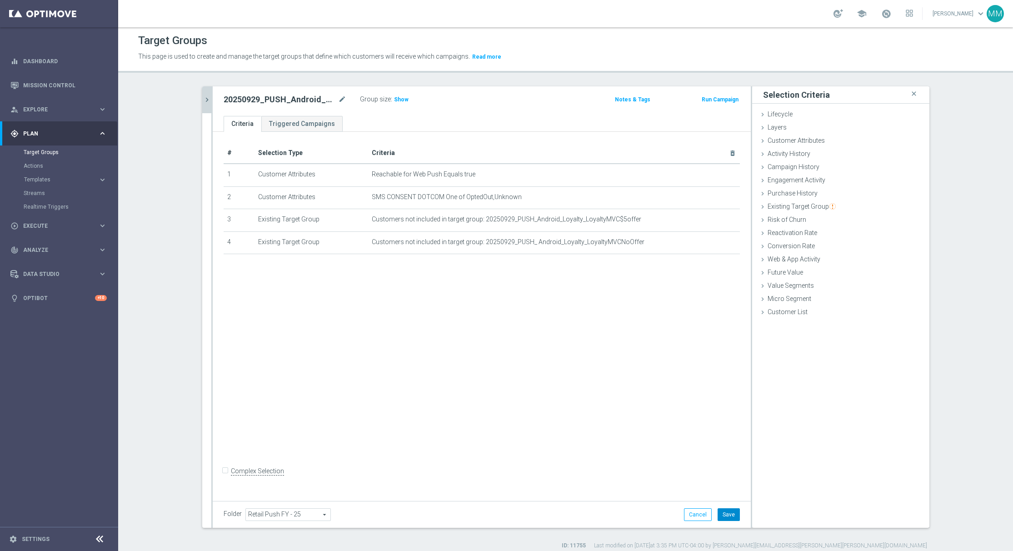
click at [718, 513] on button "Save" at bounding box center [729, 514] width 22 height 13
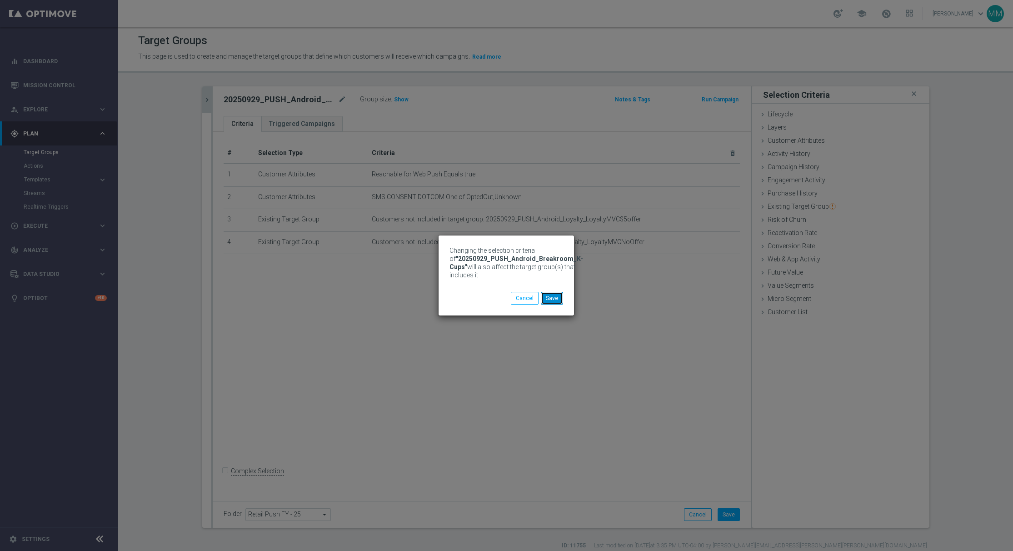
click at [554, 294] on button "Save" at bounding box center [552, 298] width 22 height 13
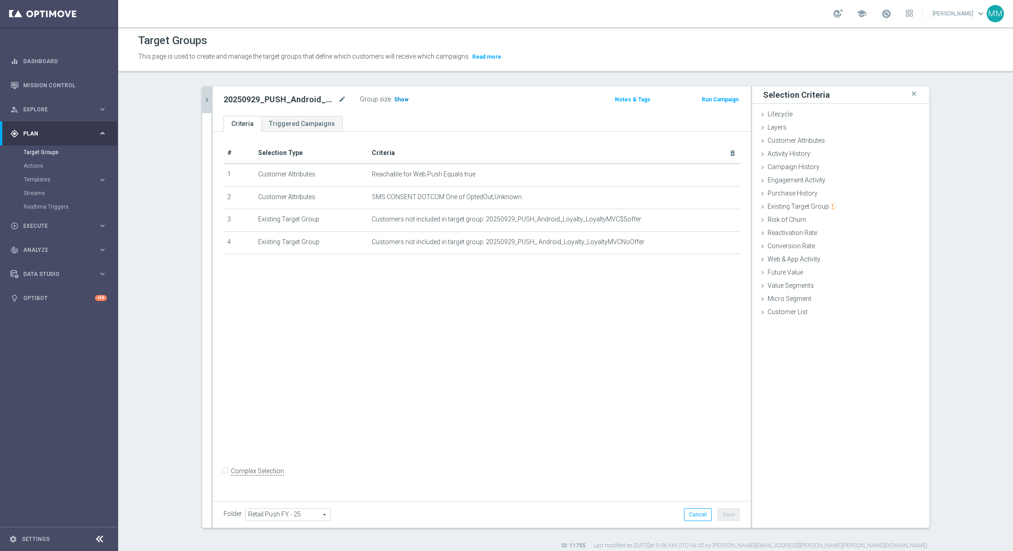
click at [394, 97] on span "Show" at bounding box center [401, 99] width 15 height 6
click at [203, 98] on icon "chevron_right" at bounding box center [207, 99] width 9 height 9
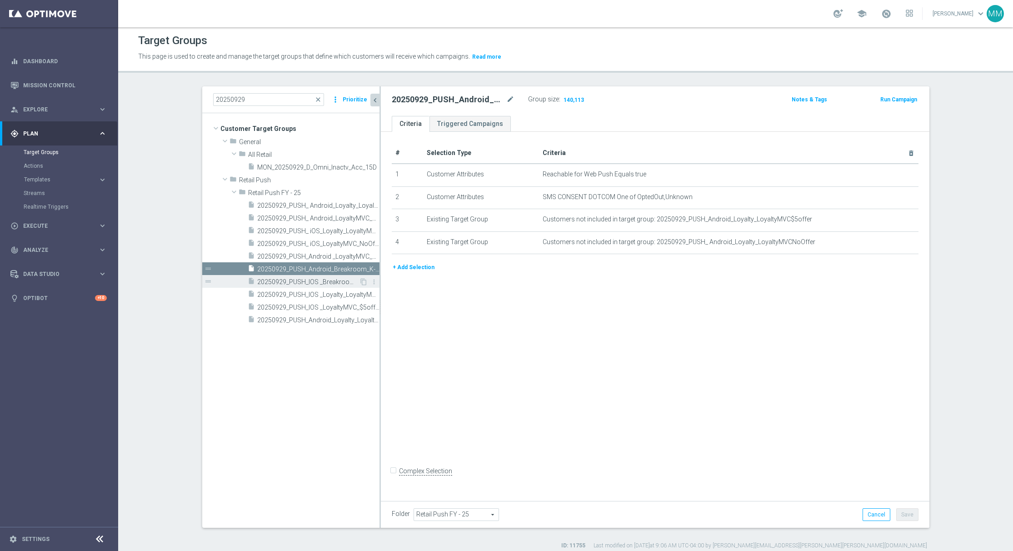
click at [288, 282] on span "20250929_PUSH_IOS _Breakroom_K-Cups" at bounding box center [308, 282] width 102 height 8
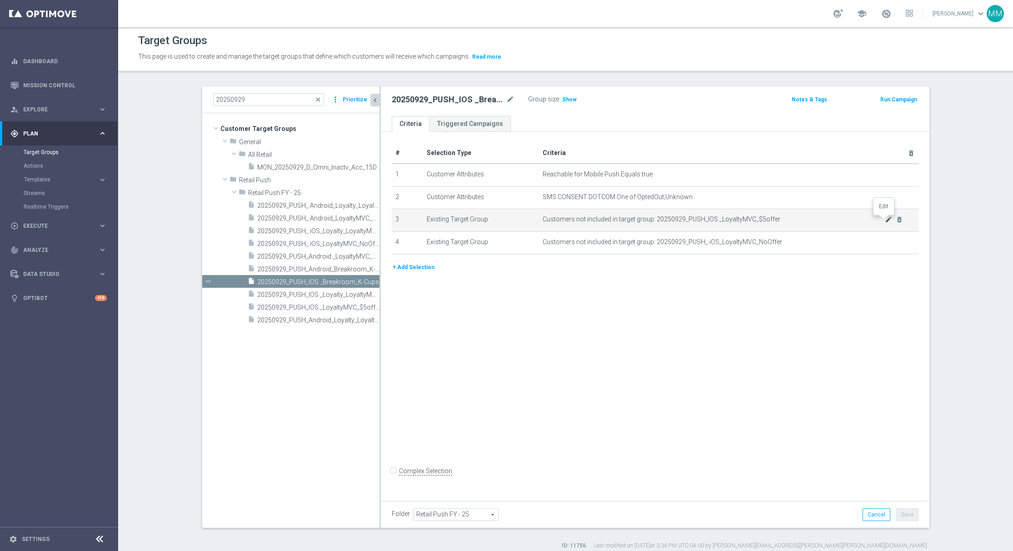
click at [885, 221] on icon "mode_edit" at bounding box center [888, 219] width 7 height 7
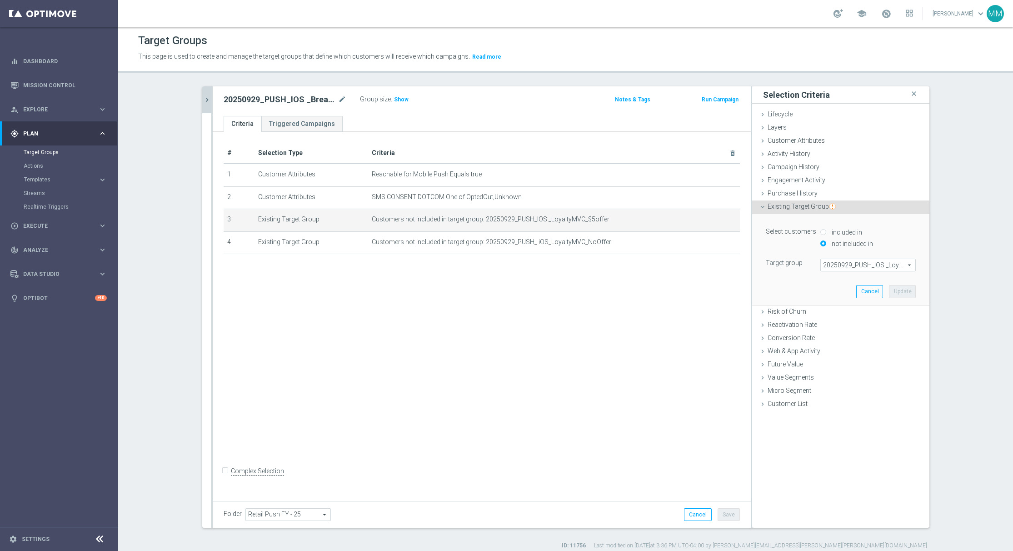
click at [836, 274] on div "Select customers included in not included in Target group 20250929_PUSH_IOS _Lo…" at bounding box center [841, 259] width 164 height 90
click at [830, 264] on span "20250929_PUSH_IOS _LoyaltyMVC_$5offer" at bounding box center [868, 265] width 95 height 12
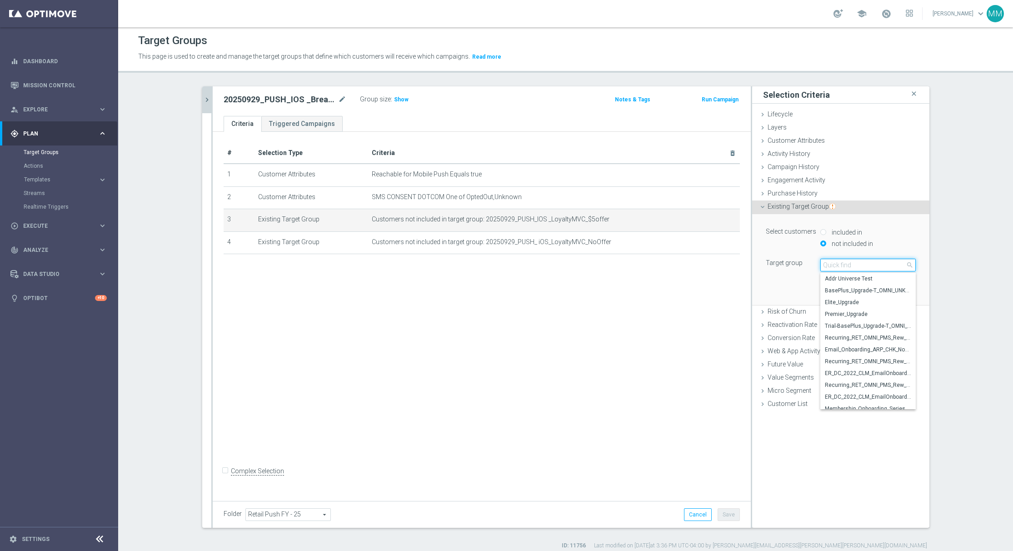
click at [830, 264] on input "search" at bounding box center [868, 265] width 95 height 13
paste input "20250929_PUSH_ iOS_Loyalty_LoyaltyMVCNoOffer"
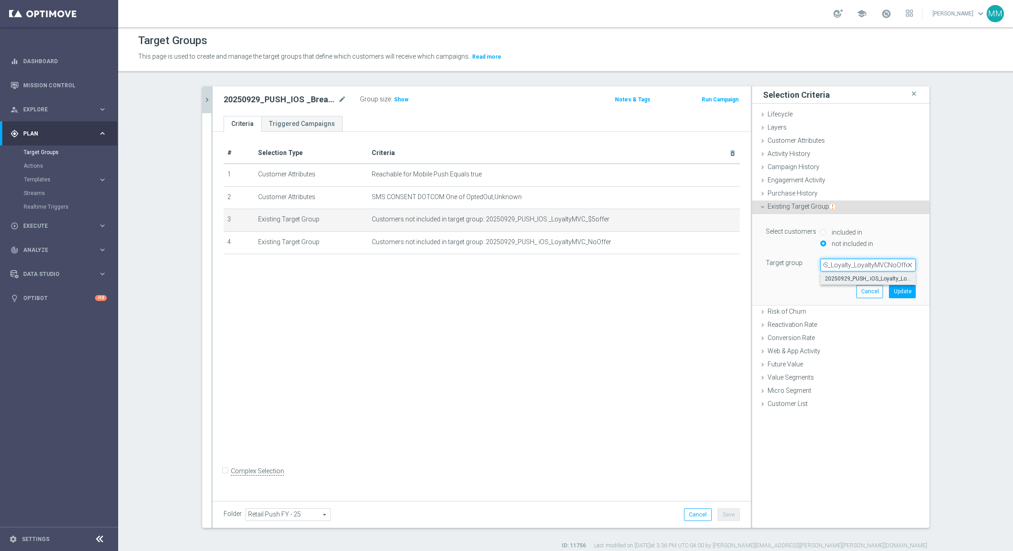
type input "20250929_PUSH_ iOS_Loyalty_LoyaltyMVCNoOffer"
click at [840, 277] on span "20250929_PUSH_ iOS_Loyalty_LoyaltyMVCNoOffer" at bounding box center [868, 278] width 86 height 7
type input "20250929_PUSH_ iOS_Loyalty_LoyaltyMVCNoOffer"
click at [898, 287] on button "Update" at bounding box center [902, 291] width 27 height 13
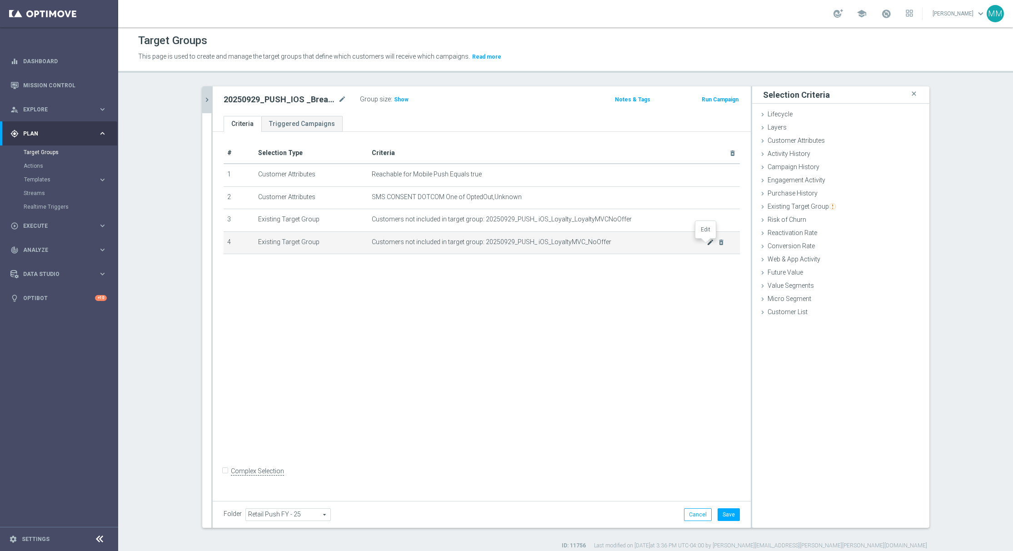
click at [707, 243] on icon "mode_edit" at bounding box center [710, 242] width 7 height 7
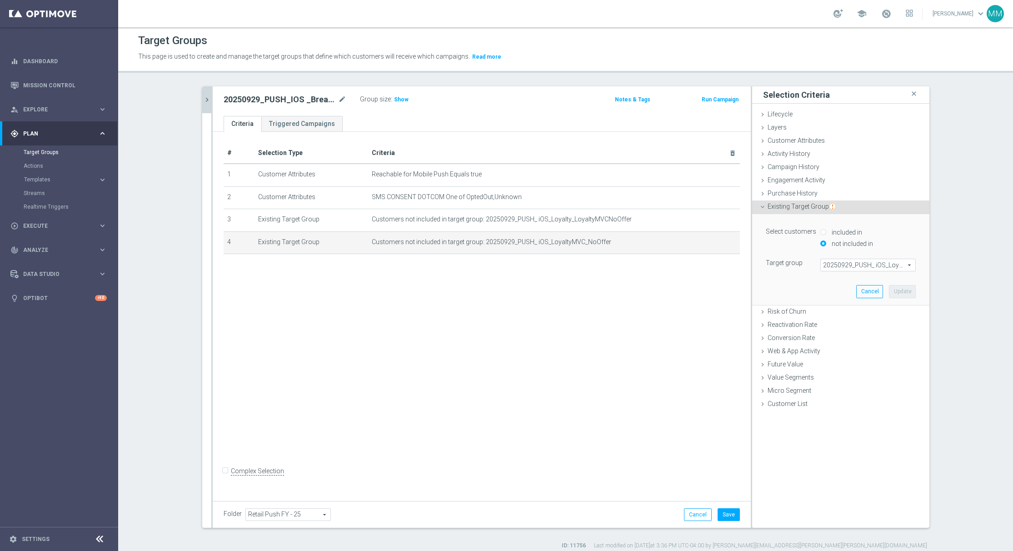
click at [836, 265] on span "20250929_PUSH_ iOS_LoyaltyMVC_NoOffer" at bounding box center [868, 265] width 95 height 12
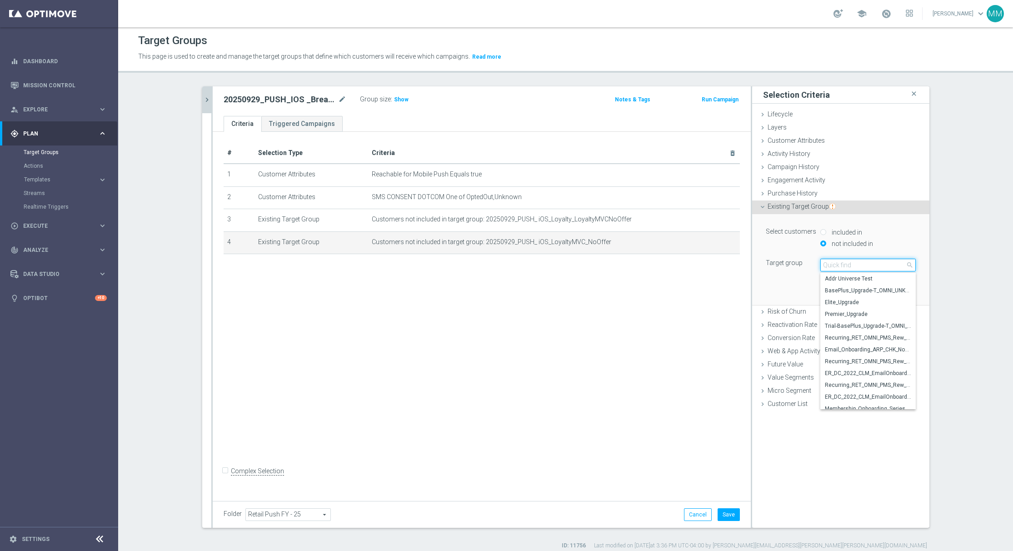
click at [836, 265] on input "search" at bounding box center [868, 265] width 95 height 13
paste input "20250929_PUSH_IOS _Loyalty_LoyaltyMVC$5offer"
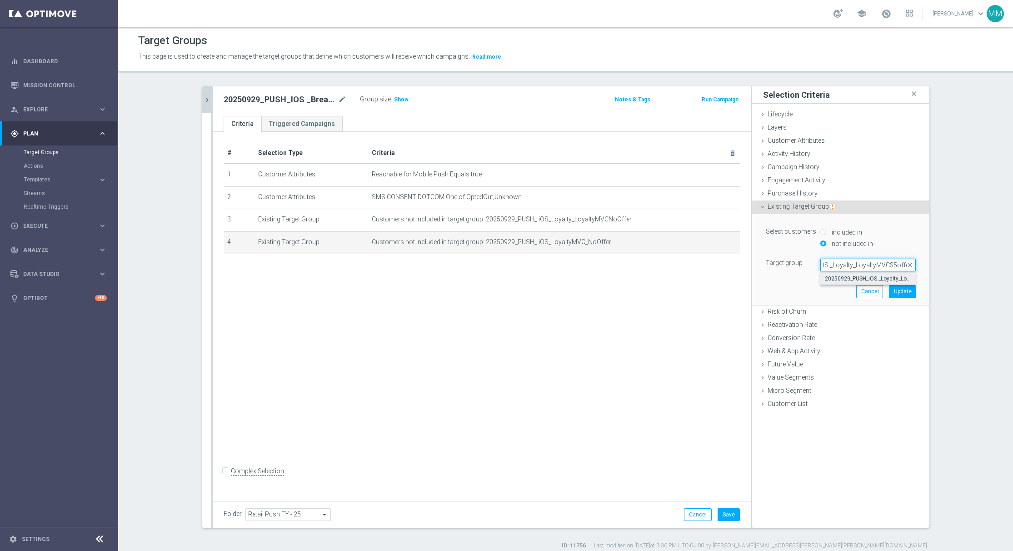
type input "20250929_PUSH_IOS _Loyalty_LoyaltyMVC$5offer"
click at [844, 277] on span "20250929_PUSH_IOS _Loyalty_LoyaltyMVC$5offer" at bounding box center [868, 278] width 86 height 7
type input "20250929_PUSH_IOS _Loyalty_LoyaltyMVC$5offer"
click at [903, 288] on button "Update" at bounding box center [902, 291] width 27 height 13
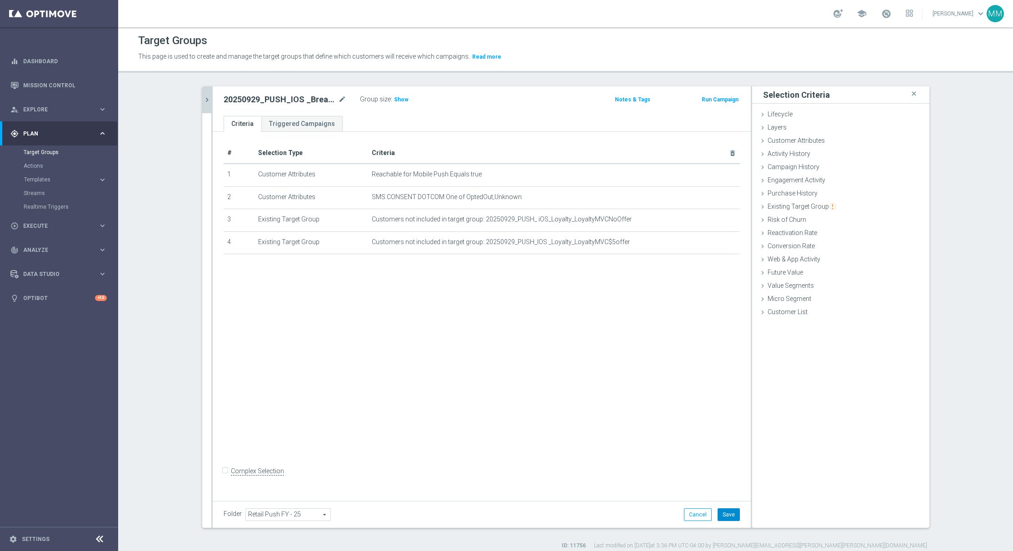
click at [722, 512] on button "Save" at bounding box center [729, 514] width 22 height 13
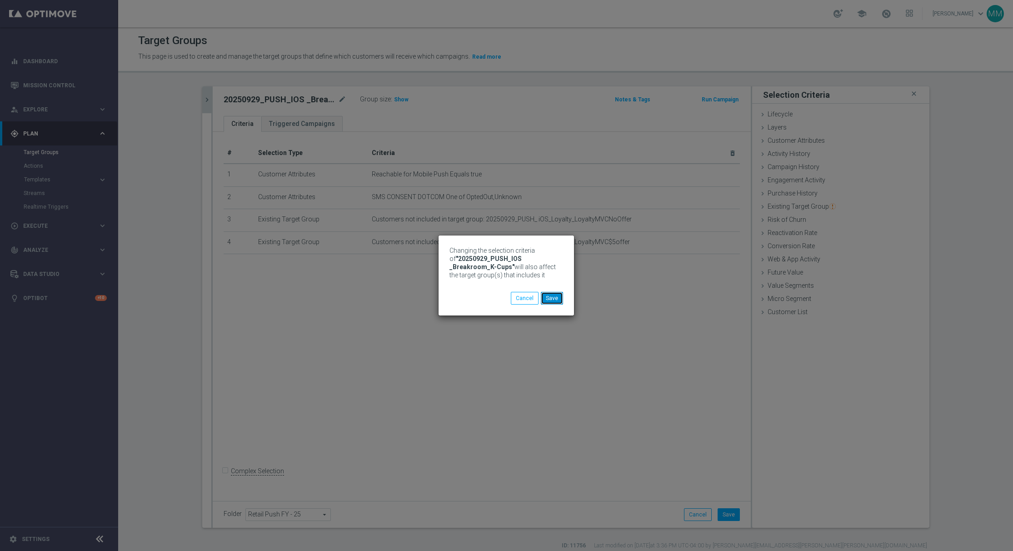
click at [553, 295] on button "Save" at bounding box center [552, 298] width 22 height 13
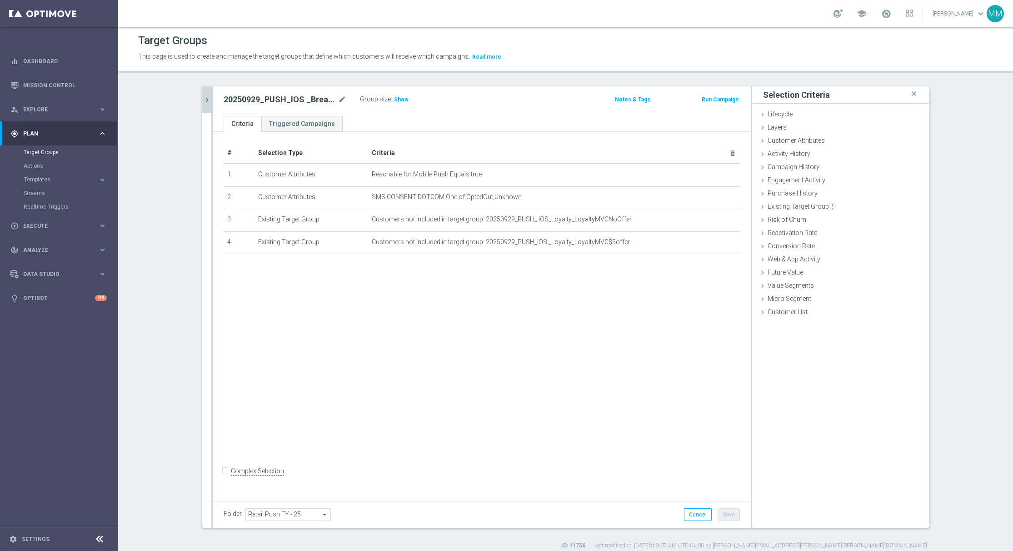
click at [205, 95] on button "chevron_right" at bounding box center [206, 99] width 9 height 27
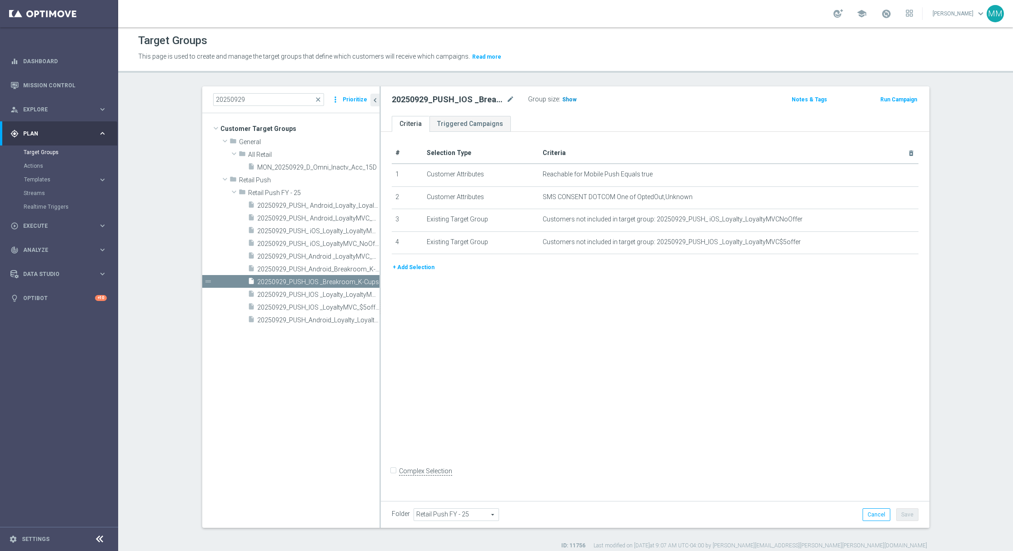
click at [565, 98] on span "Show" at bounding box center [569, 99] width 15 height 6
click at [371, 218] on icon "more_vert" at bounding box center [374, 218] width 7 height 7
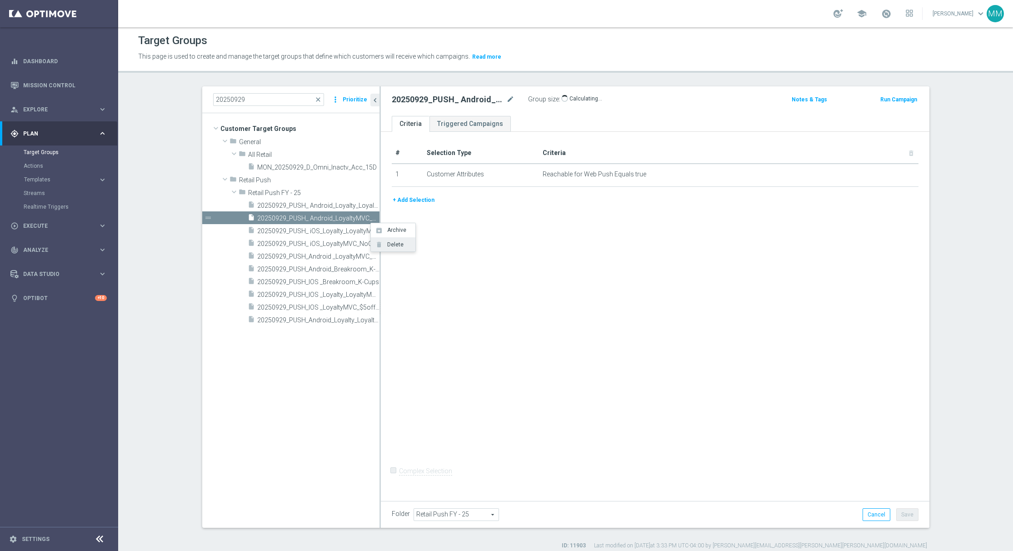
click at [386, 247] on span "Delete" at bounding box center [394, 244] width 20 height 6
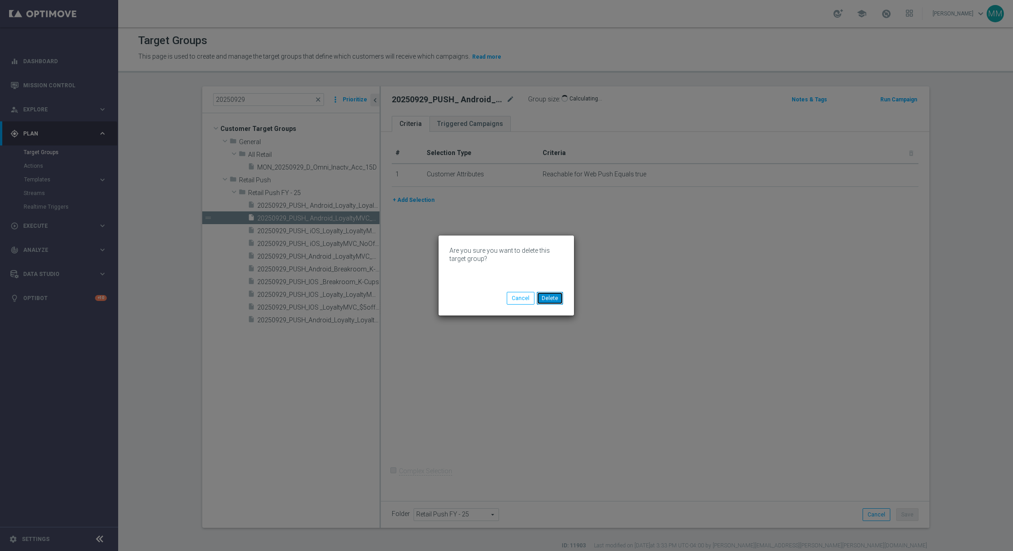
click at [556, 292] on button "Delete" at bounding box center [550, 298] width 26 height 13
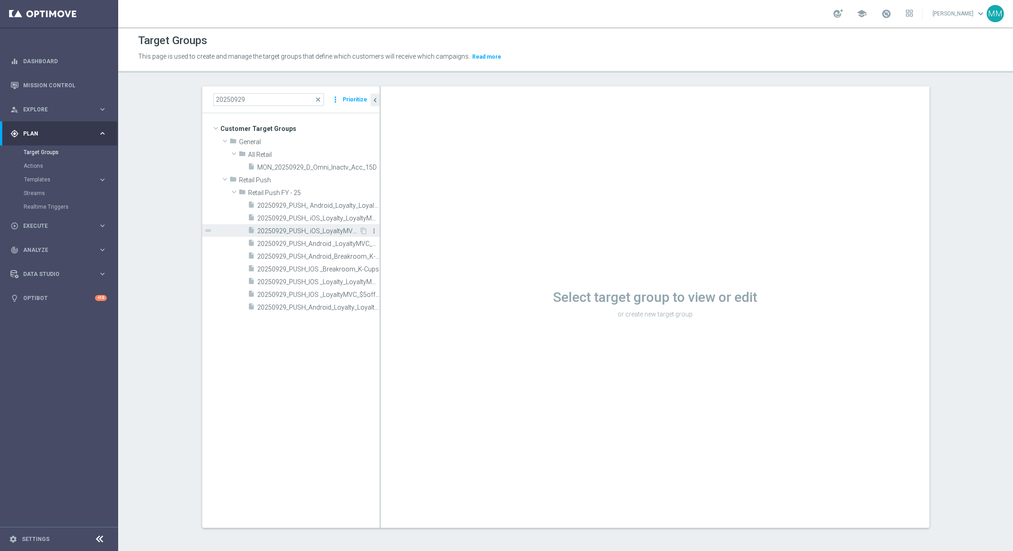
click at [371, 229] on icon "more_vert" at bounding box center [374, 230] width 7 height 7
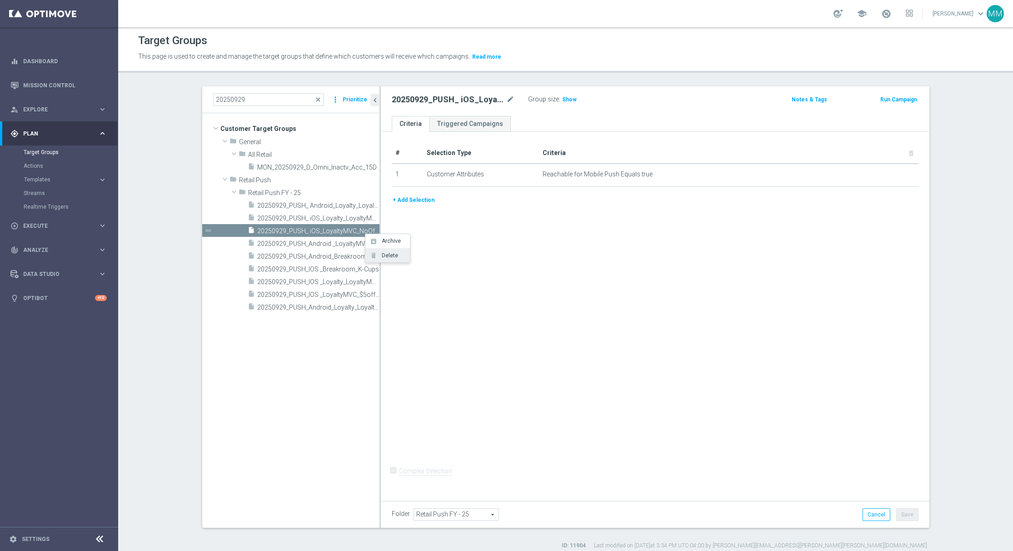
click at [382, 254] on span "Delete" at bounding box center [389, 255] width 20 height 6
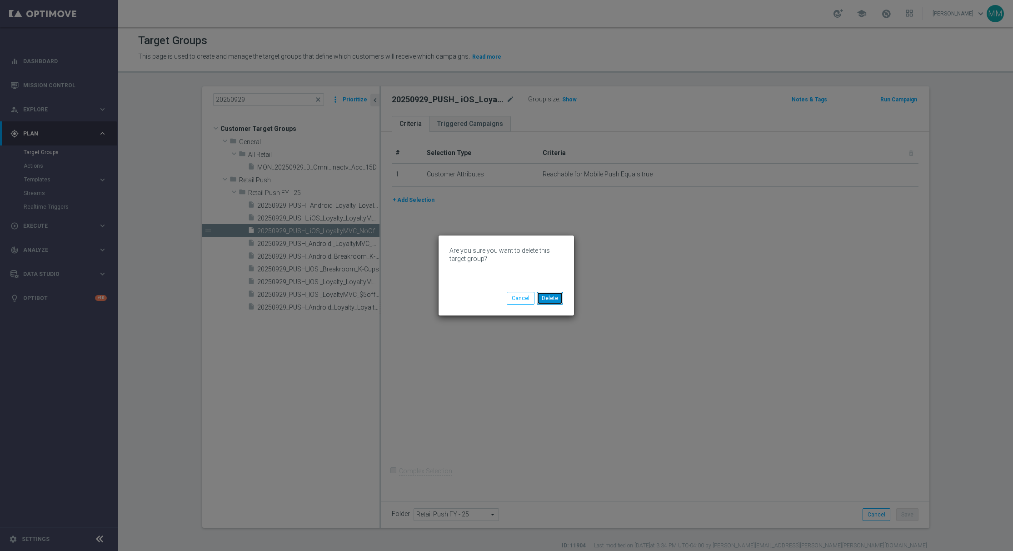
click at [553, 295] on button "Delete" at bounding box center [550, 298] width 26 height 13
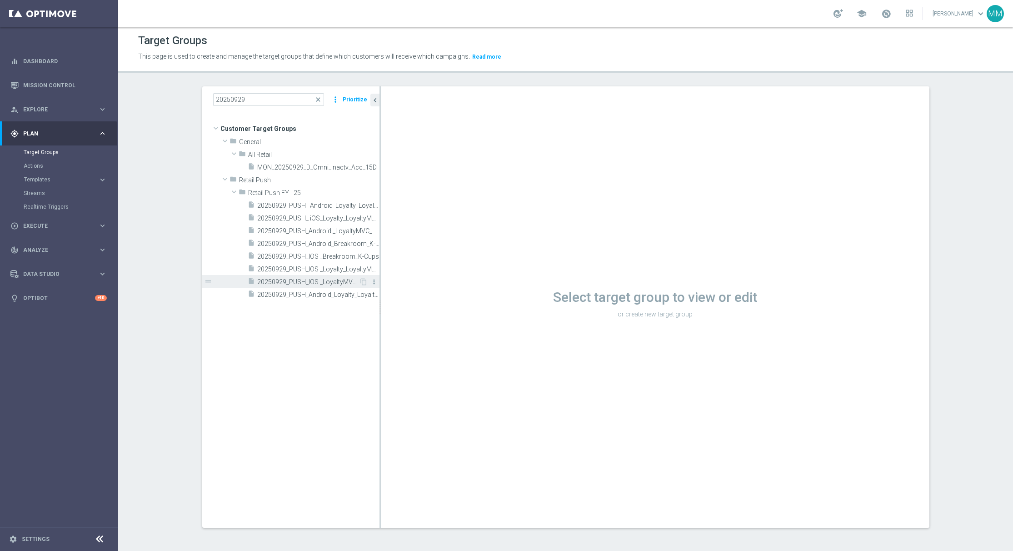
click at [371, 281] on icon "more_vert" at bounding box center [374, 281] width 7 height 7
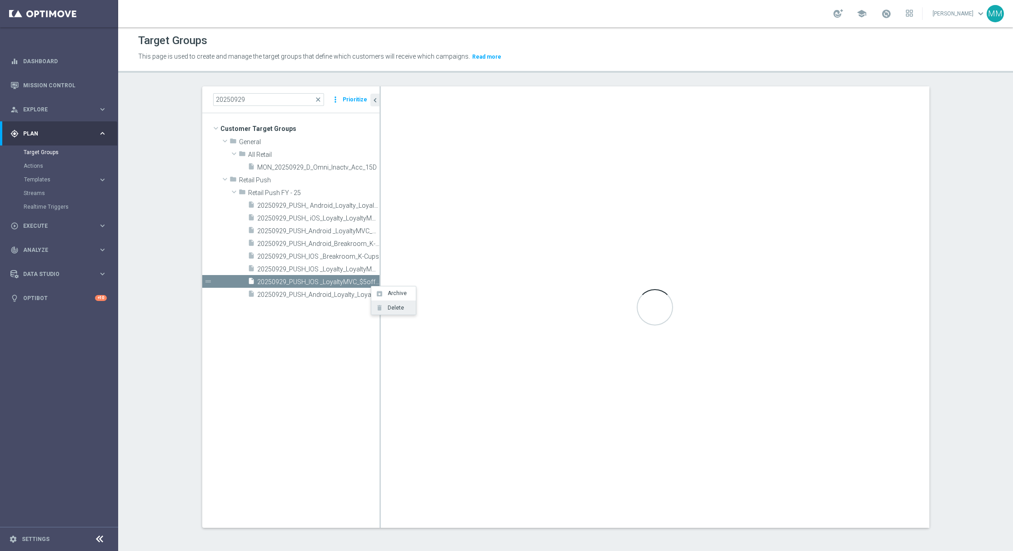
click at [399, 305] on span "Delete" at bounding box center [395, 308] width 20 height 6
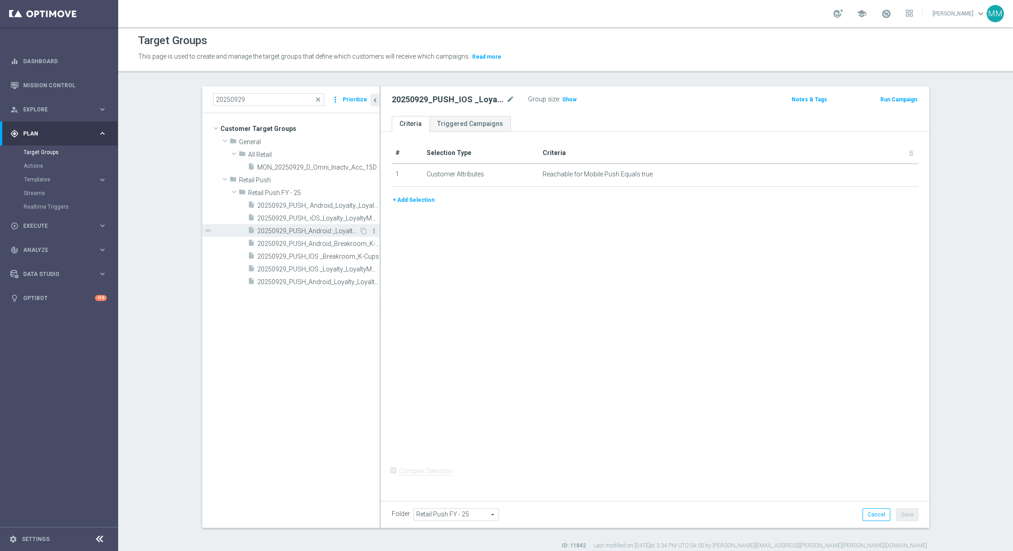
click at [371, 230] on icon "more_vert" at bounding box center [374, 230] width 7 height 7
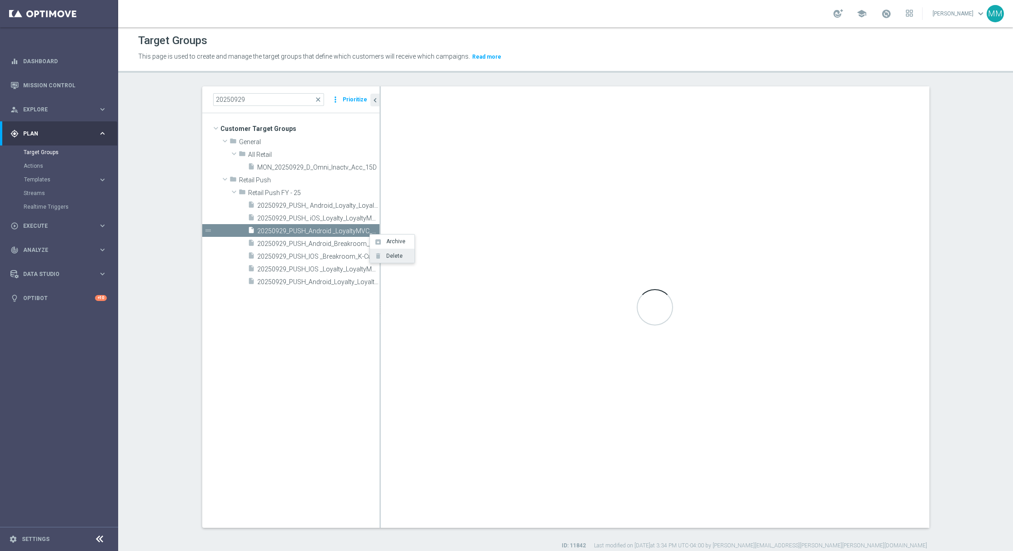
click at [398, 260] on li "delete Delete" at bounding box center [392, 256] width 45 height 14
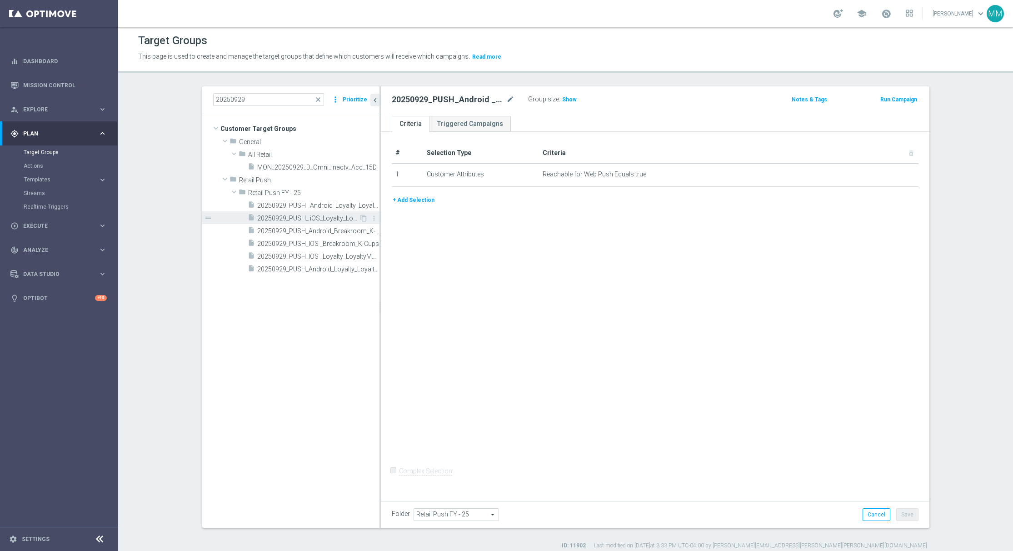
click at [303, 215] on span "20250929_PUSH_ iOS_Loyalty_LoyaltyMVCNoOffer" at bounding box center [308, 219] width 102 height 8
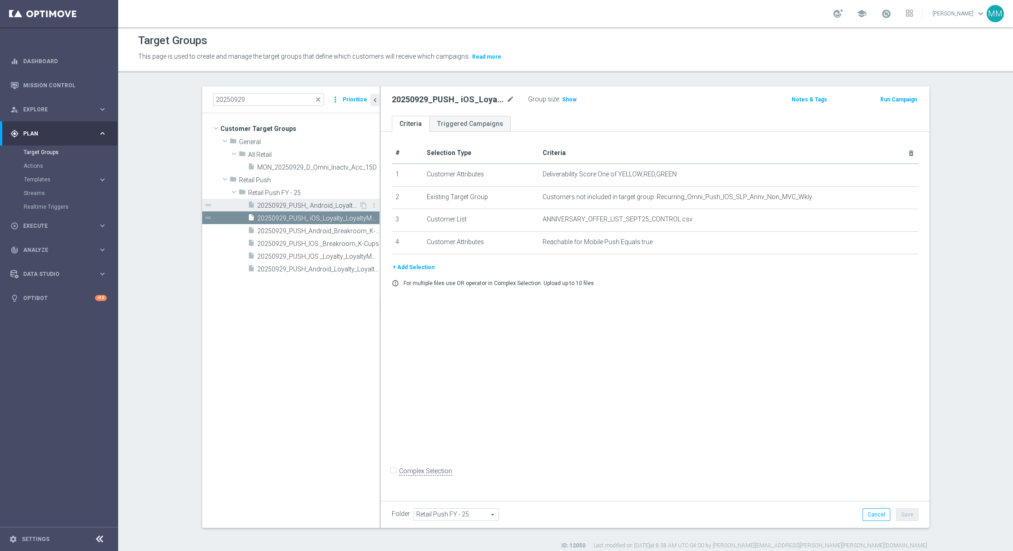
click at [309, 208] on span "20250929_PUSH_ Android_Loyalty_LoyaltyMVCNoOffer" at bounding box center [308, 206] width 102 height 8
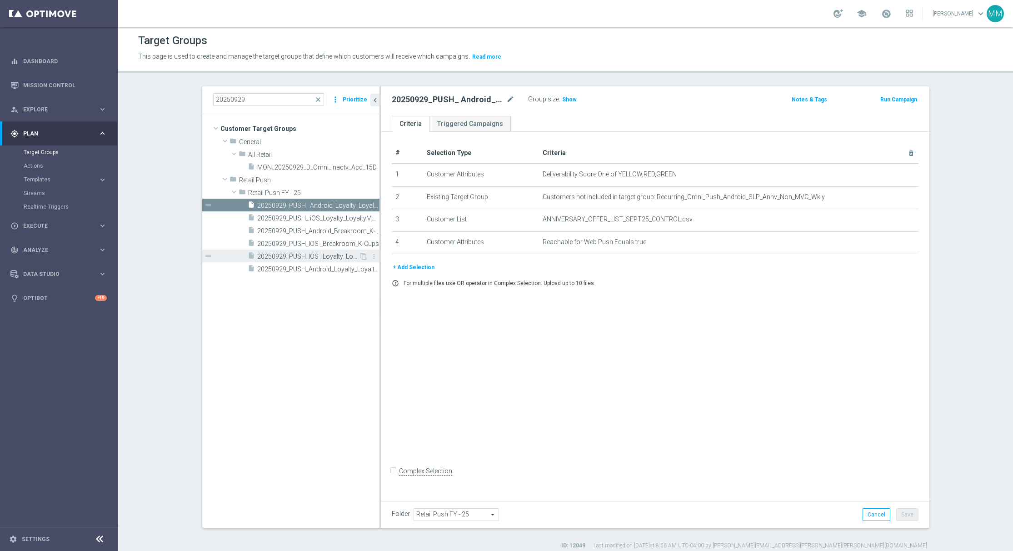
click at [303, 256] on span "20250929_PUSH_IOS _Loyalty_LoyaltyMVC$5offer" at bounding box center [308, 257] width 102 height 8
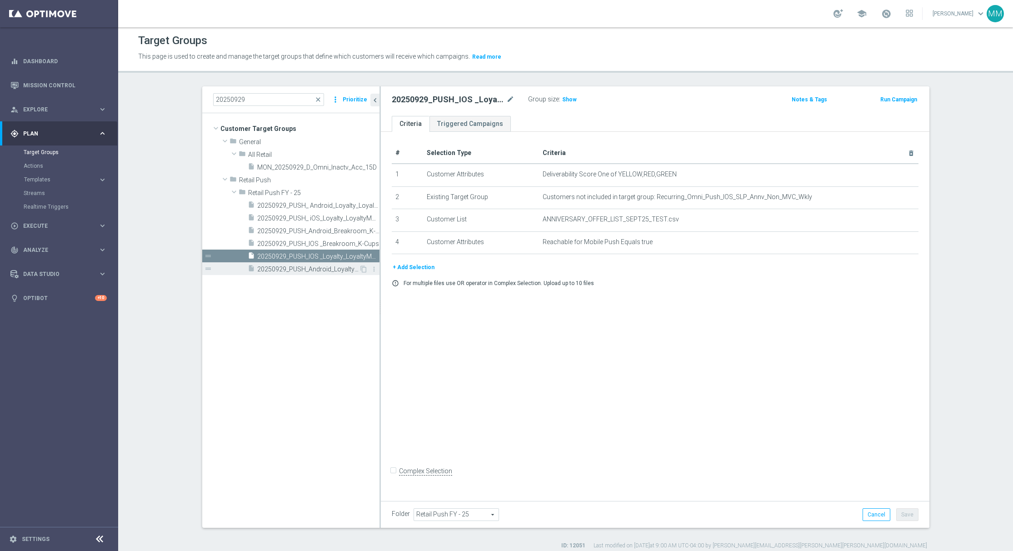
click at [301, 271] on span "20250929_PUSH_Android_Loyalty_LoyaltyMVC$5offer" at bounding box center [308, 269] width 102 height 8
click at [308, 253] on span "20250929_PUSH_IOS _Loyalty_LoyaltyMVC$5offer" at bounding box center [308, 257] width 102 height 8
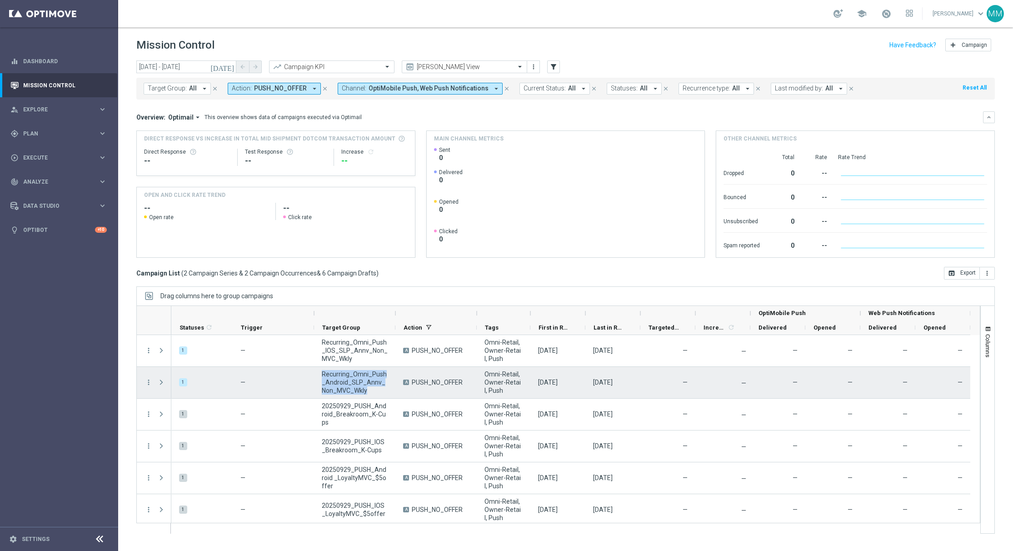
drag, startPoint x: 359, startPoint y: 391, endPoint x: 324, endPoint y: 376, distance: 38.7
click at [324, 376] on span "Recurring_Omni_Push_Android_SLP_Annv_Non_MVC_Wkly" at bounding box center [355, 382] width 66 height 25
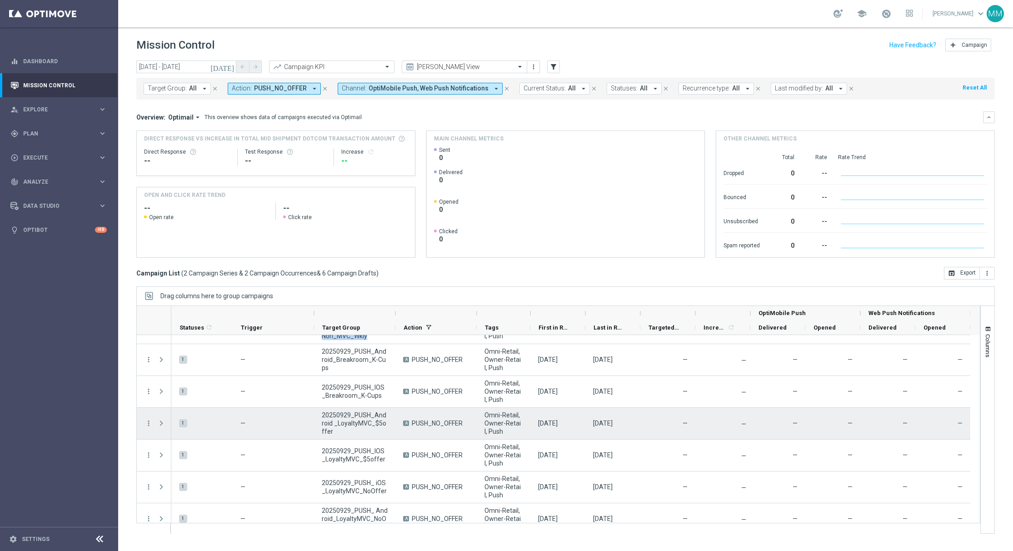
scroll to position [67, 0]
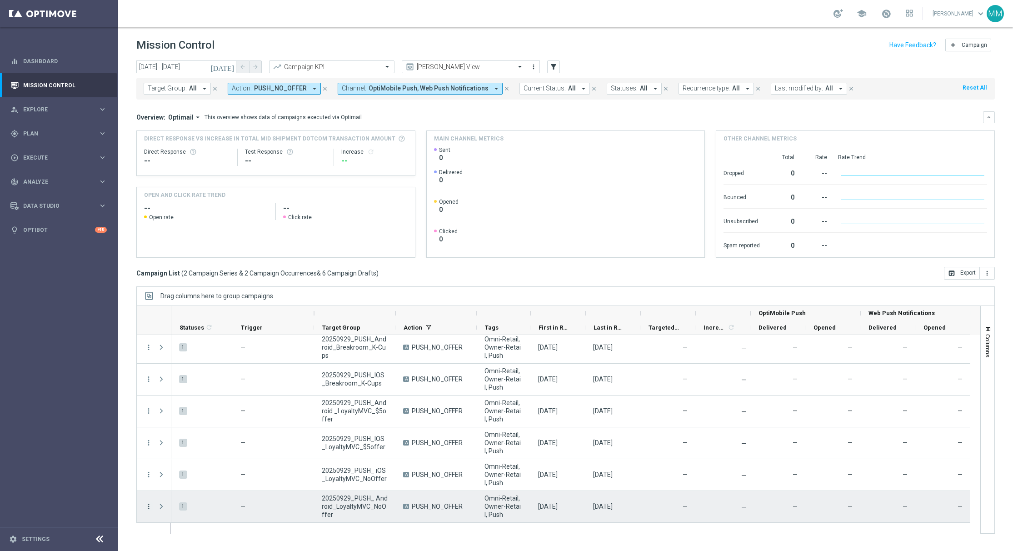
click at [150, 505] on icon "more_vert" at bounding box center [149, 506] width 8 height 8
click at [177, 483] on div "edit Edit" at bounding box center [204, 479] width 102 height 13
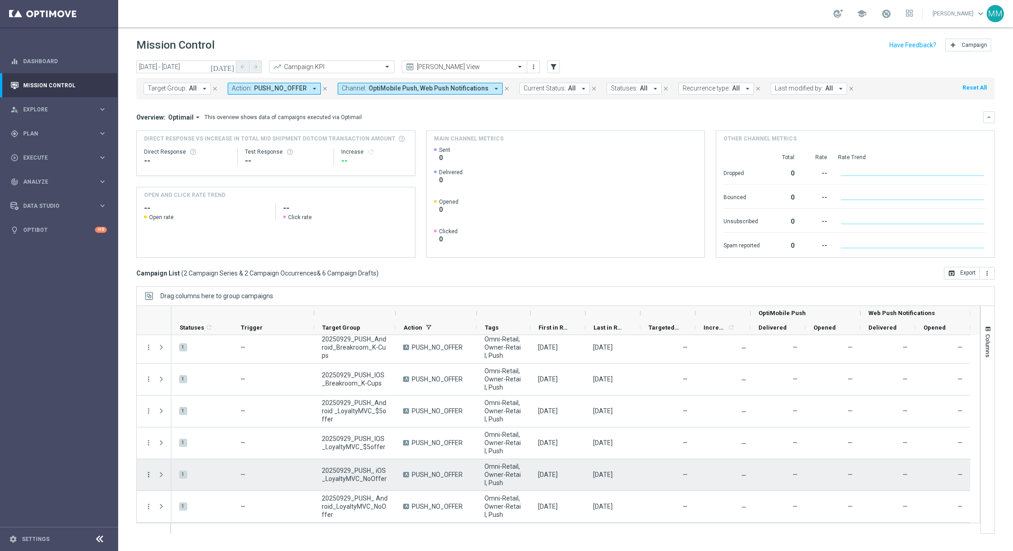
click at [147, 476] on icon "more_vert" at bounding box center [149, 475] width 8 height 8
click at [173, 511] on span "Edit" at bounding box center [171, 509] width 10 height 6
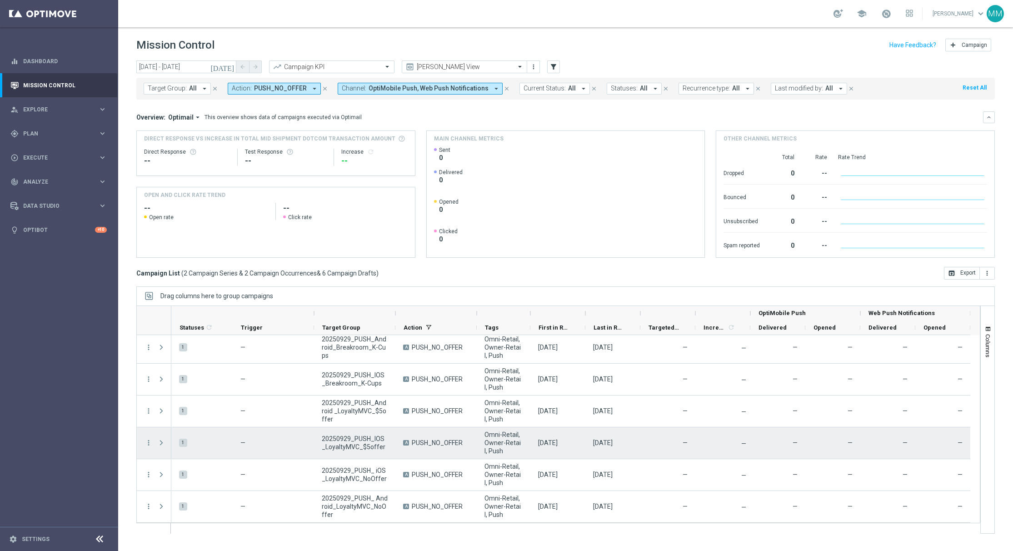
scroll to position [0, 0]
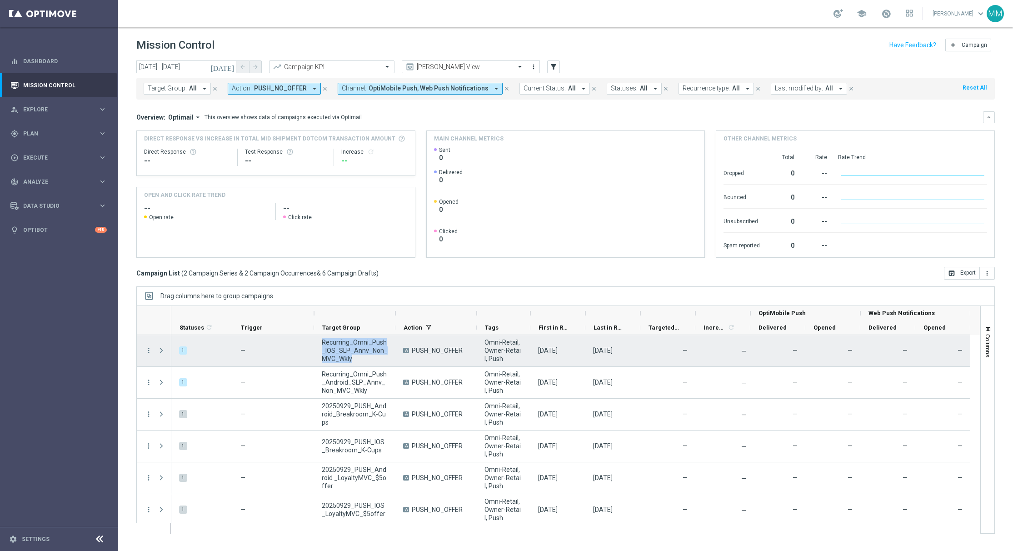
drag, startPoint x: 347, startPoint y: 357, endPoint x: 317, endPoint y: 342, distance: 33.1
click at [317, 342] on div "Recurring_Omni_Push_IOS_SLP_Annv_Non_MVC_Wkly" at bounding box center [354, 350] width 81 height 31
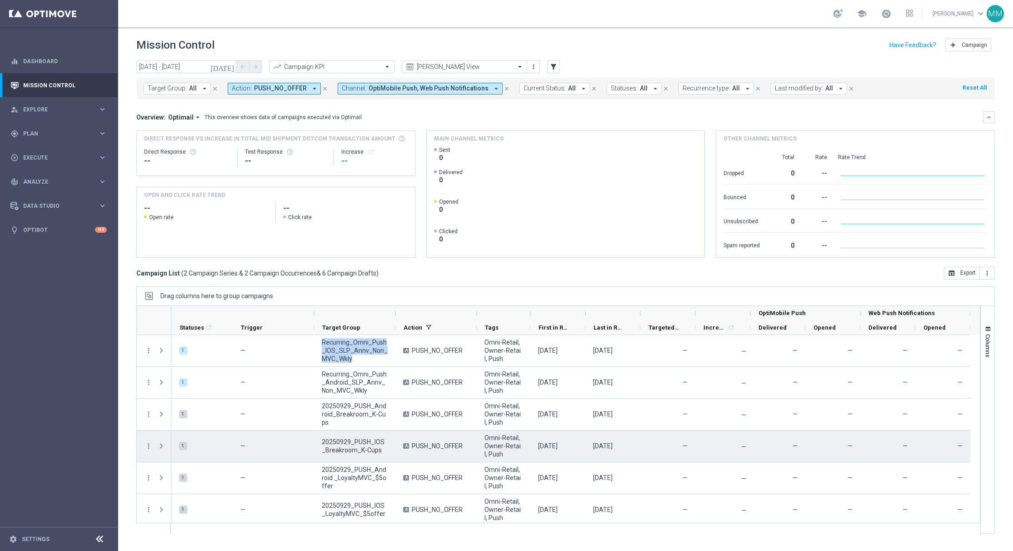
scroll to position [67, 0]
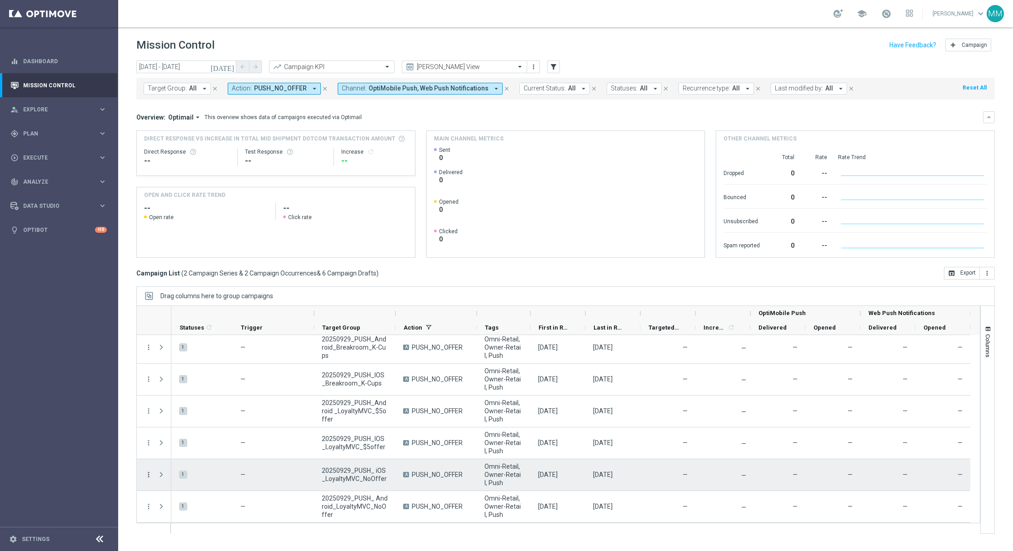
click at [147, 476] on icon "more_vert" at bounding box center [149, 475] width 8 height 8
click at [185, 507] on div "Edit" at bounding box center [208, 509] width 85 height 6
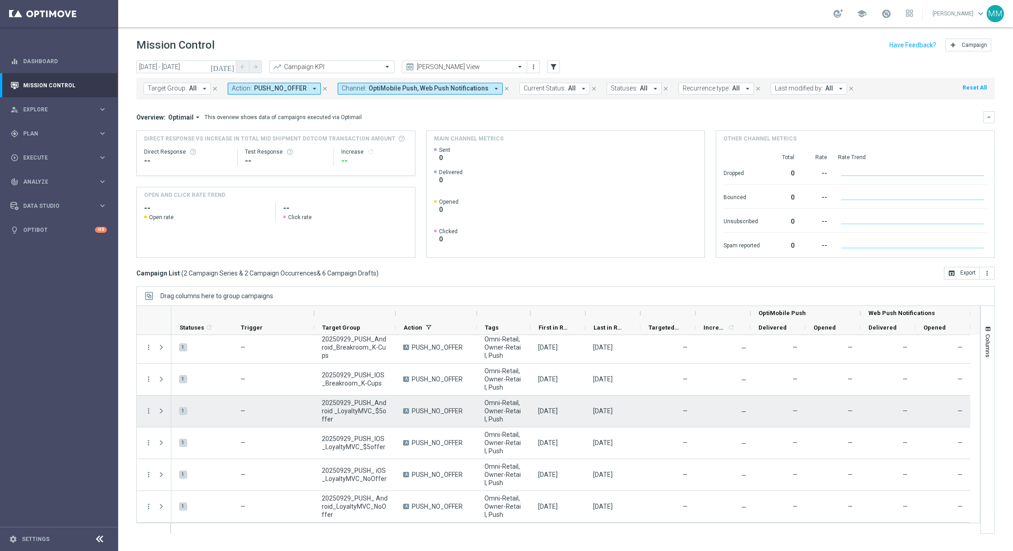
scroll to position [0, 0]
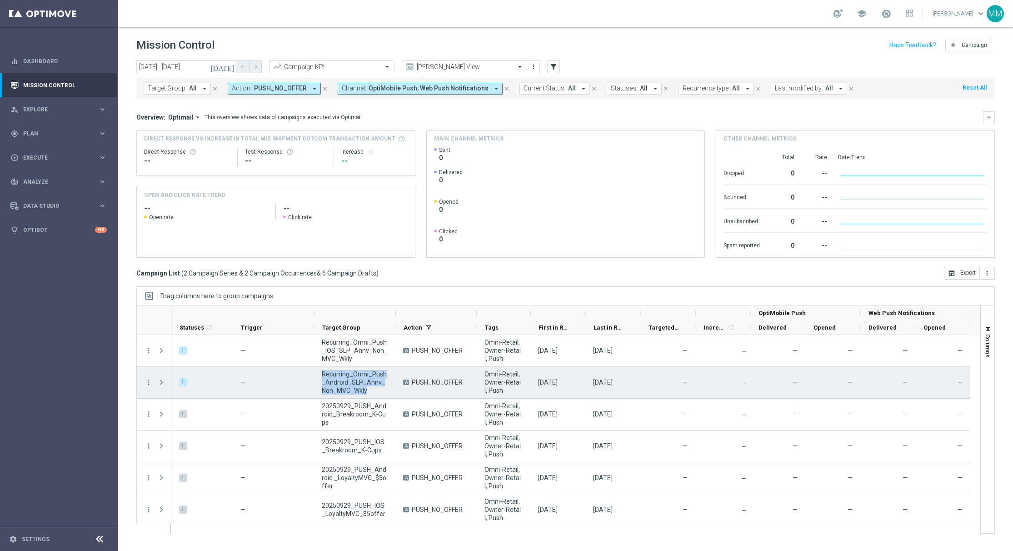
drag, startPoint x: 359, startPoint y: 393, endPoint x: 317, endPoint y: 375, distance: 45.2
click at [317, 375] on div "Recurring_Omni_Push_Android_SLP_Annv_Non_MVC_Wkly" at bounding box center [354, 382] width 81 height 31
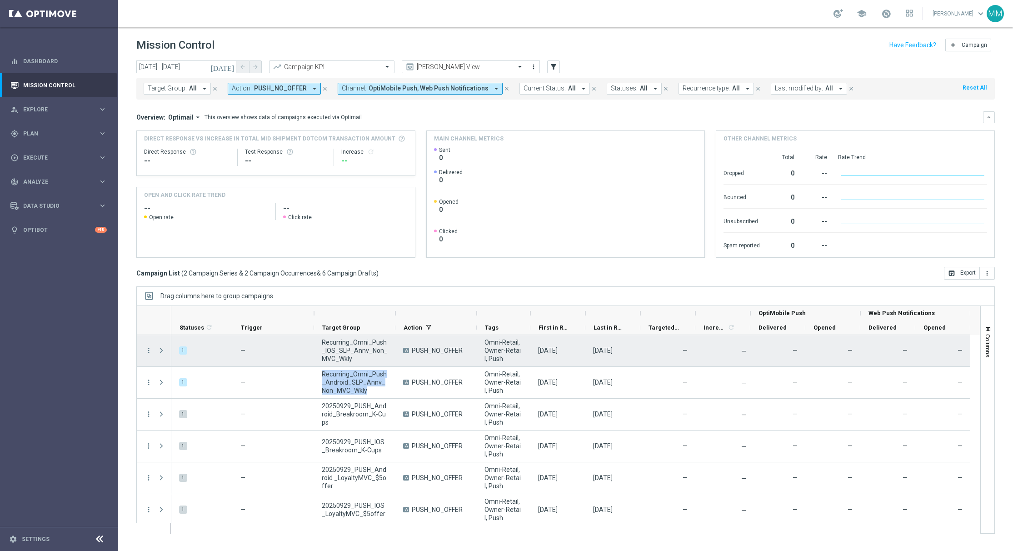
scroll to position [67, 0]
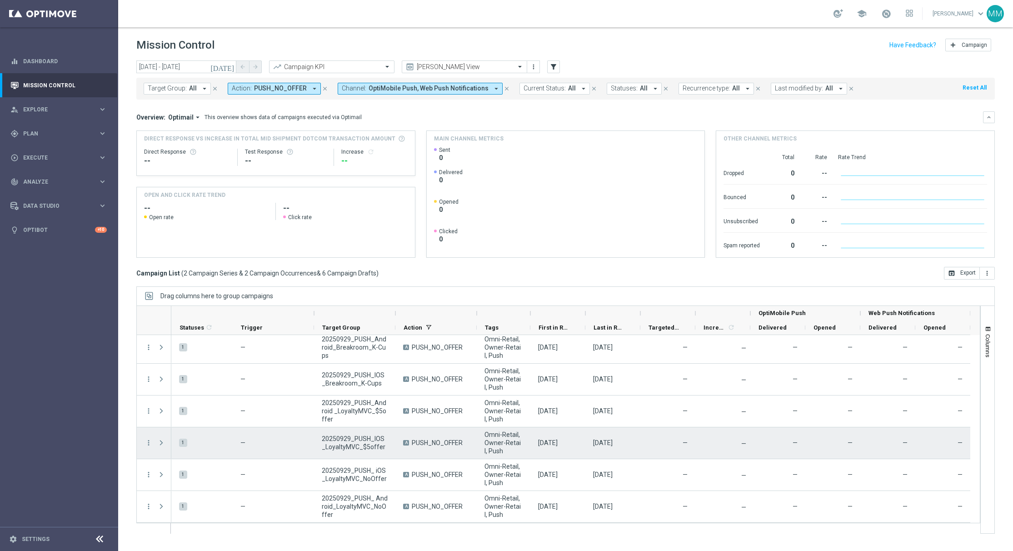
click at [153, 446] on div "Press SPACE to select this row." at bounding box center [162, 442] width 18 height 31
click at [150, 446] on icon "more_vert" at bounding box center [149, 443] width 8 height 8
click at [178, 478] on div "Edit" at bounding box center [208, 478] width 85 height 6
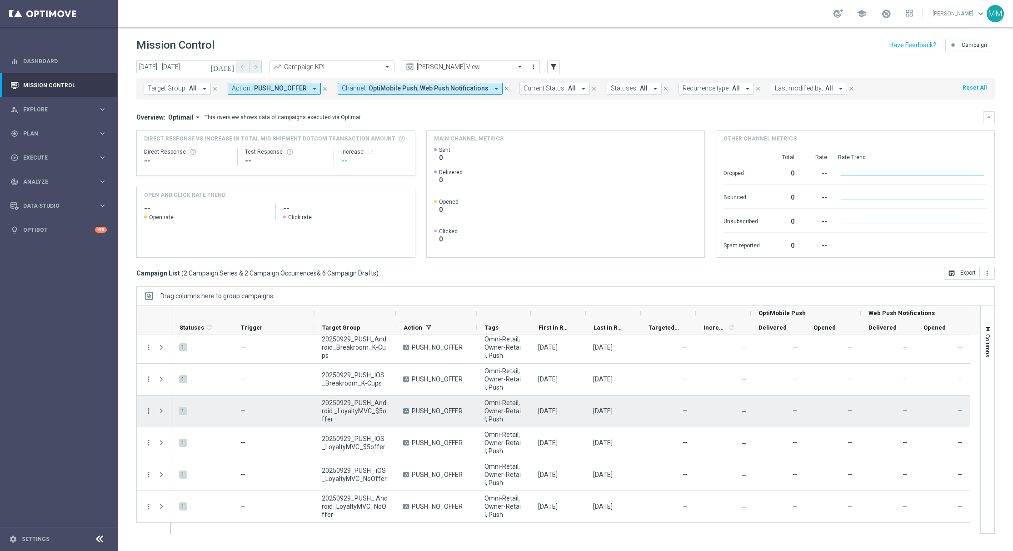
click at [149, 412] on icon "more_vert" at bounding box center [149, 411] width 8 height 8
click at [197, 447] on div "Edit" at bounding box center [208, 446] width 85 height 6
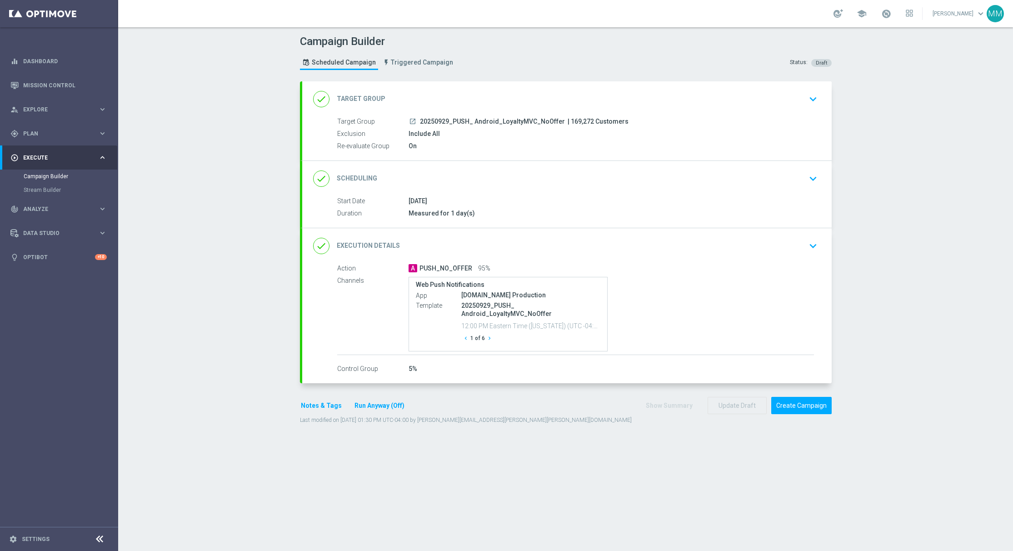
click at [492, 107] on div "done Target Group keyboard_arrow_down" at bounding box center [567, 98] width 508 height 17
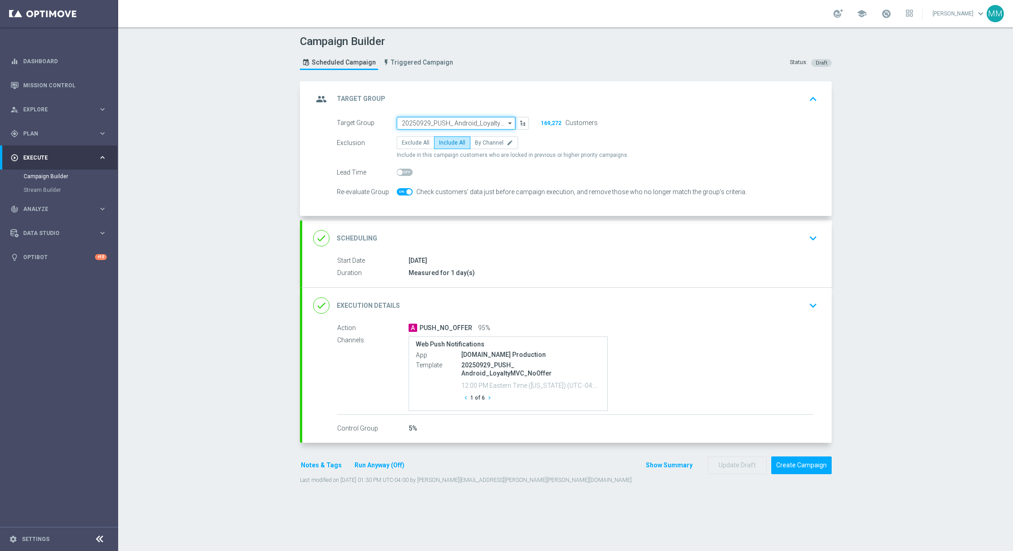
click at [476, 127] on input "20250929_PUSH_ Android_LoyaltyMVC_NoOffer" at bounding box center [456, 123] width 119 height 13
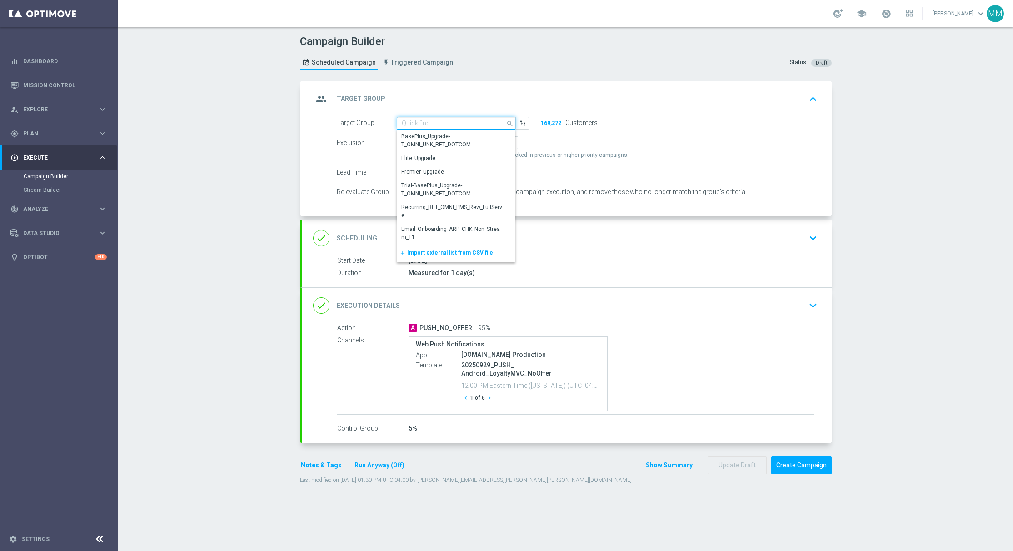
paste input "20250929_PUSH_ Android_Loyalty_LoyaltyMVCNoOffer"
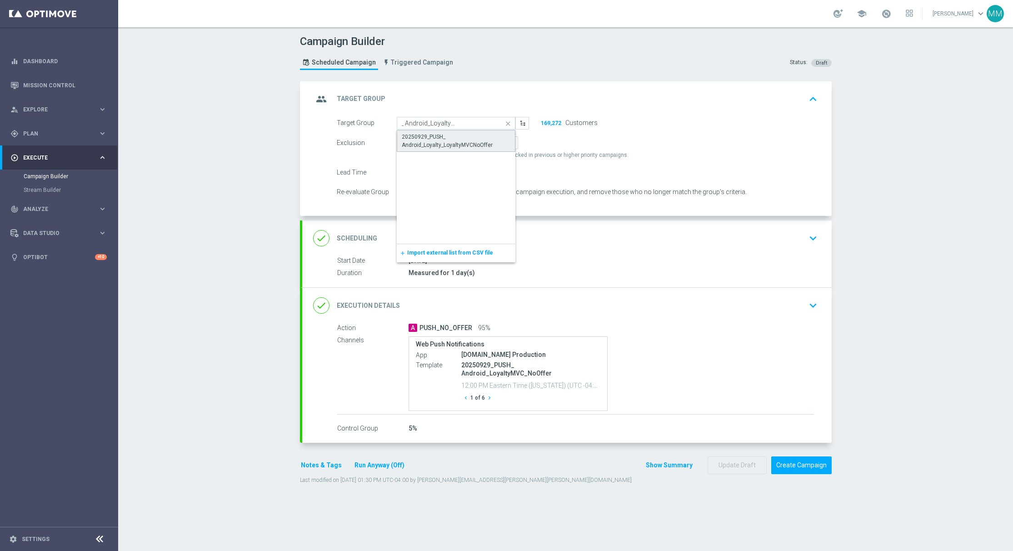
click at [467, 138] on div "20250929_PUSH_ Android_Loyalty_LoyaltyMVCNoOffer" at bounding box center [456, 141] width 109 height 16
type input "20250929_PUSH_ Android_Loyalty_LoyaltyMVCNoOffer"
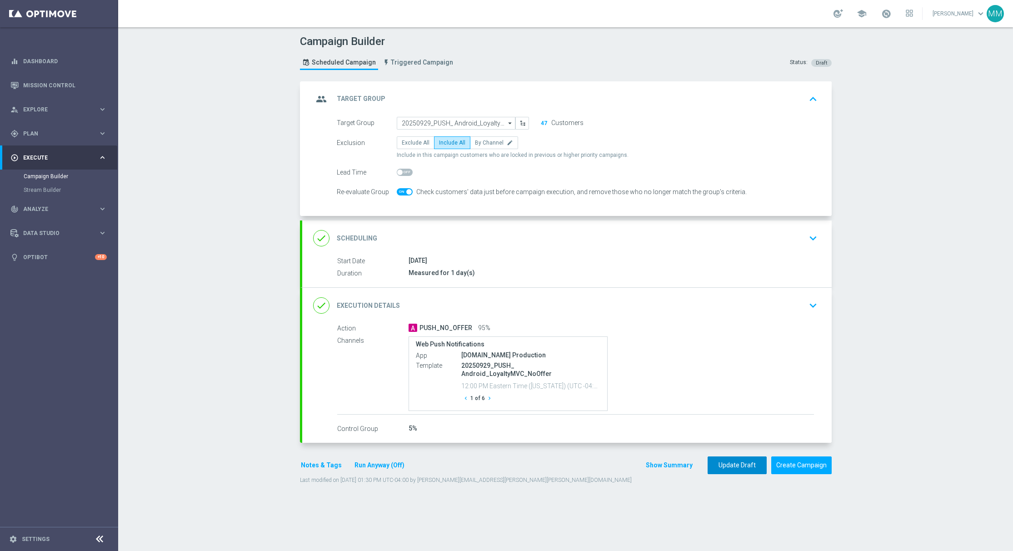
click at [726, 466] on button "Update Draft" at bounding box center [737, 465] width 59 height 18
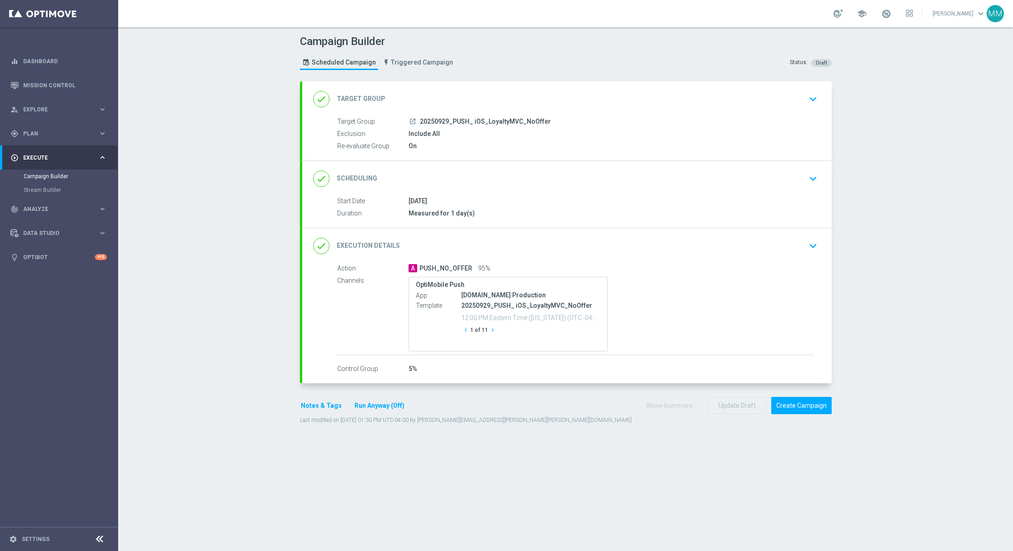
click at [533, 119] on span "20250929_PUSH_ iOS_LoyaltyMVC_NoOffer" at bounding box center [485, 122] width 131 height 8
click at [509, 116] on div "done Target Group keyboard_arrow_down" at bounding box center [567, 98] width 530 height 35
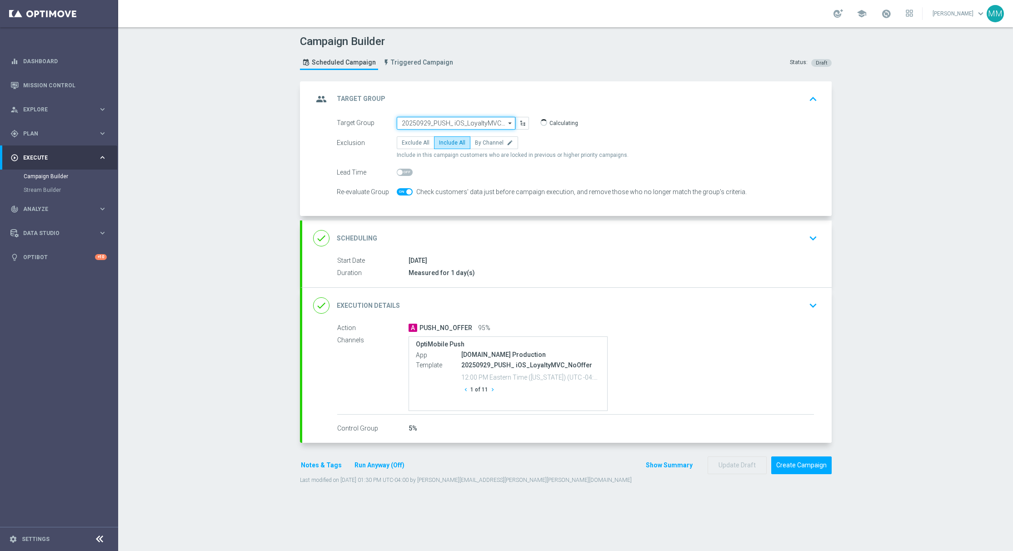
click at [451, 118] on input "20250929_PUSH_ iOS_LoyaltyMVC_NoOffer" at bounding box center [456, 123] width 119 height 13
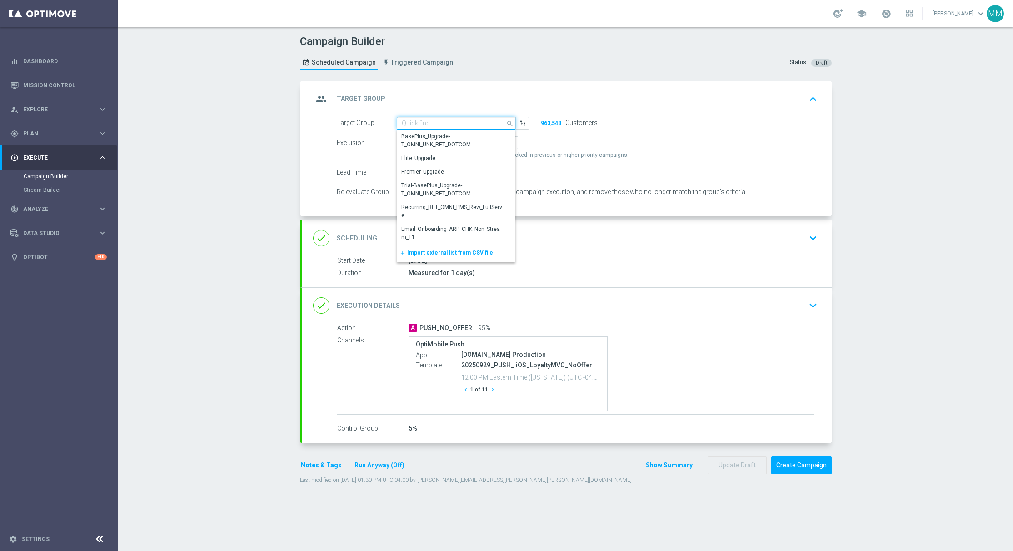
paste input "20250929_PUSH_ iOS_Loyalty_LoyaltyMVCNoOffer"
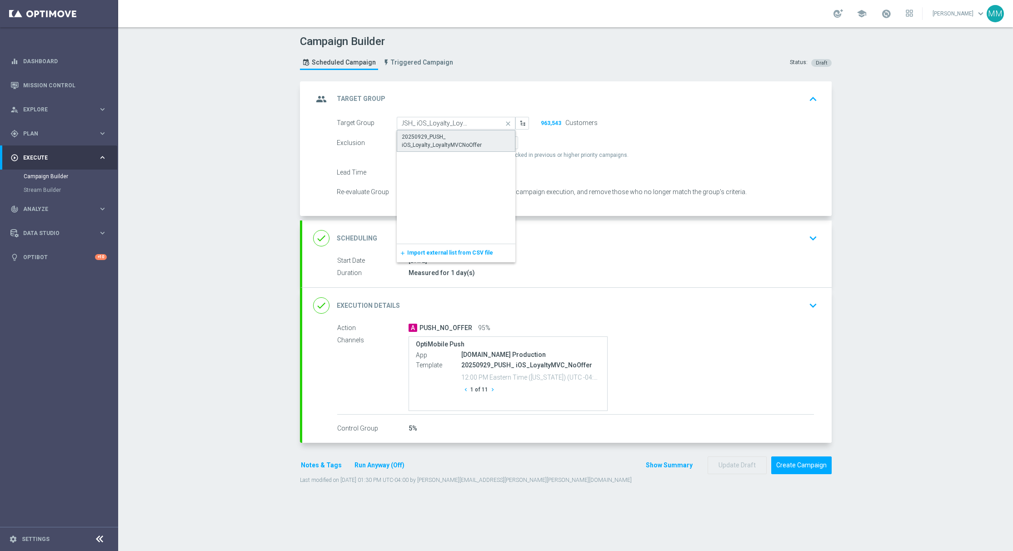
click at [451, 140] on div "20250929_PUSH_ iOS_Loyalty_LoyaltyMVCNoOffer" at bounding box center [456, 141] width 109 height 16
type input "20250929_PUSH_ iOS_Loyalty_LoyaltyMVCNoOffer"
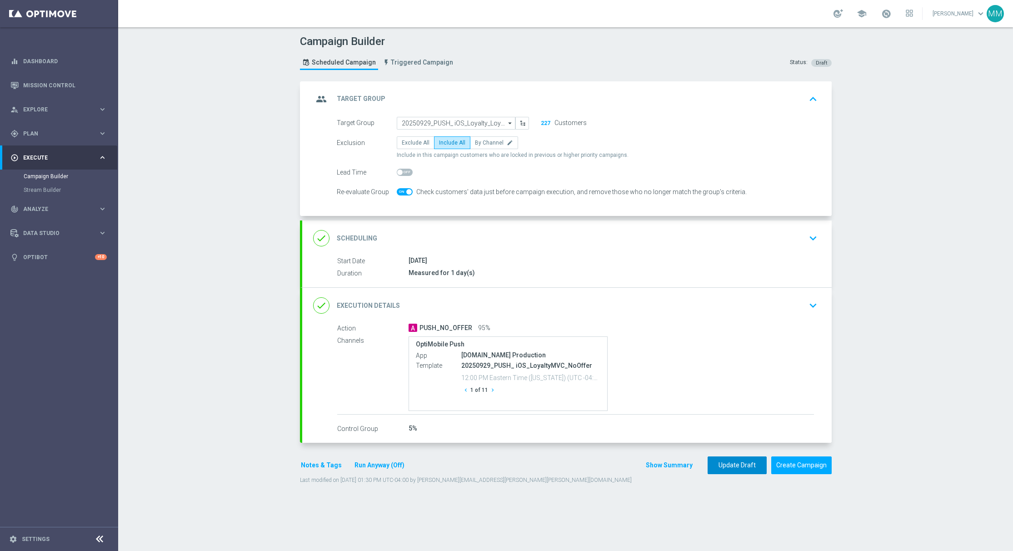
click at [741, 462] on button "Update Draft" at bounding box center [737, 465] width 59 height 18
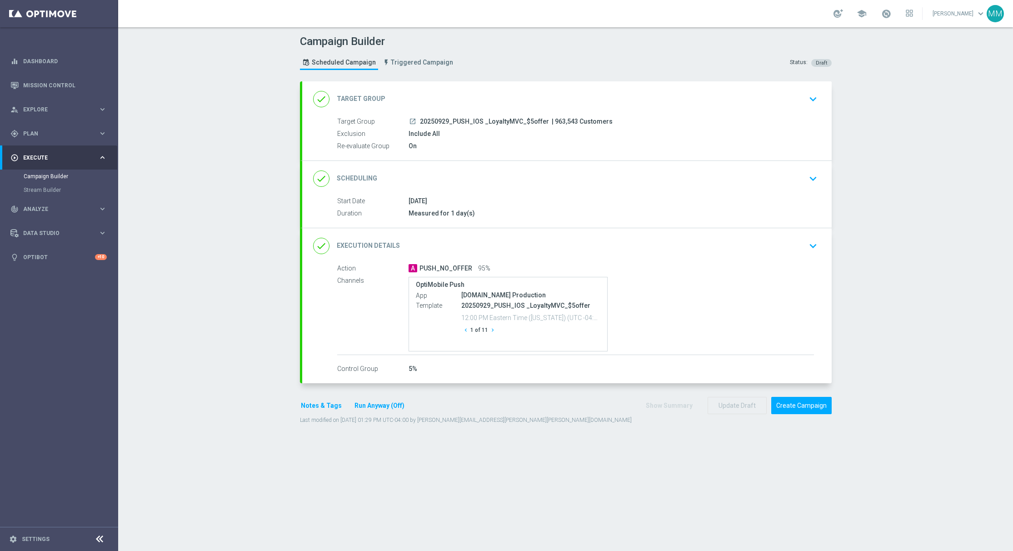
click at [611, 117] on div "launch 20250929_PUSH_IOS _LoyaltyMVC_$5offer | 963,543 Customers" at bounding box center [612, 121] width 406 height 9
click at [589, 115] on div "done Target Group keyboard_arrow_down" at bounding box center [567, 98] width 530 height 35
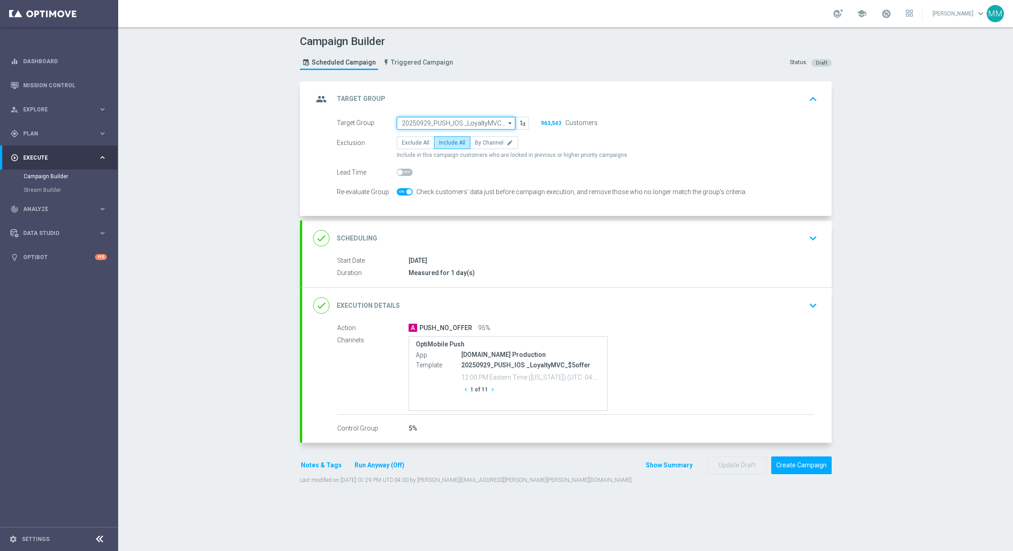
click at [483, 120] on input "20250929_PUSH_IOS _LoyaltyMVC_$5offer" at bounding box center [456, 123] width 119 height 13
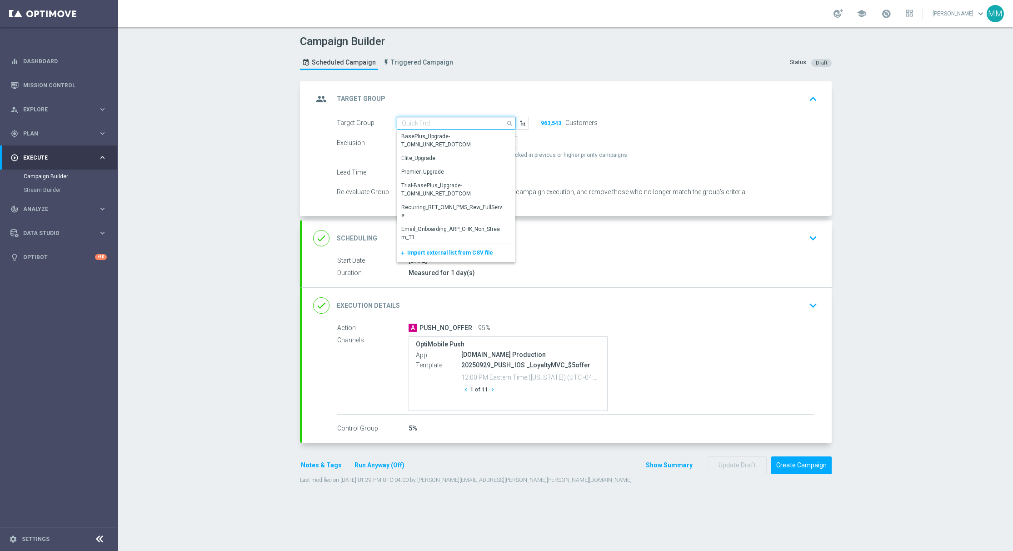
paste input "20250929_PUSH_IOS _Loyalty_LoyaltyMVC$5offer"
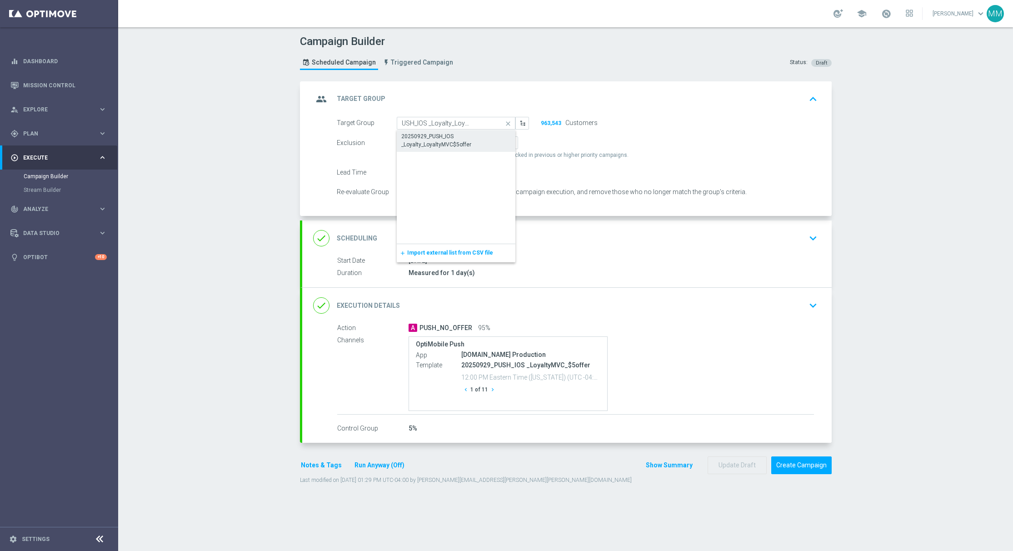
click at [483, 138] on div "20250929_PUSH_IOS _Loyalty_LoyaltyMVC$5offer" at bounding box center [456, 140] width 110 height 16
type input "20250929_PUSH_IOS _Loyalty_LoyaltyMVC$5offer"
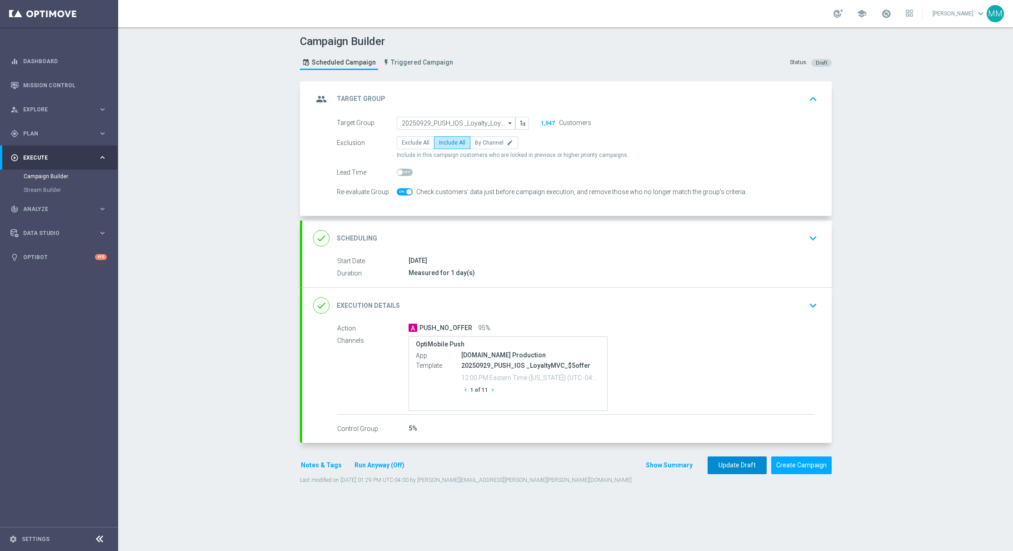
click at [731, 464] on button "Update Draft" at bounding box center [737, 465] width 59 height 18
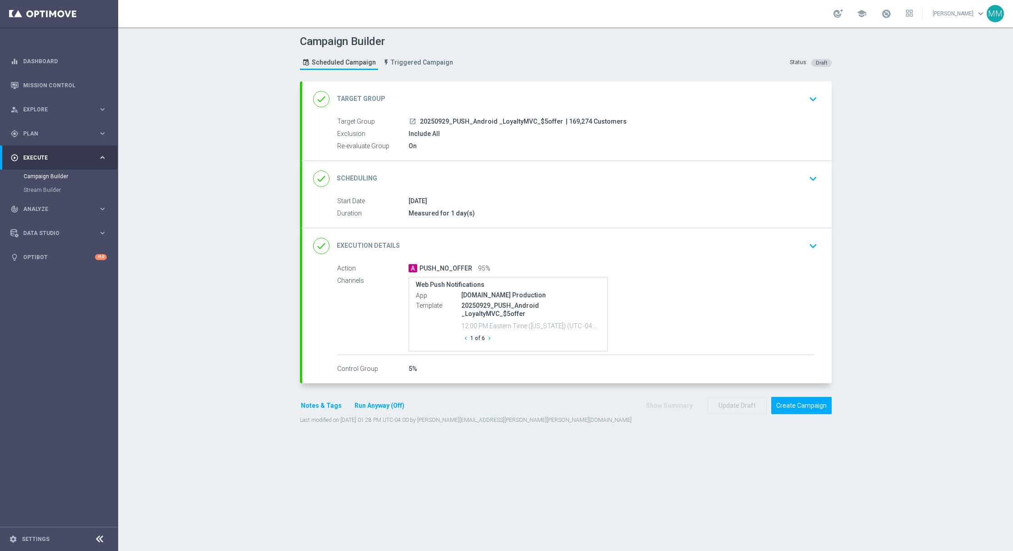
click at [613, 99] on div "done Target Group keyboard_arrow_down" at bounding box center [567, 98] width 508 height 17
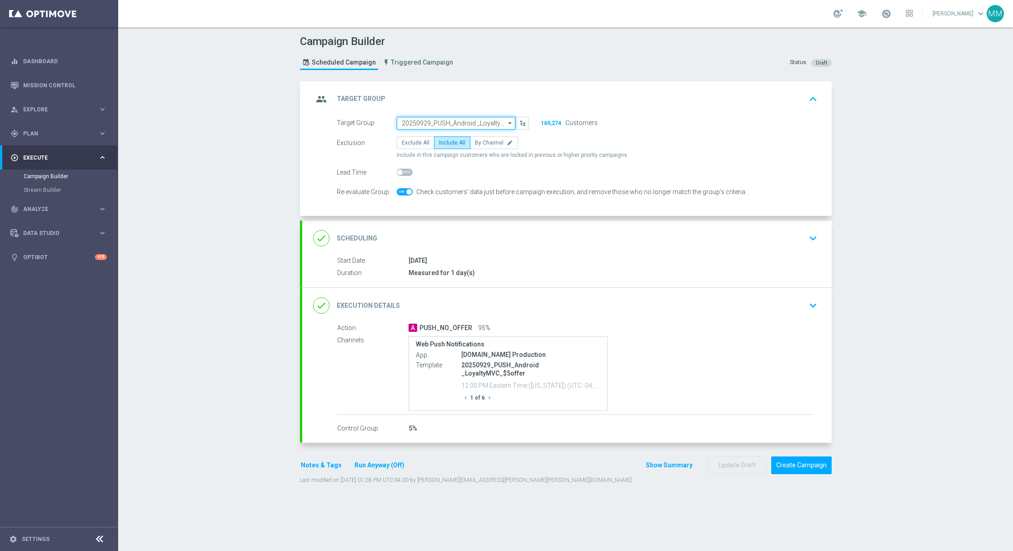
click at [467, 123] on input "20250929_PUSH_Android _LoyaltyMVC_$5offer" at bounding box center [456, 123] width 119 height 13
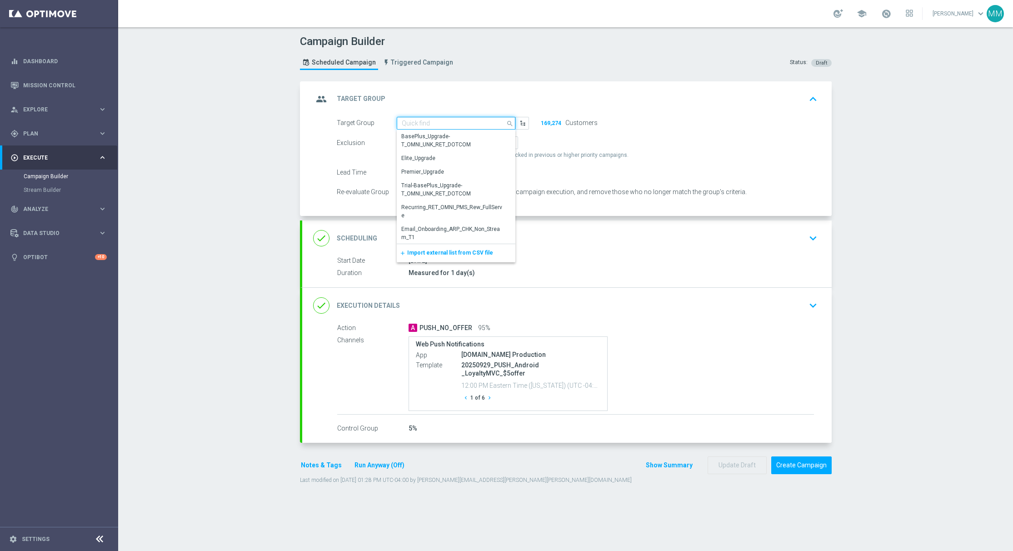
paste input "20250929_PUSH_Android_Loyalty_LoyaltyMVC$5offer"
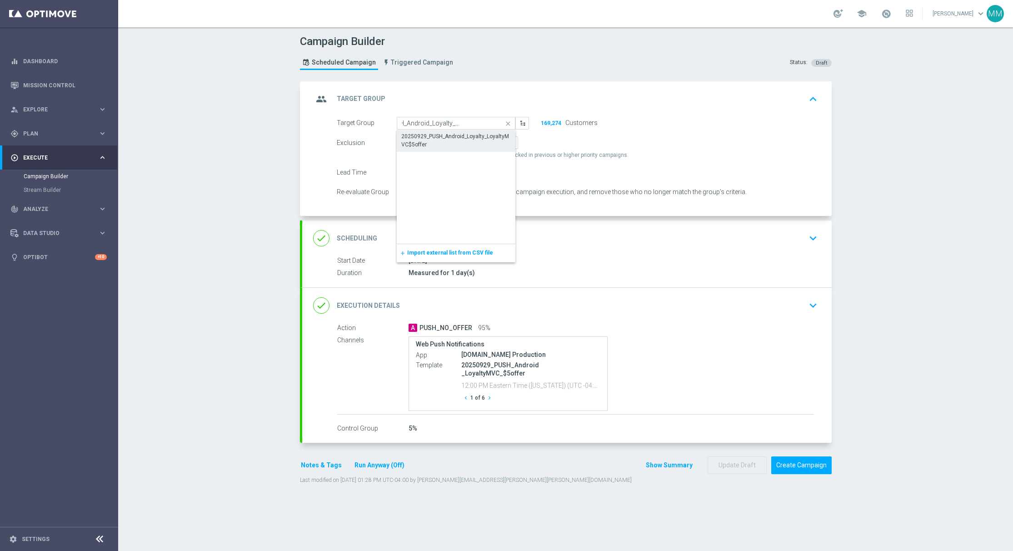
click at [471, 147] on div "20250929_PUSH_Android_Loyalty_LoyaltyMVC$5offer" at bounding box center [456, 140] width 110 height 16
type input "20250929_PUSH_Android_Loyalty_LoyaltyMVC$5offer"
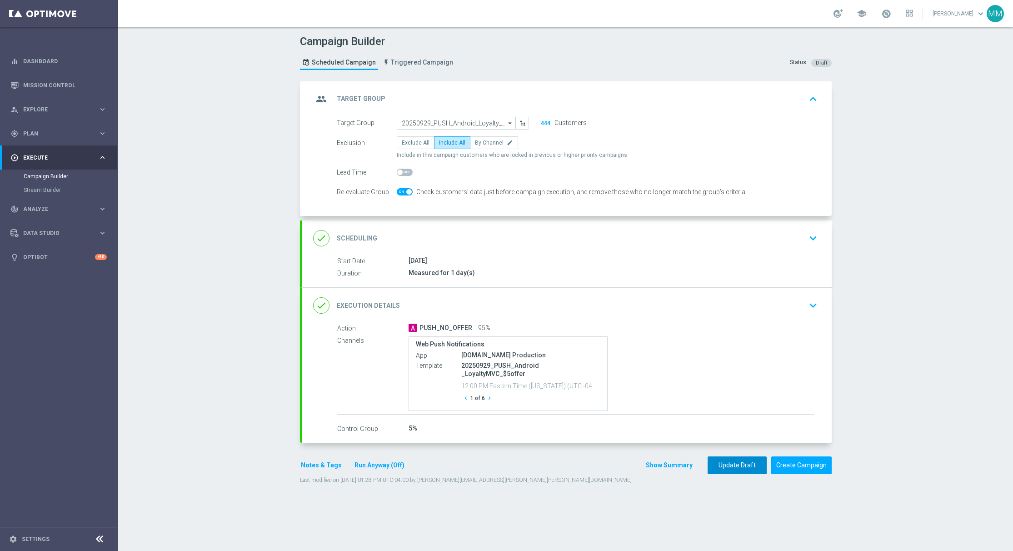
click at [725, 460] on button "Update Draft" at bounding box center [737, 465] width 59 height 18
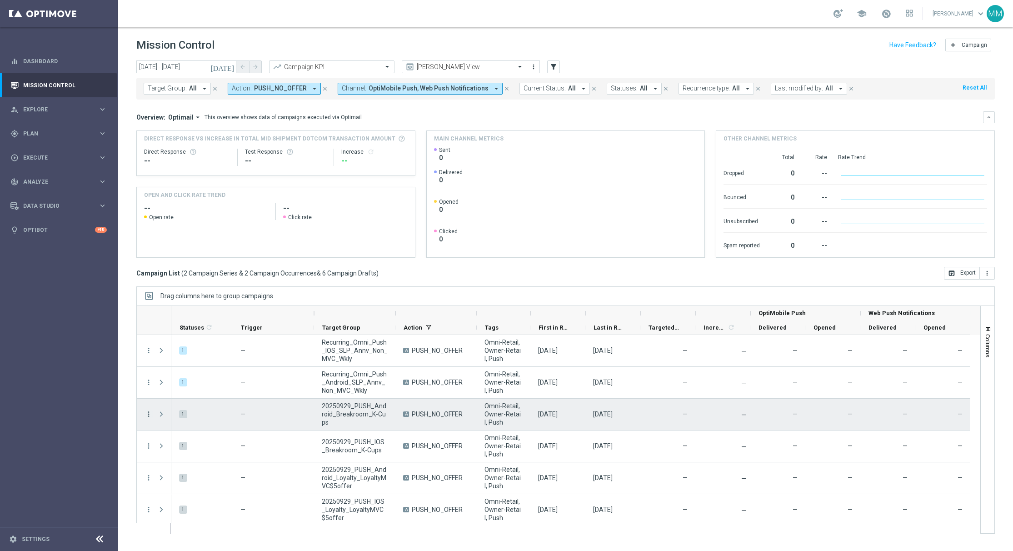
click at [150, 415] on icon "more_vert" at bounding box center [149, 414] width 8 height 8
click at [178, 450] on div "Edit" at bounding box center [208, 449] width 85 height 6
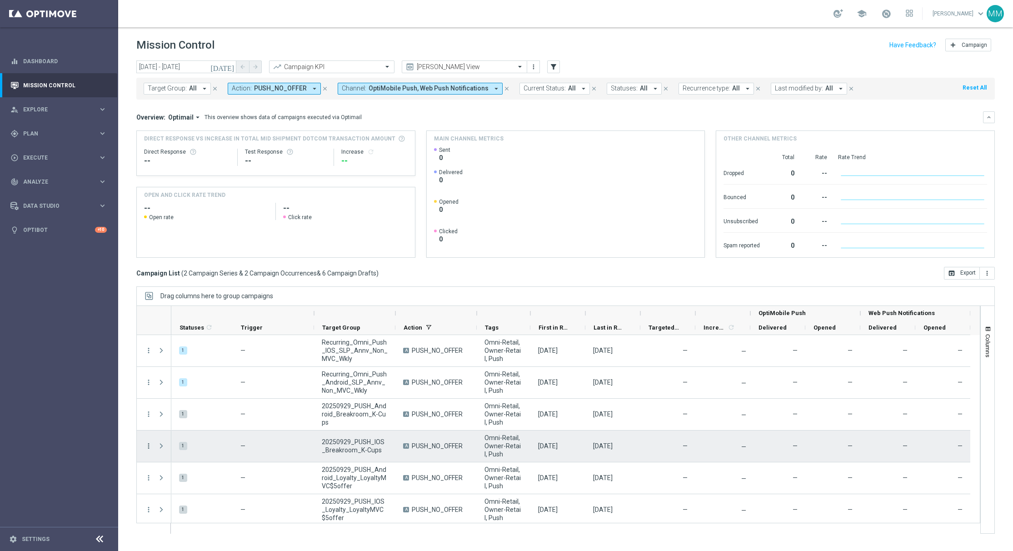
click at [146, 446] on icon "more_vert" at bounding box center [149, 446] width 8 height 8
click at [174, 479] on span "Edit" at bounding box center [171, 481] width 10 height 6
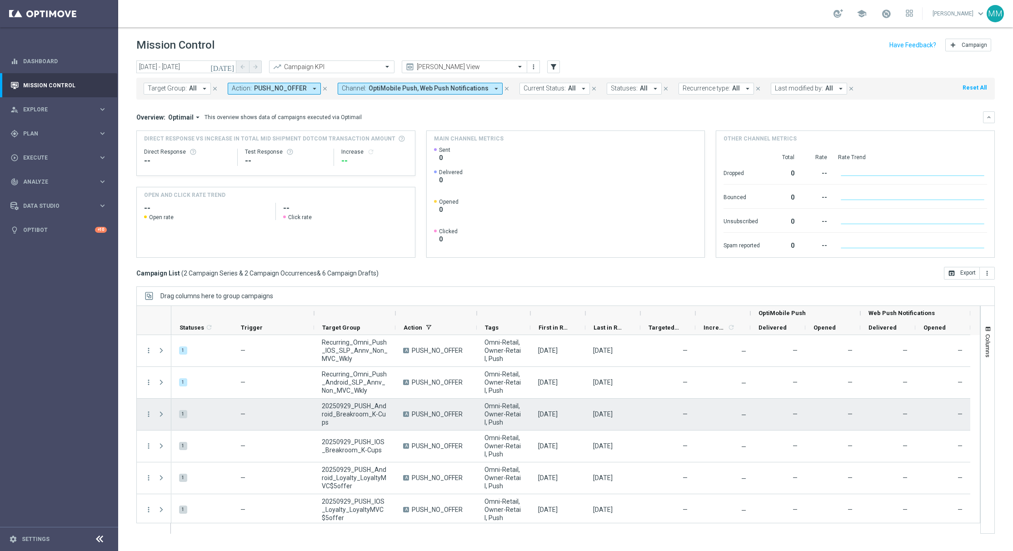
scroll to position [67, 0]
click at [145, 411] on icon "more_vert" at bounding box center [149, 411] width 8 height 8
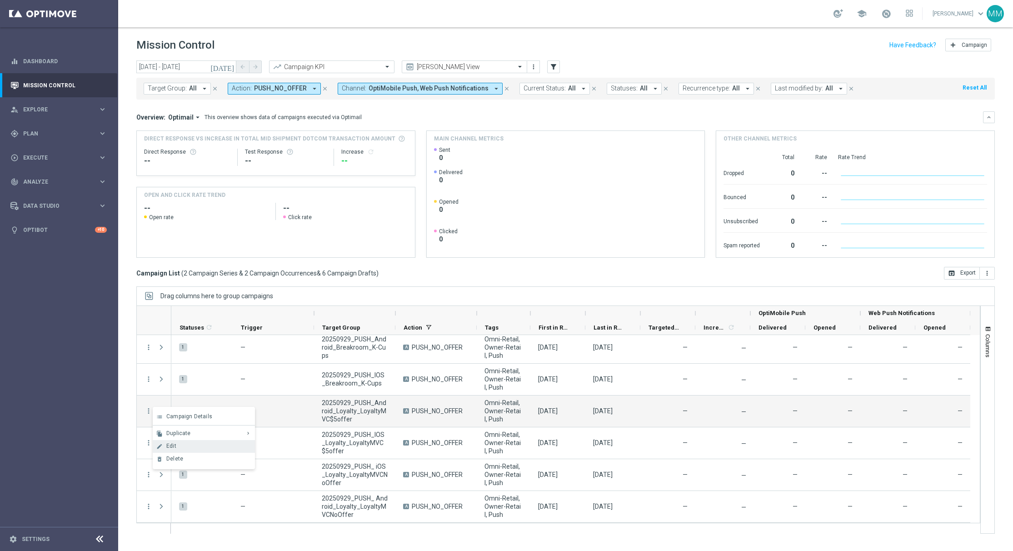
click at [164, 446] on div "edit" at bounding box center [160, 446] width 14 height 6
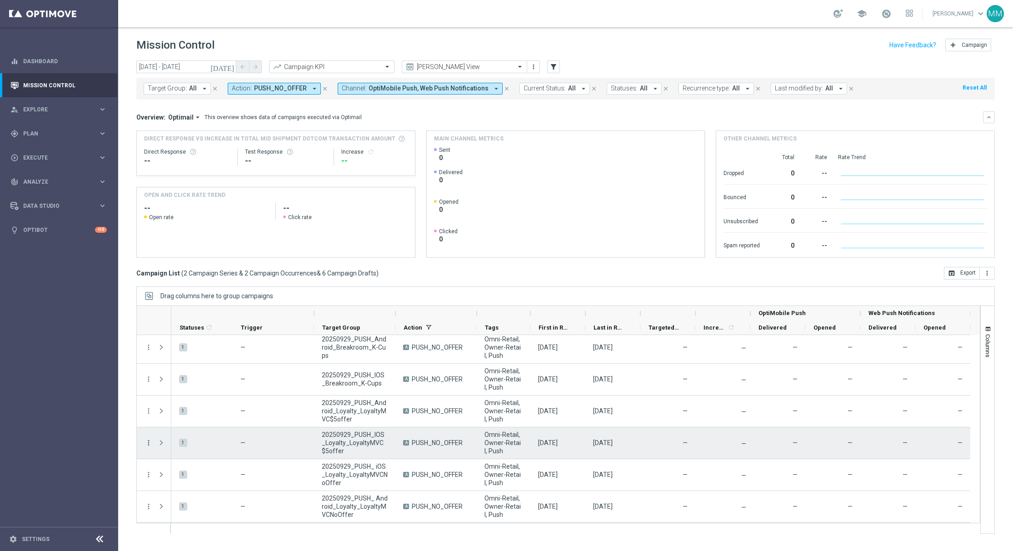
click at [150, 446] on icon "more_vert" at bounding box center [149, 443] width 8 height 8
click at [177, 478] on div "Edit" at bounding box center [208, 478] width 85 height 6
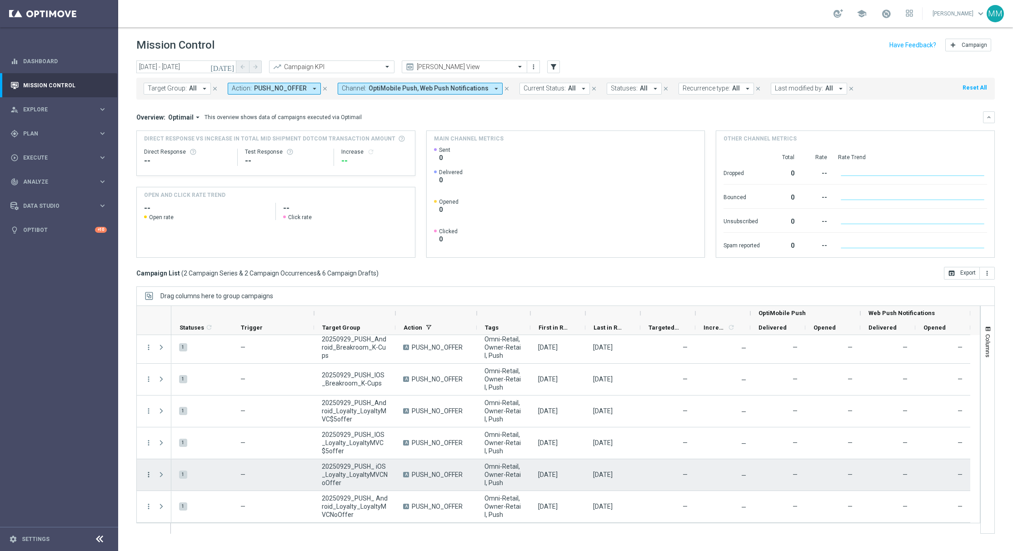
click at [149, 475] on icon "more_vert" at bounding box center [149, 475] width 8 height 8
click at [168, 504] on div "edit Edit" at bounding box center [204, 510] width 102 height 13
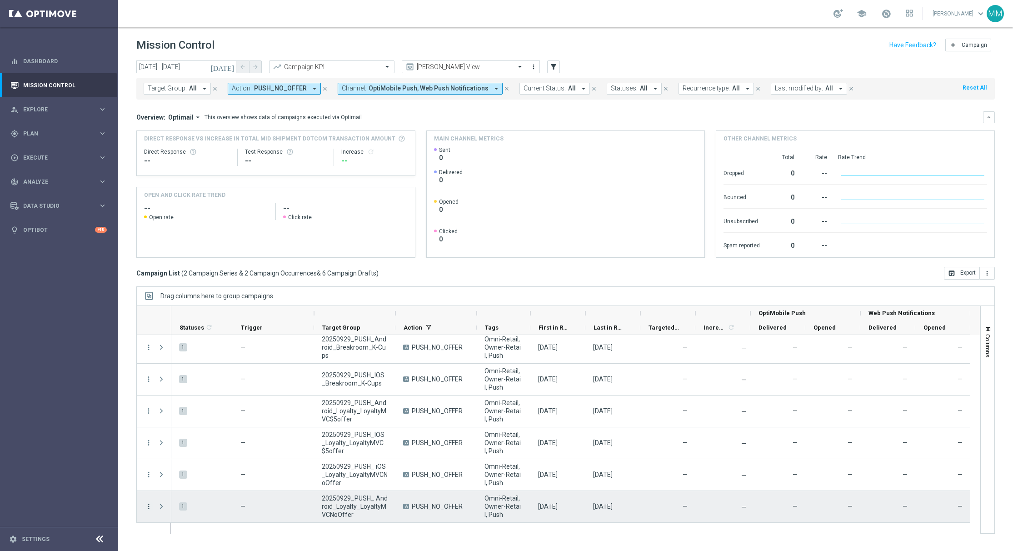
click at [148, 505] on icon "more_vert" at bounding box center [149, 506] width 8 height 8
click at [185, 483] on div "edit Edit" at bounding box center [204, 479] width 102 height 13
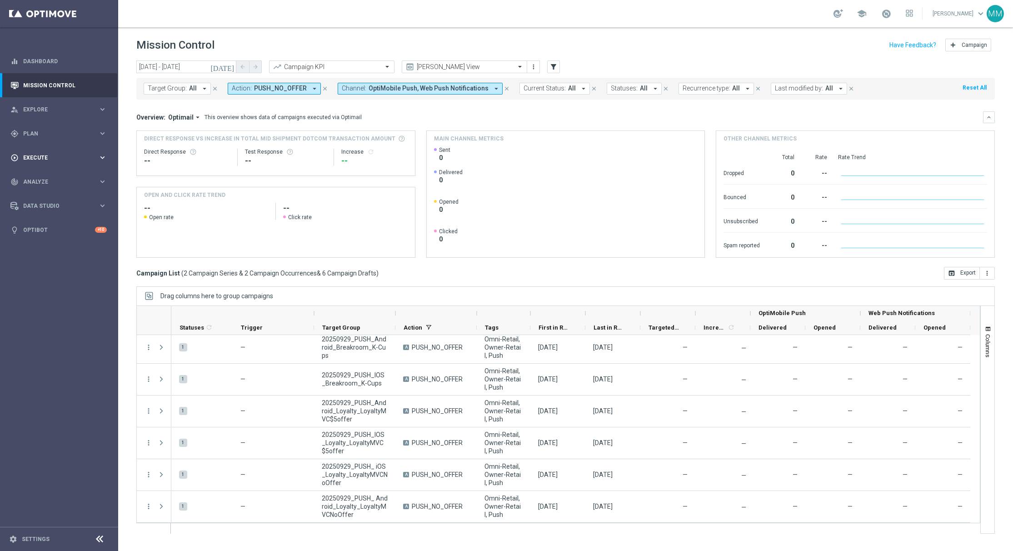
click at [82, 153] on div "play_circle_outline Execute keyboard_arrow_right" at bounding box center [58, 157] width 117 height 24
click at [66, 143] on div "gps_fixed Plan keyboard_arrow_right" at bounding box center [58, 133] width 117 height 24
click at [44, 176] on button "Templates keyboard_arrow_right" at bounding box center [66, 179] width 84 height 7
click at [43, 223] on link "OptiMobile Push" at bounding box center [61, 220] width 66 height 7
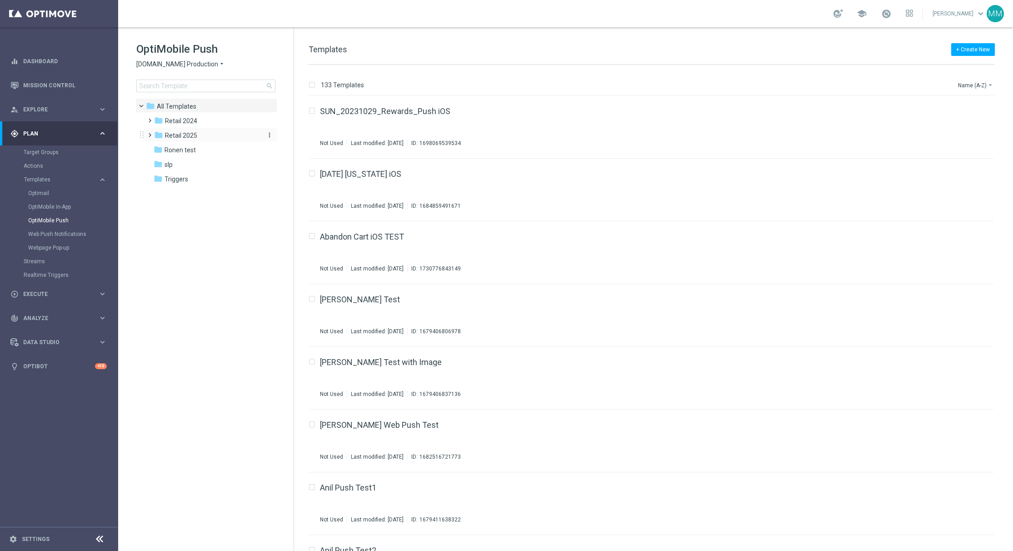
click at [190, 134] on span "Retail 2025" at bounding box center [181, 135] width 32 height 8
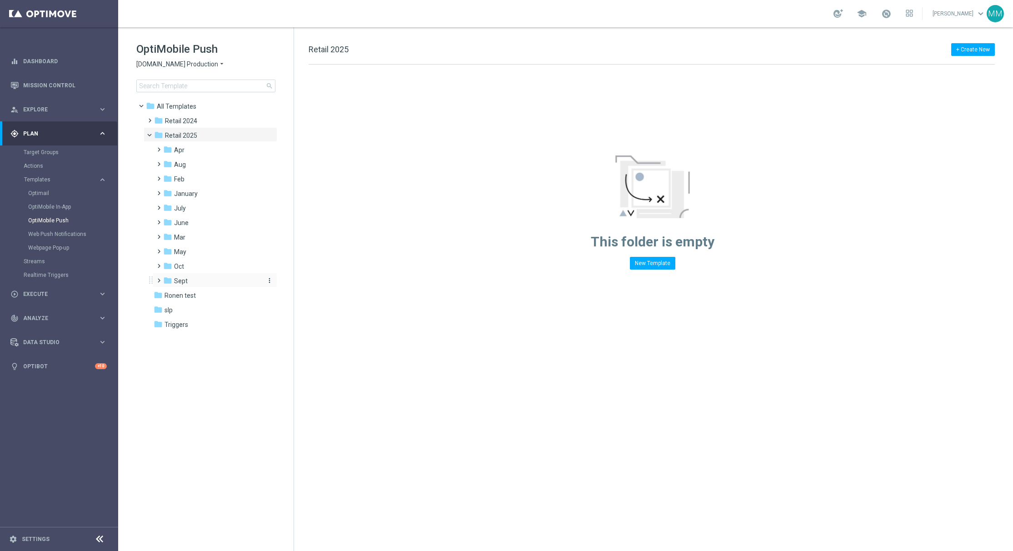
click at [195, 280] on div "folder Sept" at bounding box center [211, 281] width 97 height 10
click at [221, 329] on div "folder WO 9.28" at bounding box center [217, 325] width 90 height 10
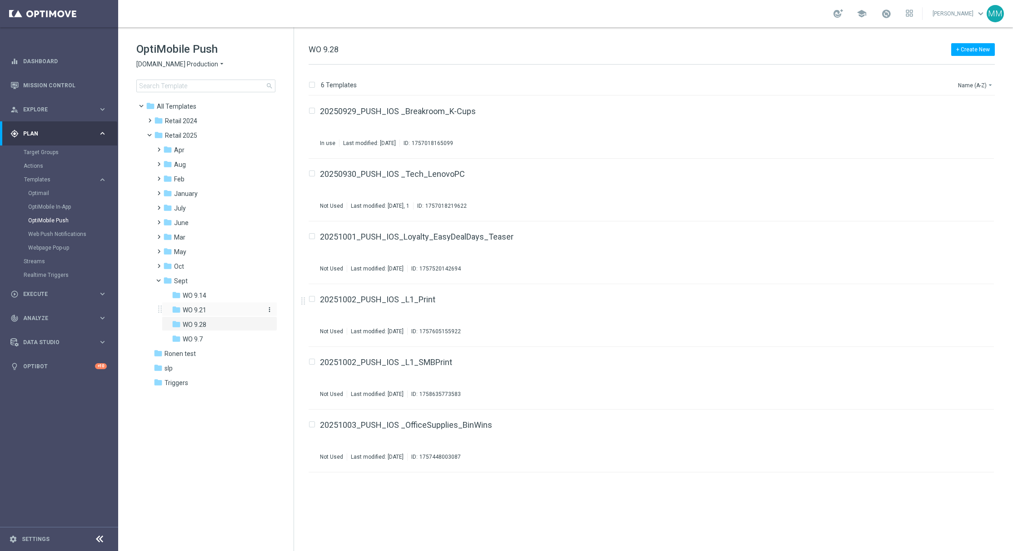
click at [214, 310] on div "folder WO 9.21" at bounding box center [217, 310] width 90 height 10
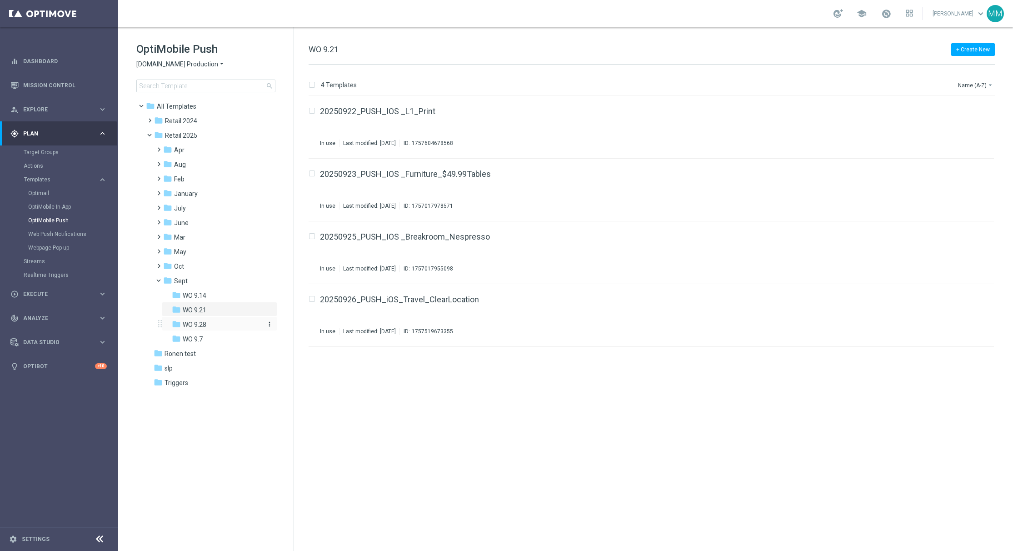
click at [206, 322] on span "WO 9.28" at bounding box center [195, 324] width 24 height 8
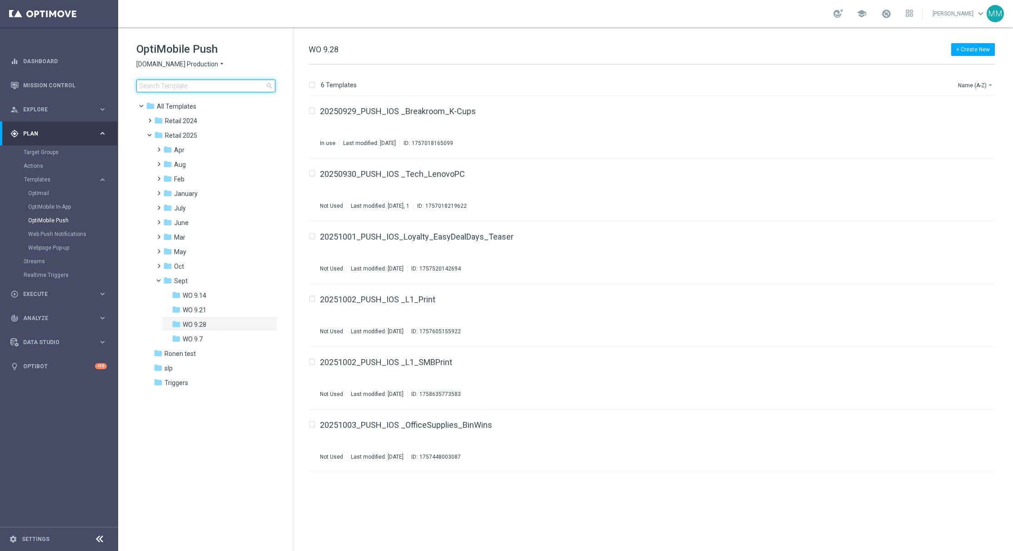
click at [206, 90] on input at bounding box center [205, 86] width 139 height 13
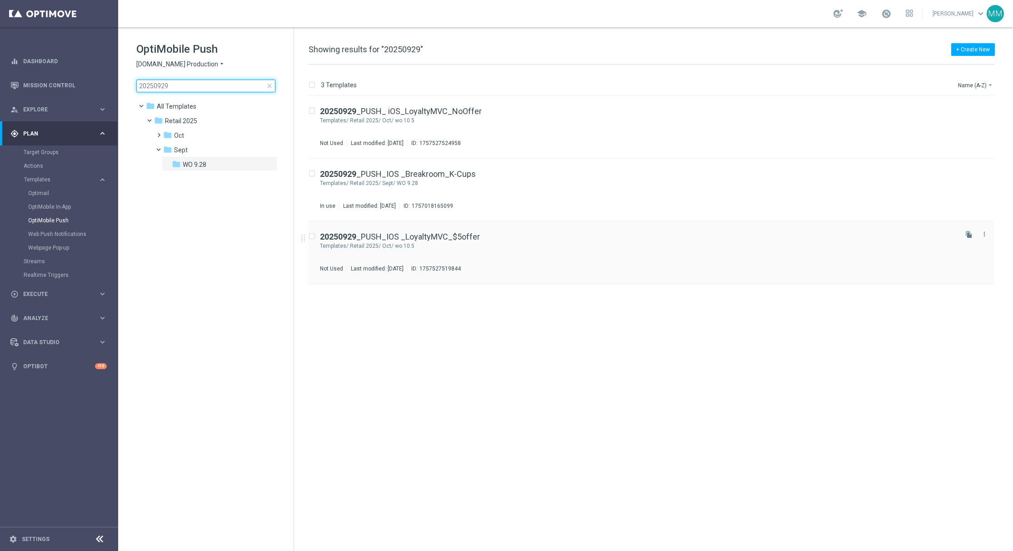
type input "20250929"
drag, startPoint x: 398, startPoint y: 117, endPoint x: 390, endPoint y: 105, distance: 14.0
drag, startPoint x: 390, startPoint y: 105, endPoint x: 360, endPoint y: 108, distance: 29.6
click at [73, 229] on div "Web Push Notifications" at bounding box center [72, 234] width 89 height 14
click at [75, 234] on link "Web Push Notifications" at bounding box center [61, 233] width 66 height 7
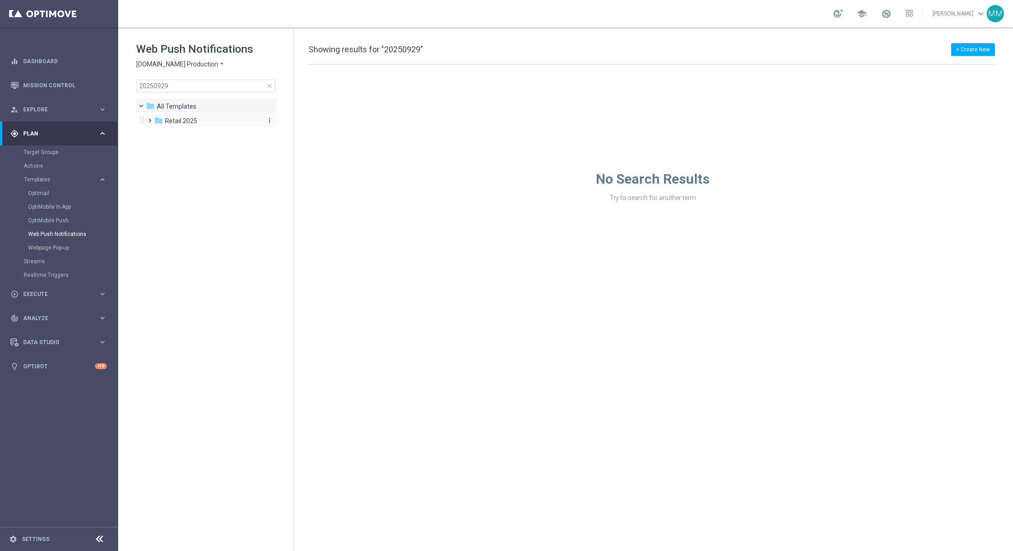
click at [183, 119] on span "Retail 2025" at bounding box center [181, 121] width 32 height 8
click at [189, 150] on div "folder Sept" at bounding box center [211, 150] width 97 height 10
click at [195, 163] on span "WO 9.28" at bounding box center [195, 164] width 24 height 8
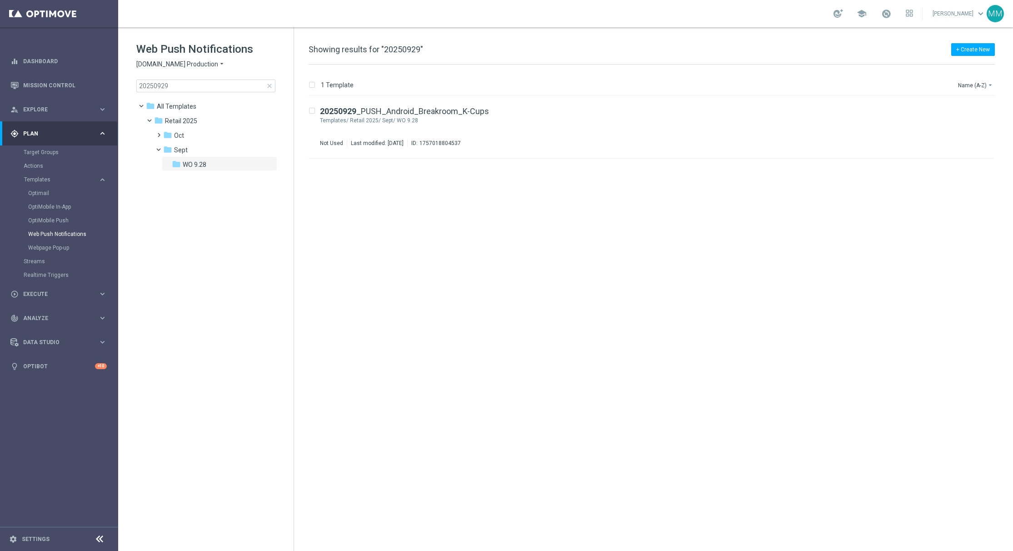
click at [273, 85] on span "close" at bounding box center [269, 85] width 7 height 7
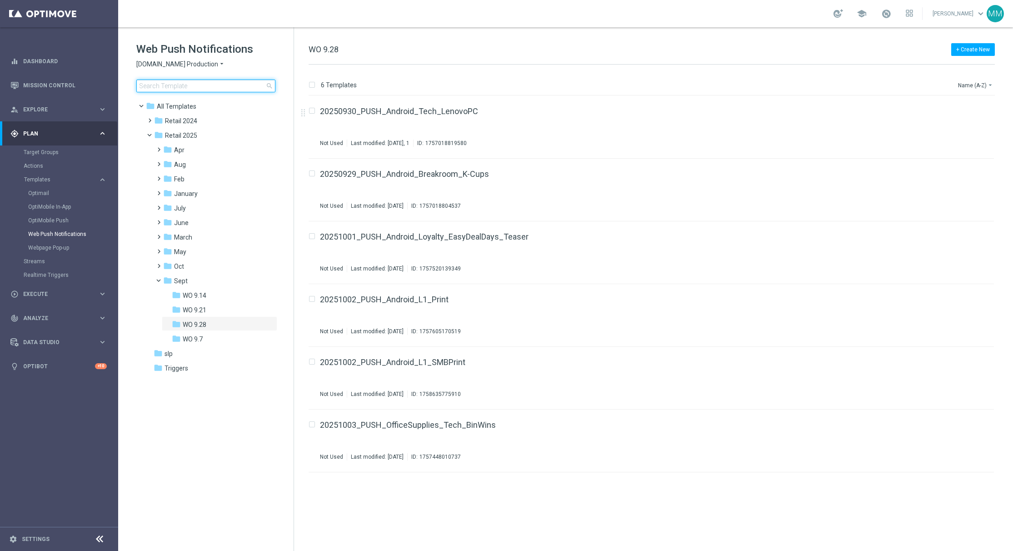
click at [220, 86] on input at bounding box center [205, 86] width 139 height 13
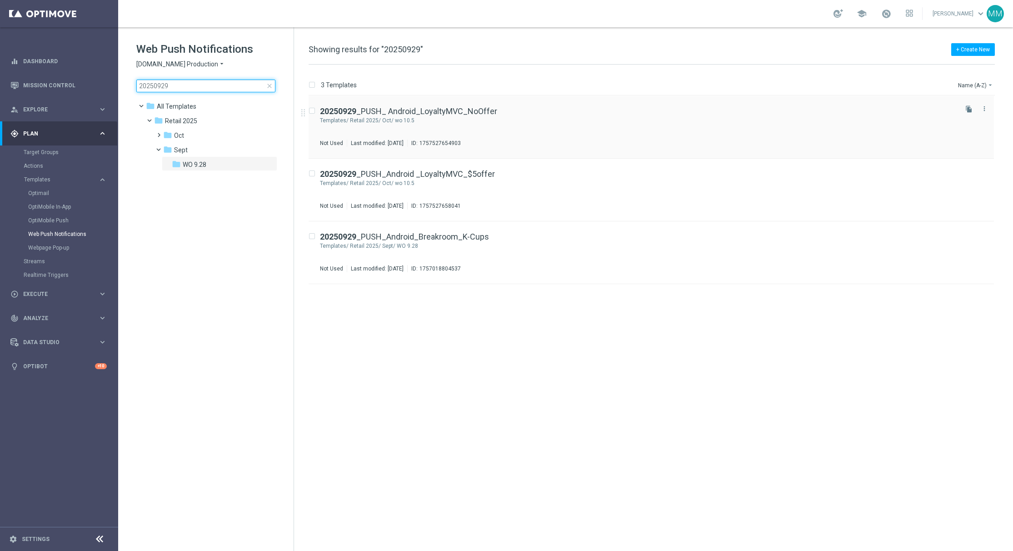
type input "20250929"
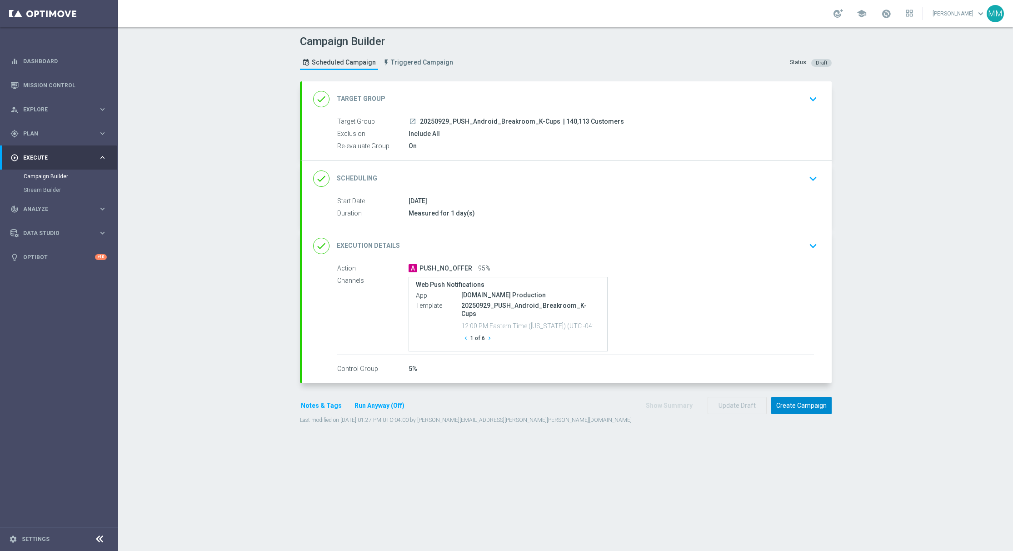
click at [804, 402] on button "Create Campaign" at bounding box center [801, 406] width 60 height 18
click at [798, 408] on button "Create Campaign" at bounding box center [801, 406] width 60 height 18
click at [486, 335] on icon "chevron_right" at bounding box center [489, 338] width 6 height 6
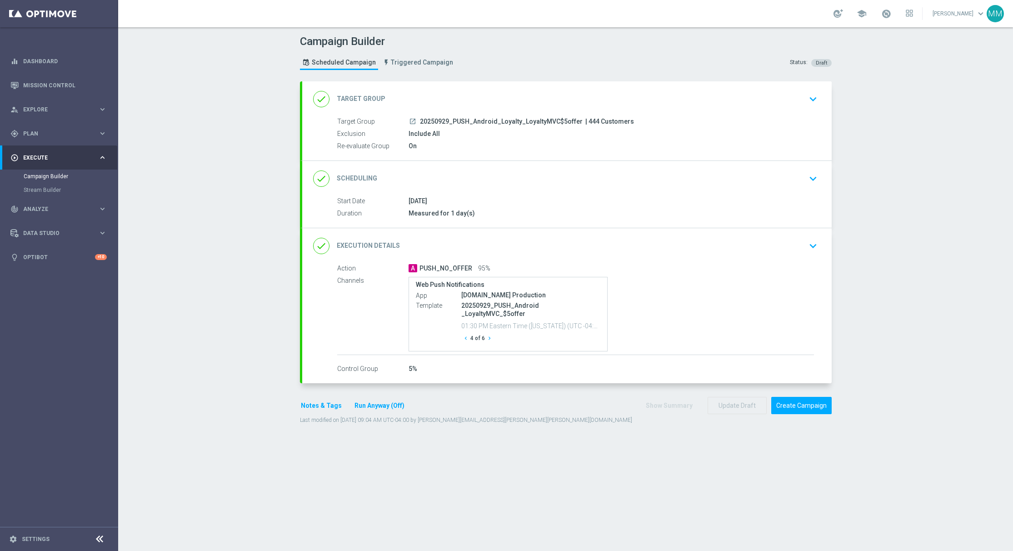
click at [486, 335] on icon "chevron_right" at bounding box center [489, 338] width 6 height 6
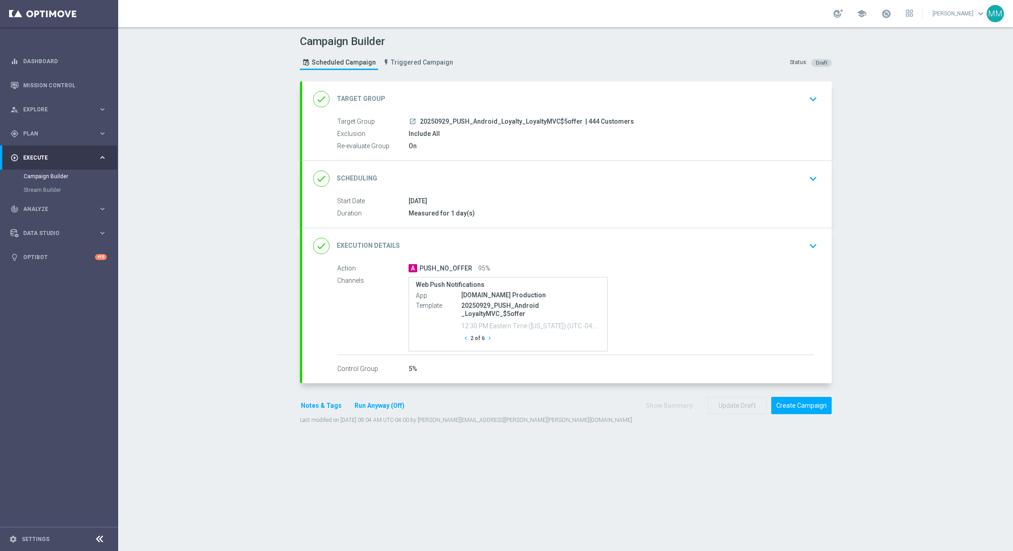
click at [486, 335] on icon "chevron_right" at bounding box center [489, 338] width 6 height 6
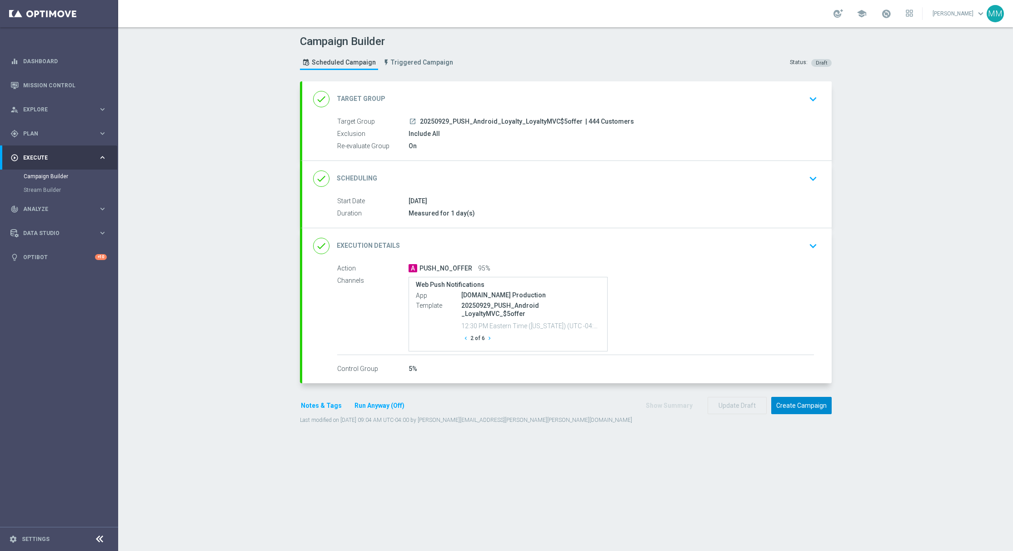
click at [790, 403] on button "Create Campaign" at bounding box center [801, 406] width 60 height 18
click at [622, 111] on div "done Target Group keyboard_arrow_down" at bounding box center [567, 98] width 530 height 35
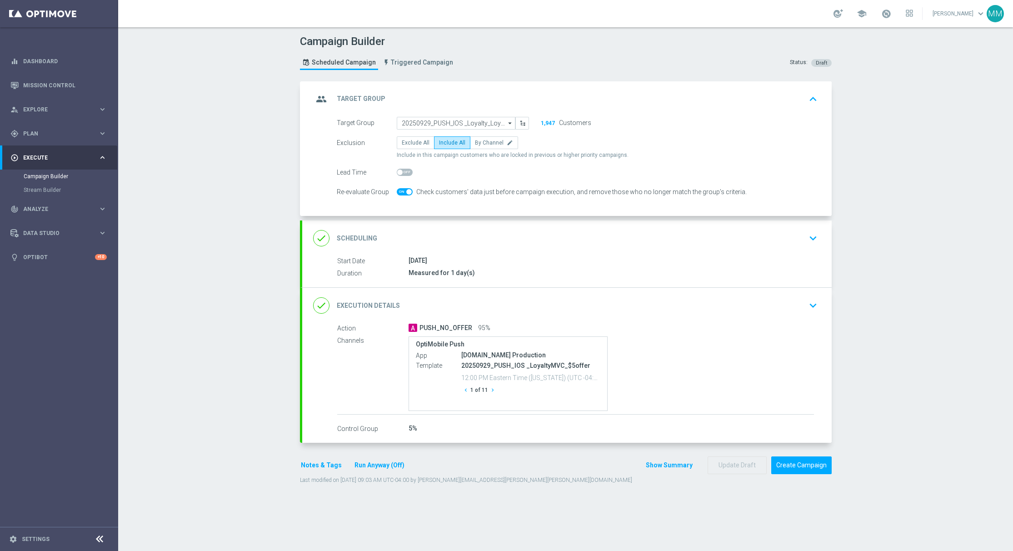
click at [490, 391] on icon "chevron_right" at bounding box center [493, 390] width 6 height 6
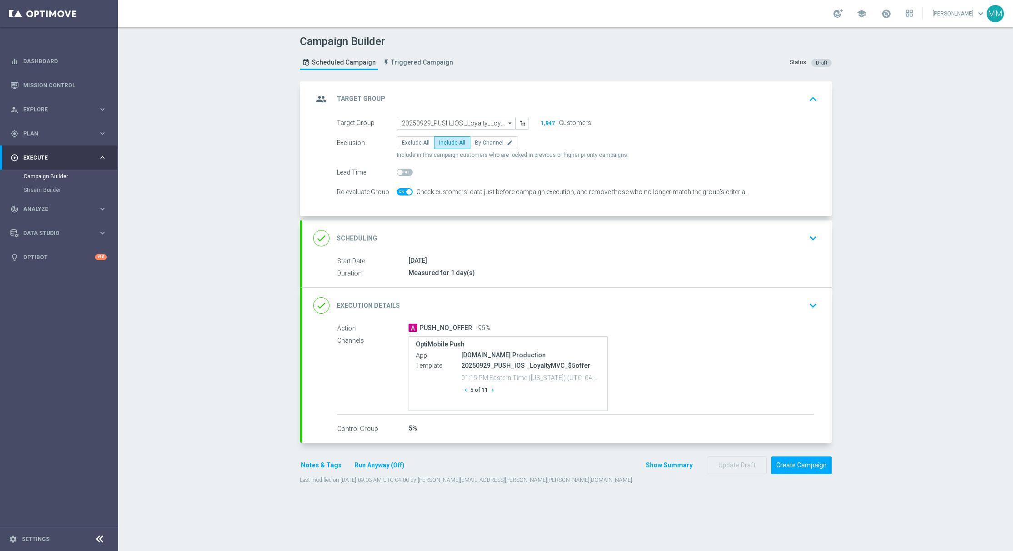
click at [490, 391] on icon "chevron_right" at bounding box center [493, 390] width 6 height 6
click at [493, 391] on icon "chevron_right" at bounding box center [496, 390] width 6 height 6
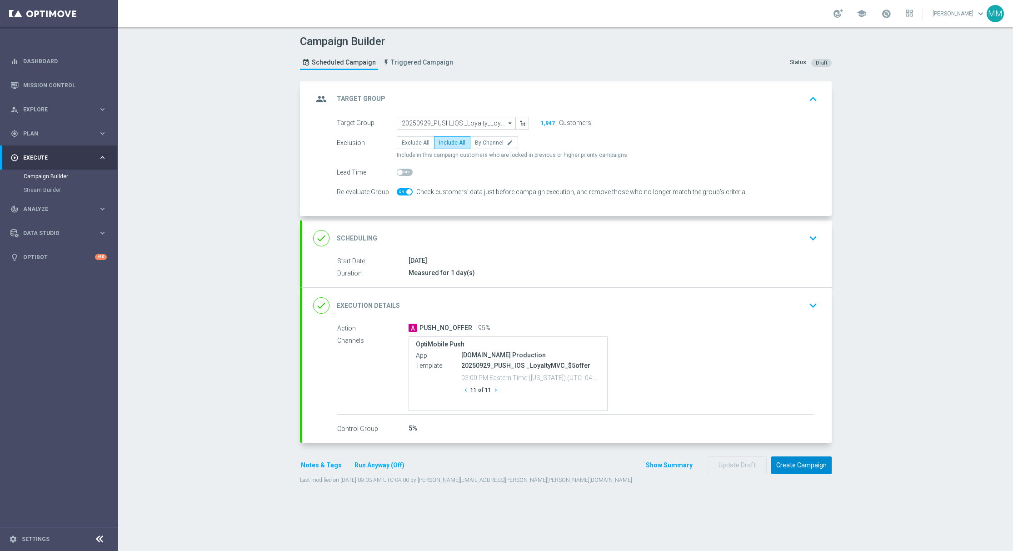
click at [796, 464] on button "Create Campaign" at bounding box center [801, 465] width 60 height 18
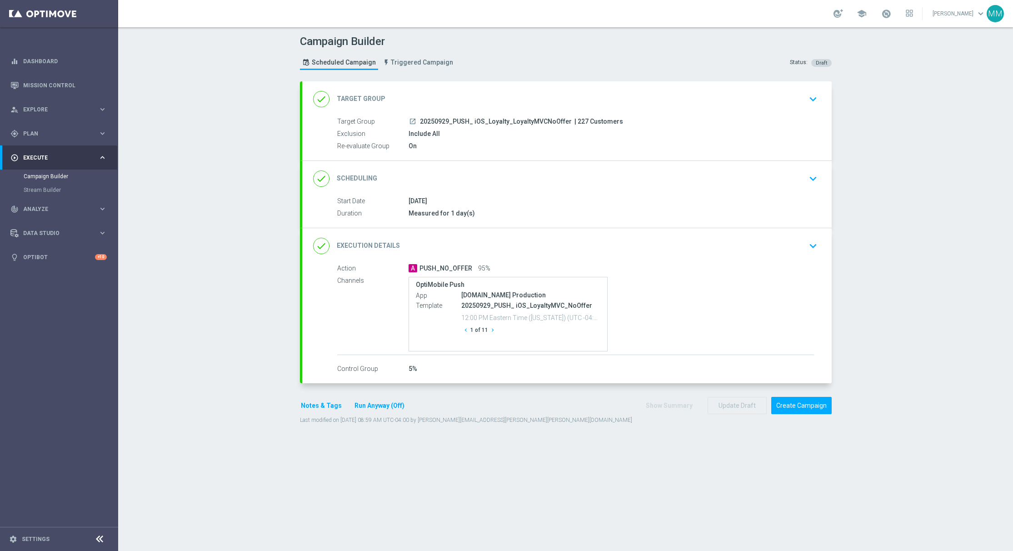
click at [590, 103] on div "done Target Group keyboard_arrow_down" at bounding box center [567, 98] width 508 height 17
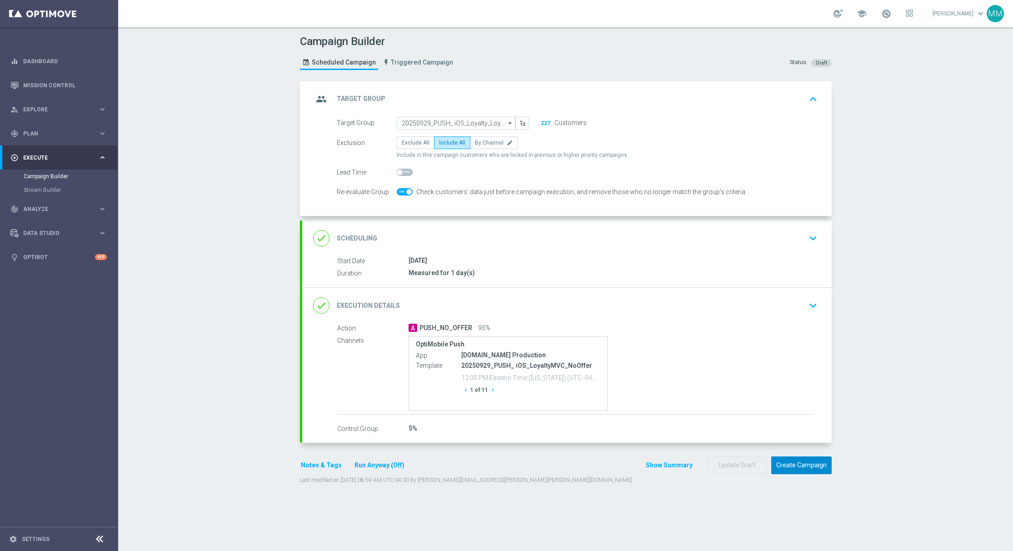
click at [779, 467] on button "Create Campaign" at bounding box center [801, 465] width 60 height 18
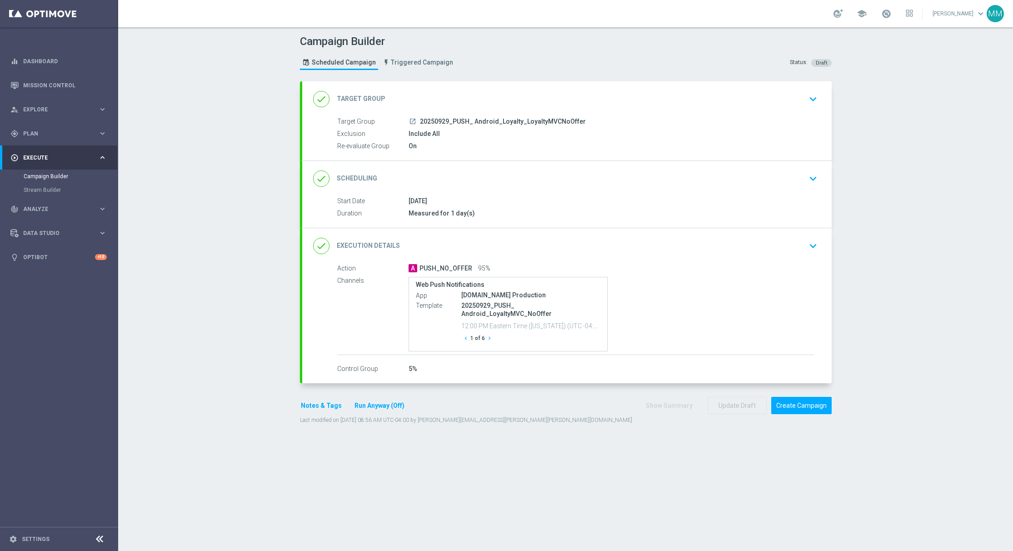
click at [623, 112] on div "done Target Group keyboard_arrow_down" at bounding box center [567, 98] width 530 height 35
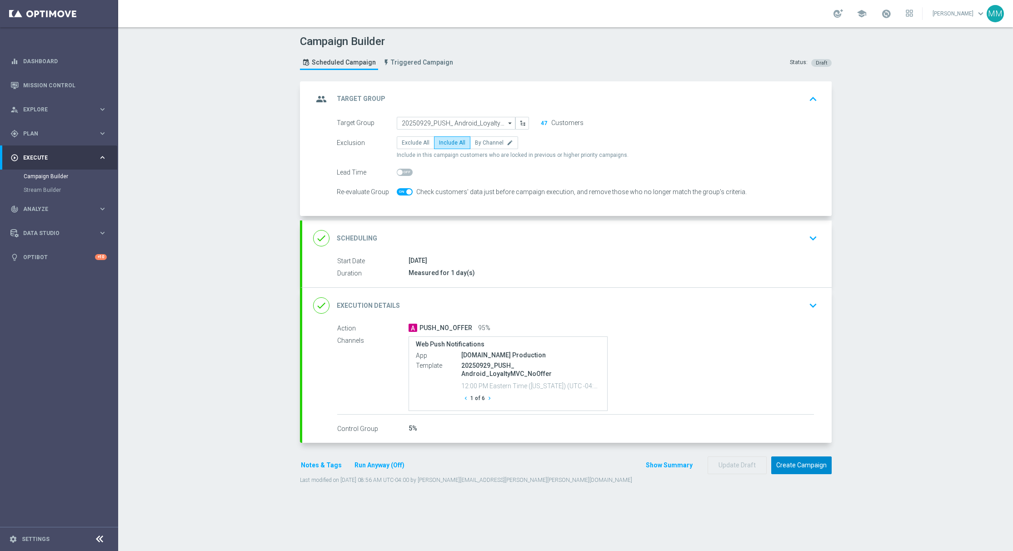
click at [793, 462] on button "Create Campaign" at bounding box center [801, 465] width 60 height 18
